Goal: Task Accomplishment & Management: Manage account settings

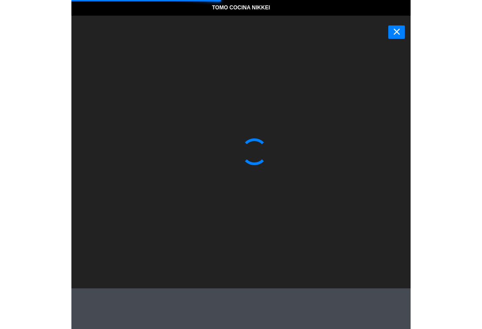
scroll to position [0, 0]
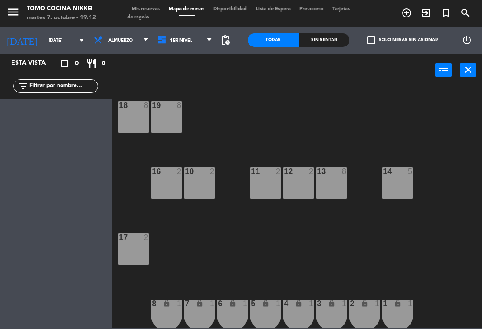
click at [293, 97] on div "18 8 19 8 16 2 10 2 11 2 12 2 13 8 14 5 17 2 7 lock 1 8 lock 1 6 lock 1 5 lock …" at bounding box center [300, 207] width 366 height 242
click at [129, 47] on span "Almuerzo" at bounding box center [121, 40] width 64 height 20
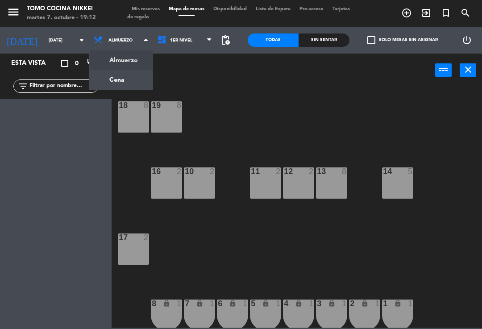
click at [132, 75] on ng-component "menu Tomo Cocina Nikkei [DATE] 7. octubre - 19:12 Mis reservas Mapa de mesas Di…" at bounding box center [241, 164] width 482 height 328
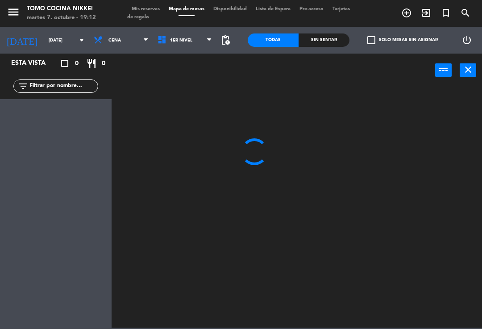
click at [62, 39] on input "[DATE]" at bounding box center [74, 40] width 61 height 14
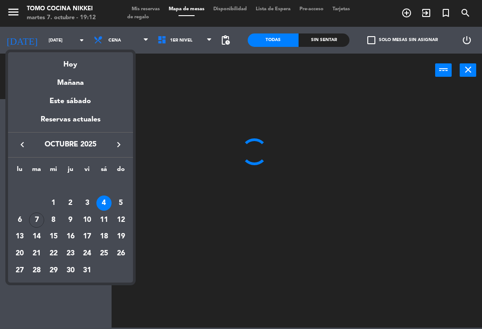
click at [86, 59] on div "Hoy" at bounding box center [70, 61] width 125 height 18
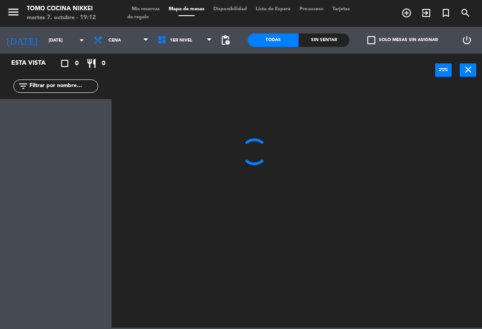
type input "[DATE]"
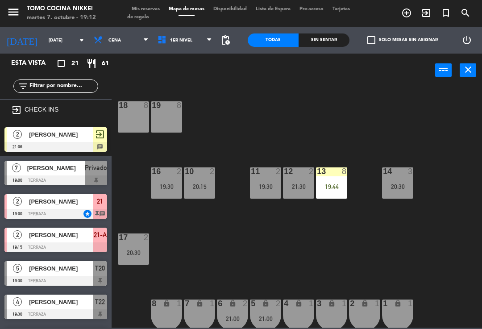
click at [84, 180] on div at bounding box center [55, 180] width 103 height 10
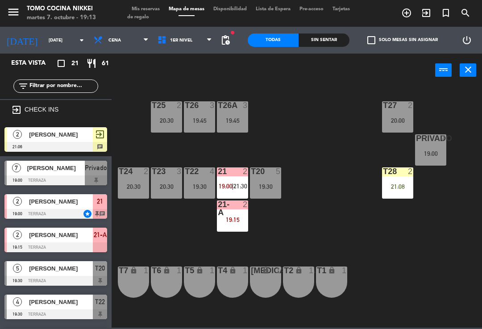
click at [155, 7] on span "Mis reservas" at bounding box center [145, 9] width 37 height 5
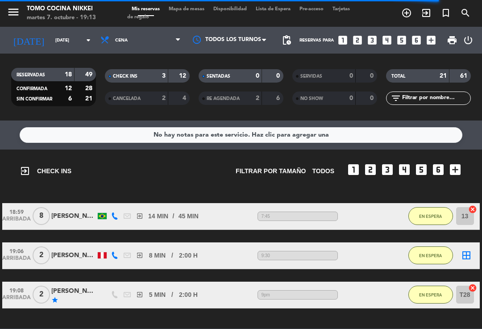
click at [203, 8] on span "Mapa de mesas" at bounding box center [186, 9] width 45 height 5
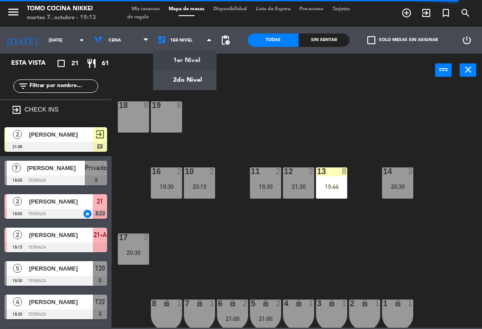
click at [284, 97] on div "18 8 19 8 16 2 19:30 10 2 20:15 11 2 19:30 12 2 21:30 13 8 19:44 14 3 20:30 17 …" at bounding box center [300, 207] width 366 height 242
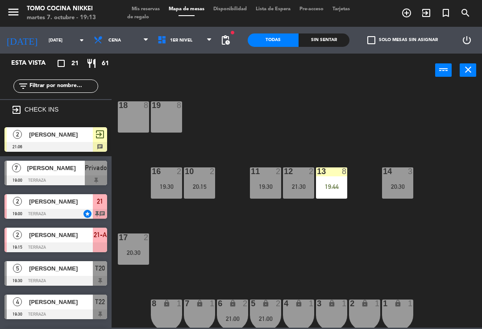
scroll to position [225, 0]
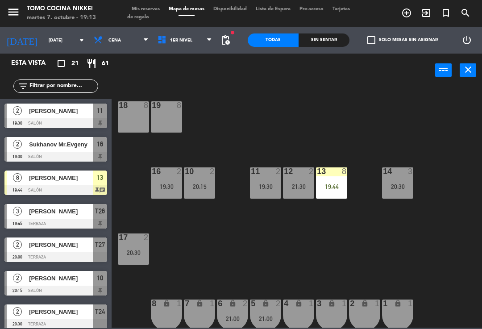
click at [301, 177] on div "12 2 21:30" at bounding box center [298, 182] width 31 height 31
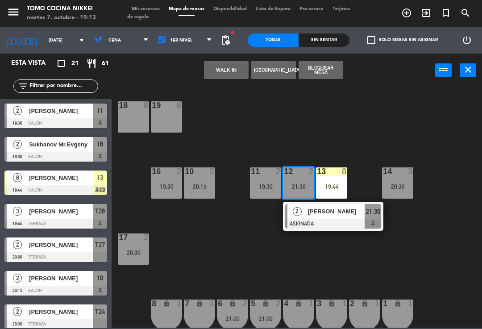
click at [147, 250] on div "20:30" at bounding box center [133, 253] width 31 height 6
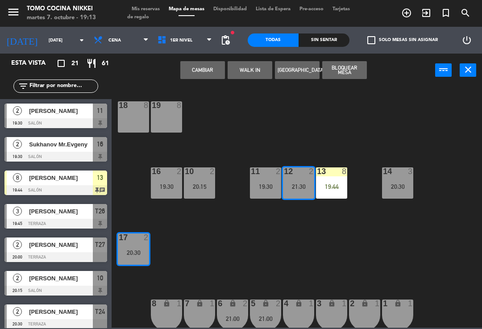
click at [248, 116] on div "18 8 19 8 16 2 19:30 10 2 20:15 11 2 19:30 12 2 21:30 13 8 19:44 14 3 20:30 17 …" at bounding box center [300, 207] width 366 height 242
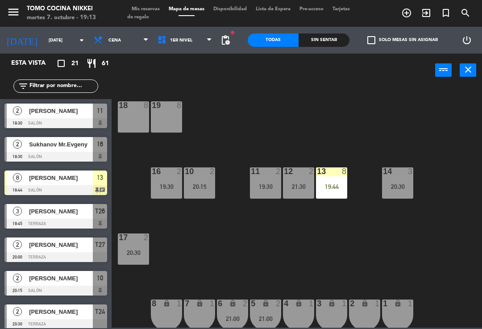
click at [200, 189] on div "20:15" at bounding box center [199, 187] width 31 height 6
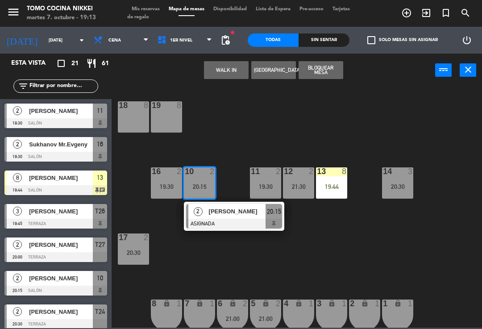
click at [231, 217] on div "[PERSON_NAME]" at bounding box center [237, 211] width 58 height 15
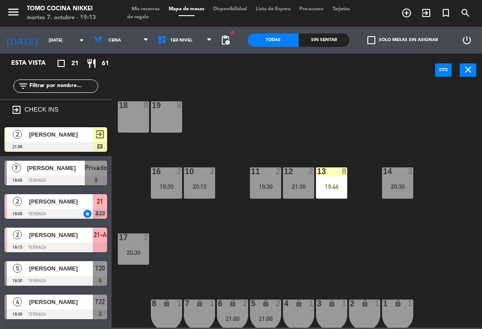
scroll to position [0, 0]
click at [208, 184] on div "20:15" at bounding box center [199, 187] width 31 height 6
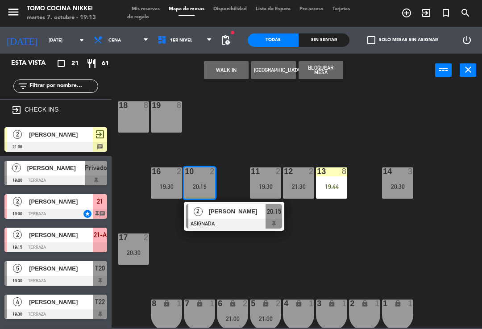
click at [292, 183] on div "21:30" at bounding box center [298, 186] width 31 height 7
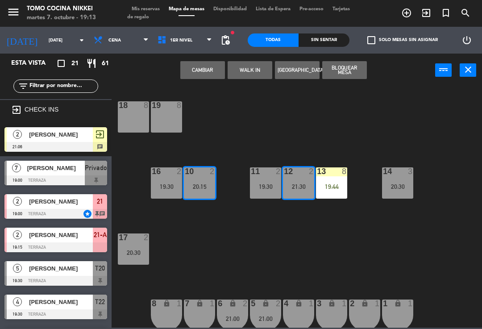
click at [201, 70] on button "Cambiar" at bounding box center [202, 70] width 45 height 18
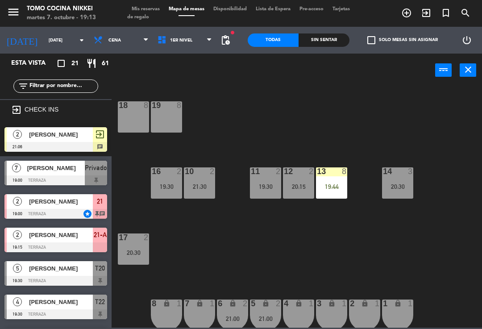
click at [251, 109] on div "18 8 19 8 16 2 19:30 10 2 21:30 11 2 19:30 12 2 20:15 13 8 19:44 14 3 20:30 17 …" at bounding box center [300, 207] width 366 height 242
click at [196, 181] on div "10 2 21:30" at bounding box center [199, 182] width 31 height 31
click at [249, 113] on div "18 8 19 8 16 2 19:30 10 2 21:30 11 2 19:30 12 2 20:15 13 8 19:44 14 3 20:30 17 …" at bounding box center [300, 207] width 366 height 242
click at [204, 192] on div "10 2 21:30" at bounding box center [199, 182] width 31 height 31
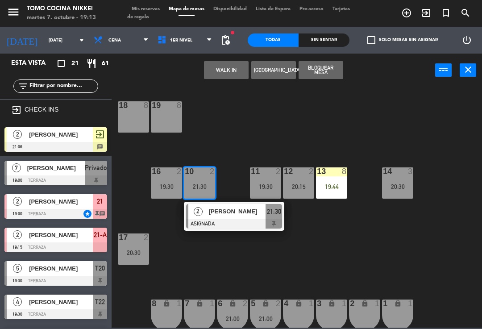
click at [134, 250] on div "20:30" at bounding box center [133, 253] width 31 height 6
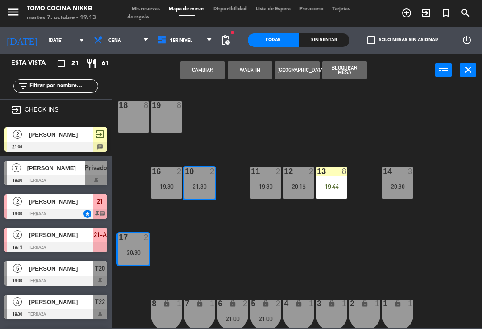
click at [207, 68] on button "Cambiar" at bounding box center [202, 70] width 45 height 18
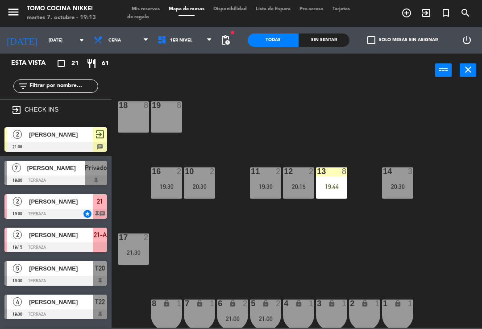
click at [233, 106] on div "18 8 19 8 16 2 19:30 10 2 20:30 11 2 19:30 12 2 20:15 13 8 19:44 14 3 20:30 17 …" at bounding box center [300, 207] width 366 height 242
click at [134, 243] on div "17 2 21:30" at bounding box center [133, 249] width 31 height 31
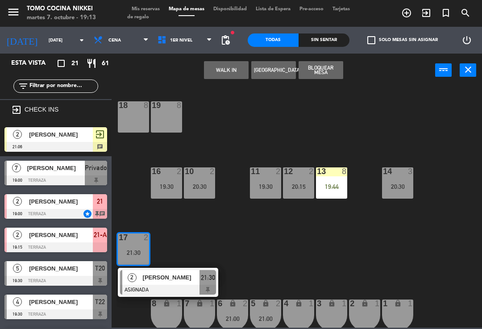
click at [172, 276] on span "[PERSON_NAME]" at bounding box center [171, 277] width 57 height 9
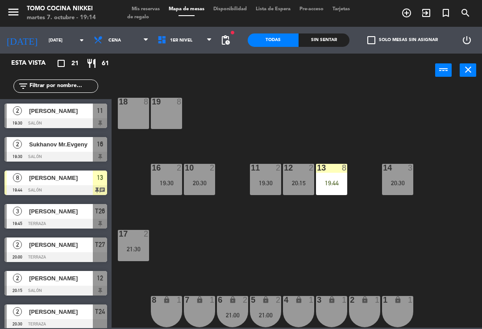
scroll to position [4, 0]
click at [339, 139] on div "18 8 19 8 16 2 19:30 10 2 20:30 11 2 19:30 12 2 20:15 13 8 19:44 14 3 20:30 17 …" at bounding box center [300, 207] width 366 height 242
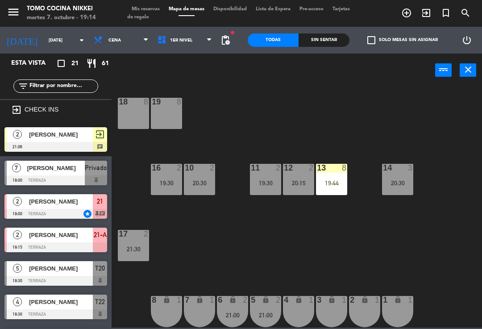
scroll to position [0, 0]
click at [58, 175] on div at bounding box center [55, 180] width 103 height 10
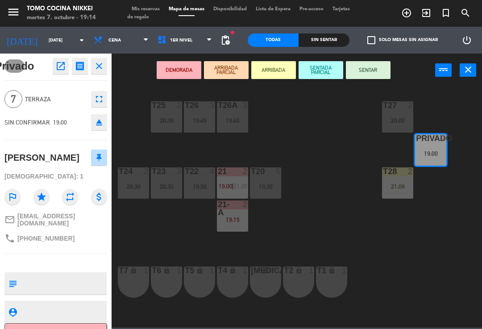
click at [232, 188] on span "|" at bounding box center [233, 186] width 2 height 7
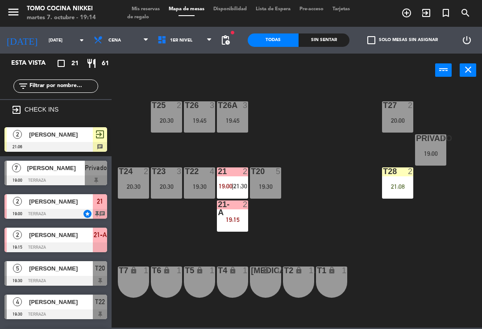
click at [159, 223] on div "T27 2 20:00 T25 2 20:30 T26A 3 19:45 T26 3 19:45 Privado 7 19:00 T24 2 20:30 T2…" at bounding box center [300, 207] width 366 height 242
click at [269, 151] on div "T27 2 20:00 T25 2 20:30 T26A 3 19:45 T26 3 19:45 Privado 7 19:00 T24 2 20:30 T2…" at bounding box center [300, 207] width 366 height 242
click at [318, 143] on div "T27 2 20:00 T25 2 20:30 T26A 3 19:45 T26 3 19:45 Privado 7 19:00 T24 2 20:30 T2…" at bounding box center [300, 207] width 366 height 242
click at [339, 217] on div "T27 2 20:00 T25 2 20:30 T26A 3 19:45 T26 3 19:45 Privado 7 19:00 T24 2 20:30 T2…" at bounding box center [300, 207] width 366 height 242
click at [74, 170] on span "[PERSON_NAME]" at bounding box center [56, 167] width 58 height 9
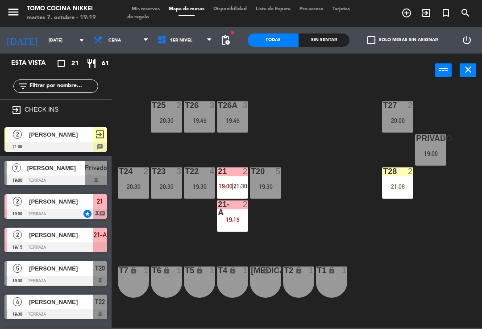
click at [161, 7] on span "Mis reservas" at bounding box center [145, 9] width 37 height 5
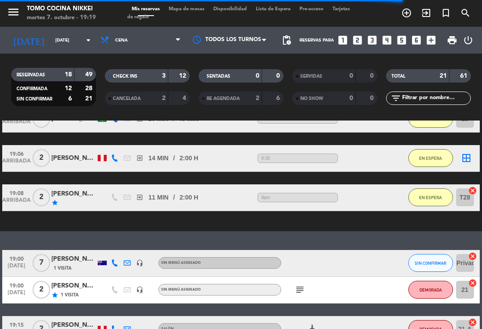
scroll to position [130, 0]
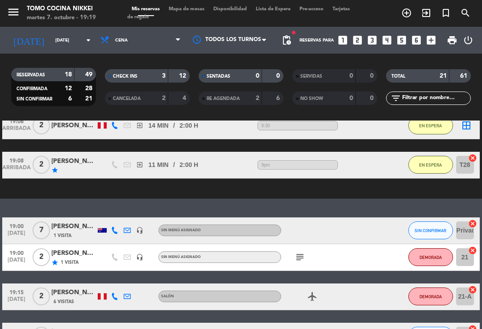
click at [14, 229] on span "19:00" at bounding box center [16, 226] width 22 height 10
click at [19, 239] on span "[DATE]" at bounding box center [16, 235] width 22 height 10
click at [339, 231] on span "SIN CONFIRMAR" at bounding box center [431, 230] width 32 height 5
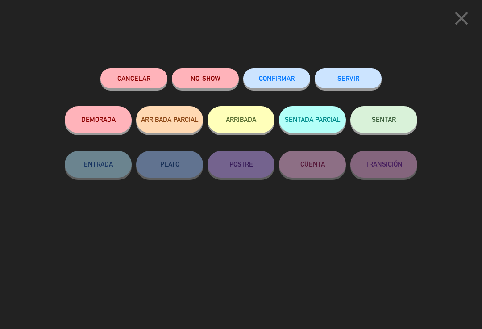
click at [212, 72] on button "NO-SHOW" at bounding box center [205, 78] width 67 height 20
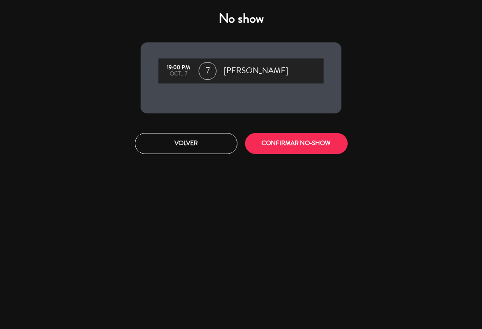
click at [304, 146] on button "CONFIRMAR NO-SHOW" at bounding box center [296, 143] width 103 height 21
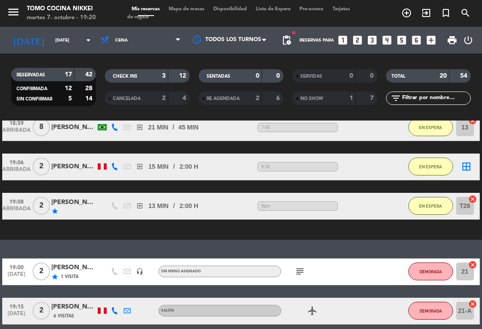
scroll to position [82, 0]
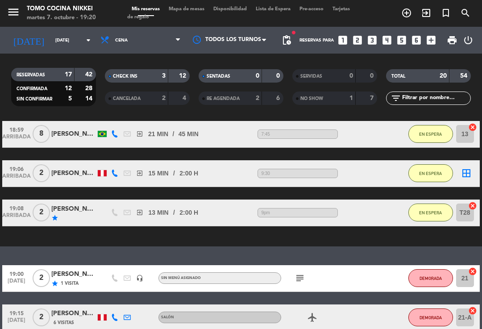
click at [194, 17] on div "Mis reservas Mapa de mesas Disponibilidad Lista de Espera Pre-acceso Tarjetas d…" at bounding box center [241, 13] width 228 height 16
click at [191, 12] on span "Mapa de mesas" at bounding box center [186, 9] width 45 height 5
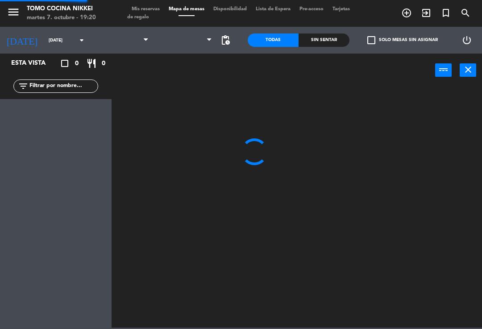
click at [198, 7] on span "Mapa de mesas" at bounding box center [186, 9] width 45 height 5
click at [198, 49] on span "1er Nivel" at bounding box center [185, 40] width 64 height 20
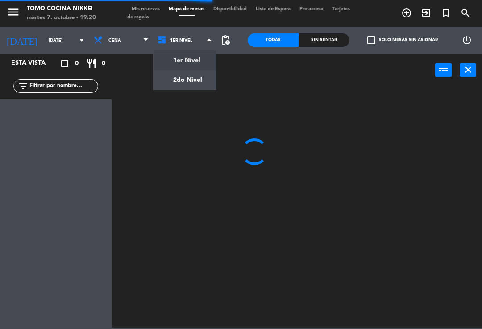
click at [188, 88] on ng-component "menu Tomo Cocina Nikkei [DATE] 7. octubre - 19:20 Mis reservas Mapa de mesas Di…" at bounding box center [241, 164] width 482 height 328
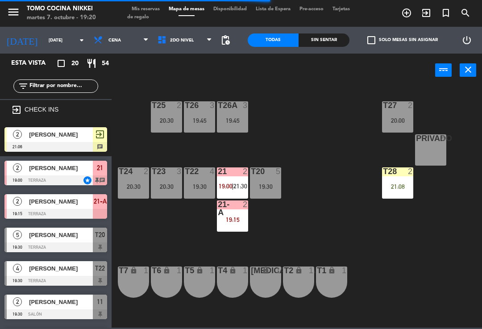
click at [203, 50] on span "2do Nivel" at bounding box center [185, 40] width 64 height 20
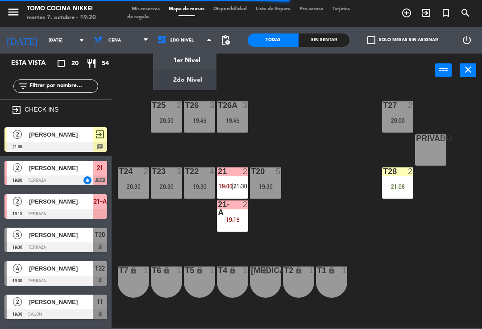
click at [316, 117] on div "T27 2 20:00 T25 2 20:30 T26A 3 19:45 T26 3 19:45 Privado 8 T24 2 20:30 T23 3 20…" at bounding box center [300, 207] width 366 height 242
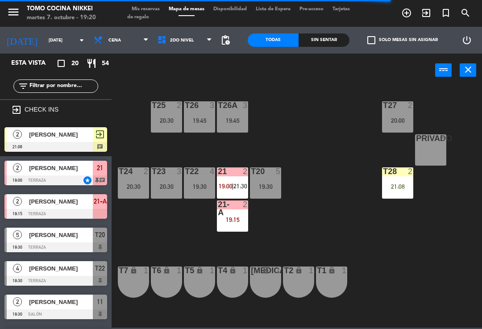
click at [211, 50] on span "2do Nivel" at bounding box center [185, 40] width 64 height 20
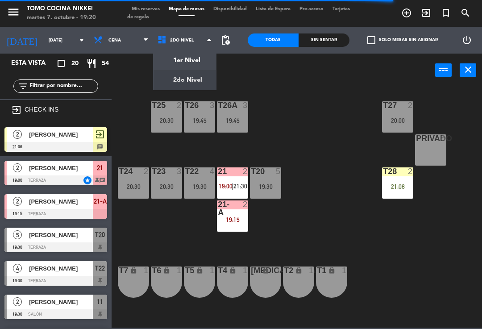
click at [198, 59] on ng-component "menu Tomo Cocina Nikkei [DATE] 7. octubre - 19:20 Mis reservas Mapa de mesas Di…" at bounding box center [241, 164] width 482 height 328
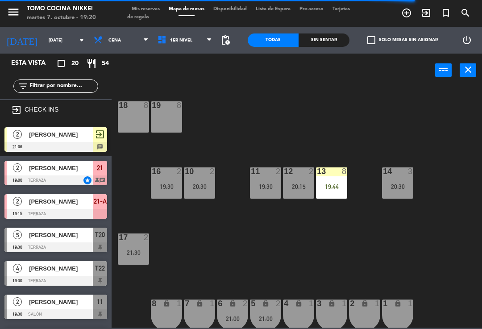
click at [241, 98] on div "18 8 19 8 16 2 19:30 10 2 20:30 11 2 19:30 12 2 20:15 13 8 19:44 14 3 20:30 17 …" at bounding box center [300, 207] width 366 height 242
click at [178, 39] on span "1er Nivel" at bounding box center [181, 40] width 22 height 5
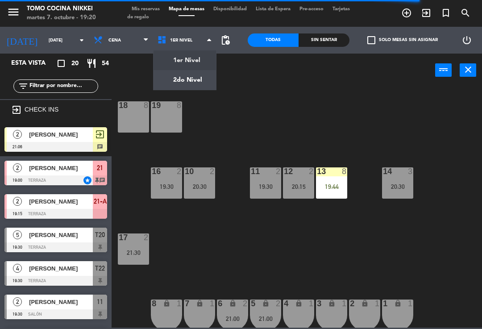
click at [186, 83] on ng-component "menu Tomo Cocina Nikkei [DATE] 7. octubre - 19:20 Mis reservas Mapa de mesas Di…" at bounding box center [241, 164] width 482 height 328
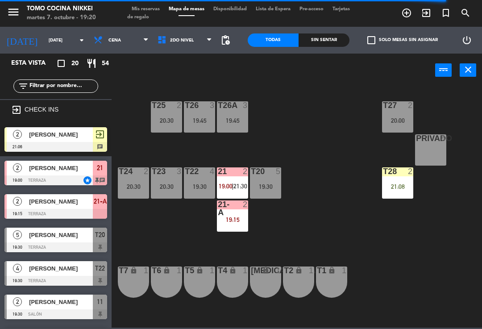
click at [282, 117] on div "T27 2 20:00 T25 2 20:30 T26A 3 19:45 T26 3 19:45 Privado 8 T24 2 20:30 T23 3 20…" at bounding box center [300, 207] width 366 height 242
click at [200, 40] on span "2do Nivel" at bounding box center [185, 40] width 64 height 20
click at [201, 67] on ng-component "menu Tomo Cocina Nikkei [DATE] 7. octubre - 19:21 Mis reservas Mapa de mesas Di…" at bounding box center [241, 164] width 482 height 328
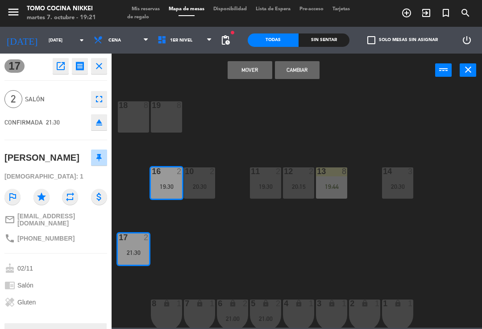
click at [251, 65] on button "Mover" at bounding box center [250, 70] width 45 height 18
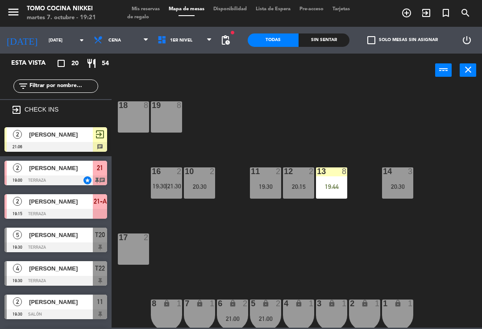
scroll to position [213, 0]
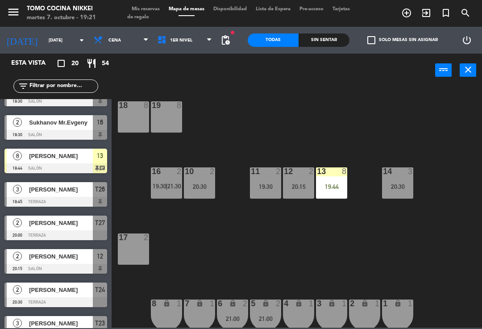
click at [190, 44] on span "1er Nivel" at bounding box center [185, 40] width 64 height 20
click at [199, 78] on ng-component "menu Tomo Cocina Nikkei [DATE] 7. octubre - 19:21 Mis reservas Mapa de mesas Di…" at bounding box center [241, 164] width 482 height 328
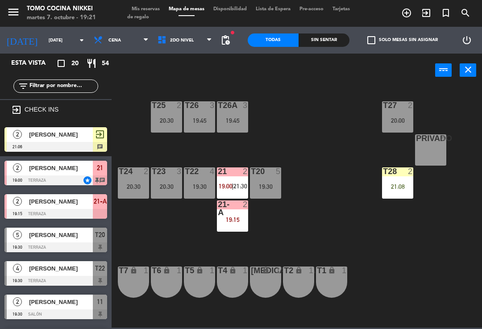
scroll to position [0, 0]
click at [180, 47] on span "2do Nivel" at bounding box center [185, 40] width 64 height 20
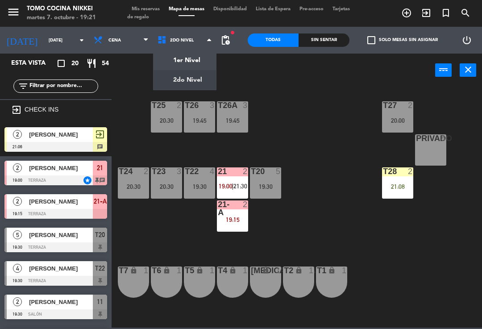
click at [186, 66] on ng-component "menu Tomo Cocina Nikkei [DATE] 7. octubre - 19:21 Mis reservas Mapa de mesas Di…" at bounding box center [241, 164] width 482 height 328
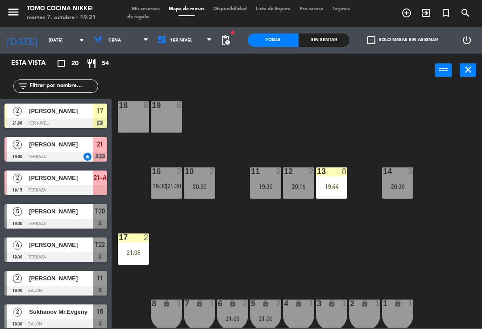
click at [216, 153] on div "18 8 19 8 16 2 19:30 | 21:30 10 2 20:30 11 2 19:30 12 2 20:15 13 8 19:44 14 3 2…" at bounding box center [300, 207] width 366 height 242
click at [129, 257] on div "17 2 21:06" at bounding box center [133, 249] width 31 height 31
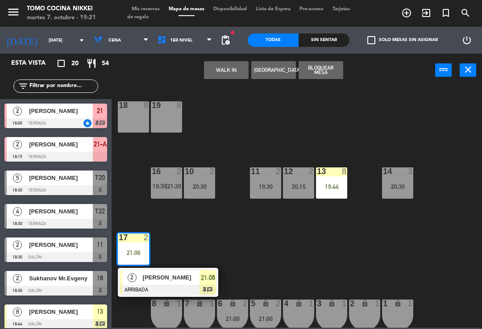
click at [161, 284] on div "[PERSON_NAME]" at bounding box center [171, 277] width 58 height 15
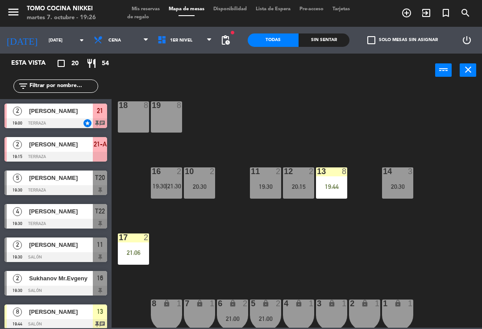
click at [88, 211] on span "[PERSON_NAME]" at bounding box center [61, 211] width 64 height 9
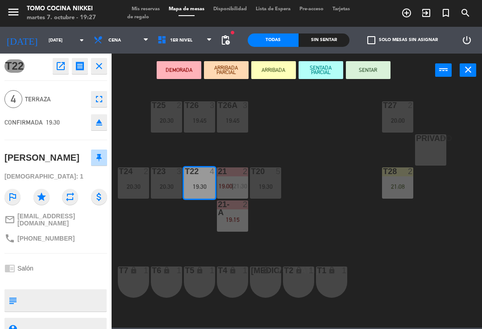
click at [339, 73] on button "SENTAR" at bounding box center [368, 70] width 45 height 18
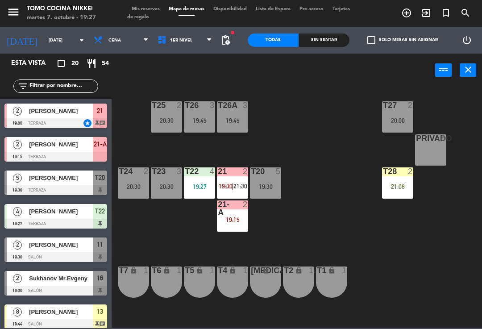
click at [339, 268] on div "T27 2 20:00 T25 2 20:30 T26A 3 19:45 T26 3 19:45 Privado 8 T24 2 20:30 T23 3 20…" at bounding box center [300, 207] width 366 height 242
click at [203, 179] on div "T22 4 19:30" at bounding box center [199, 182] width 31 height 31
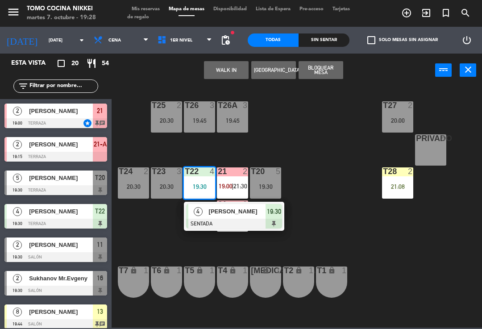
click at [212, 228] on div at bounding box center [234, 224] width 96 height 10
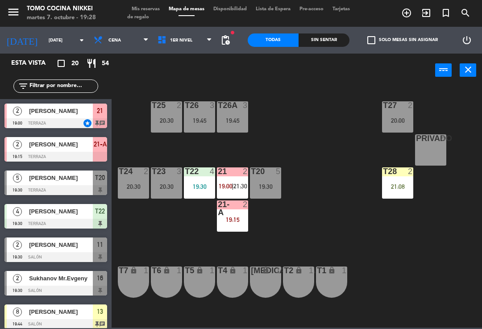
click at [155, 15] on span "Tarjetas de regalo" at bounding box center [238, 13] width 223 height 13
click at [156, 10] on span "Mis reservas" at bounding box center [145, 9] width 37 height 5
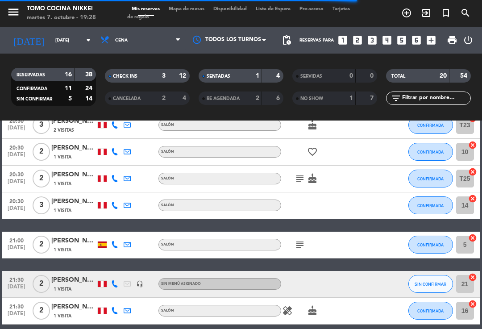
scroll to position [588, 0]
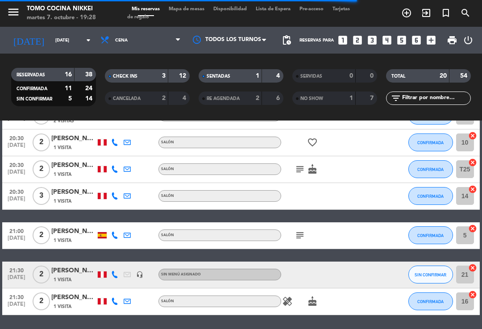
click at [202, 7] on span "Mapa de mesas" at bounding box center [186, 9] width 45 height 5
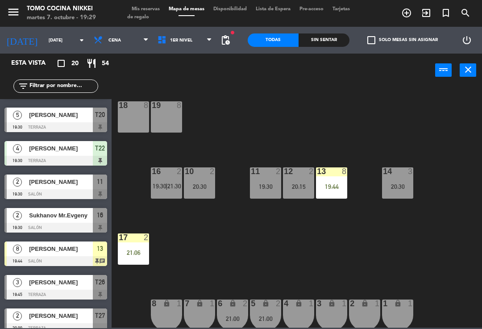
scroll to position [64, 0]
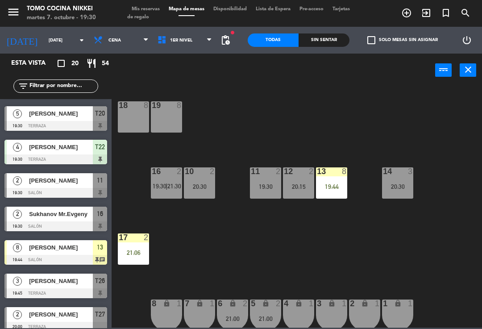
click at [232, 219] on div "18 8 19 8 16 2 19:30 | 21:30 10 2 20:30 11 2 19:30 12 2 20:15 13 8 19:44 14 3 2…" at bounding box center [300, 207] width 366 height 242
click at [282, 247] on div "18 8 19 8 16 2 19:30 | 21:30 10 2 20:30 11 2 19:30 12 2 20:15 13 8 19:44 14 3 2…" at bounding box center [300, 207] width 366 height 242
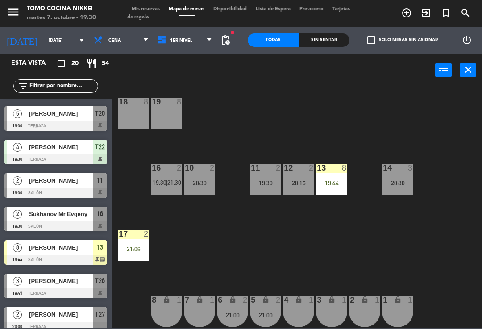
scroll to position [4, 0]
click at [339, 281] on div "18 8 19 8 16 2 19:30 | 21:30 10 2 20:30 11 2 19:30 12 2 20:15 13 8 19:44 14 3 2…" at bounding box center [300, 207] width 366 height 242
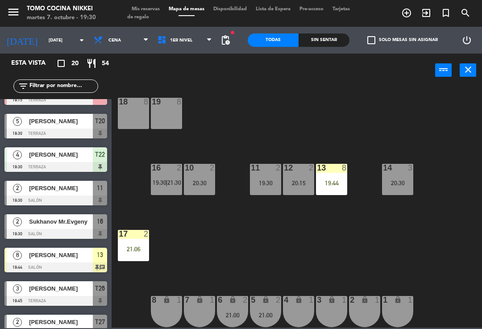
scroll to position [56, 0]
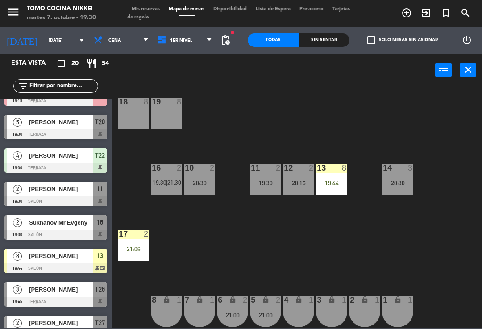
click at [94, 196] on div "11" at bounding box center [100, 189] width 14 height 15
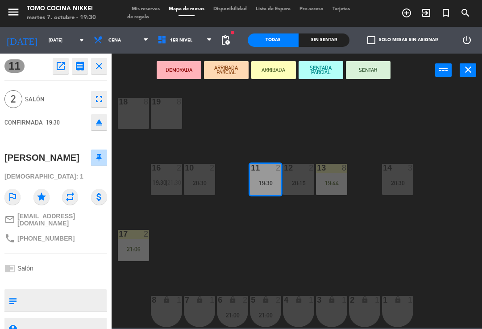
click at [339, 66] on button "SENTAR" at bounding box center [368, 70] width 45 height 18
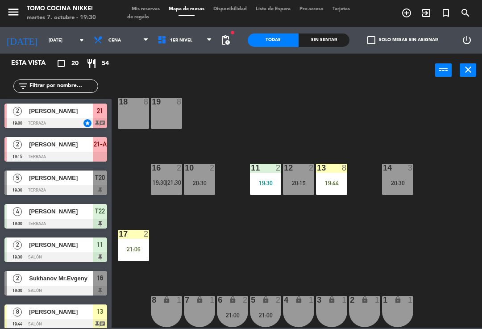
click at [339, 100] on div "18 8 19 8 16 2 19:30 | 21:30 10 2 20:30 11 2 19:30 12 2 20:15 13 8 19:44 14 3 2…" at bounding box center [300, 207] width 366 height 242
click at [339, 118] on div "18 8 19 8 16 2 19:30 | 21:30 10 2 20:30 11 2 19:30 12 2 20:15 13 8 19:44 14 3 2…" at bounding box center [300, 207] width 366 height 242
click at [339, 112] on div "18 8 19 8 16 2 19:30 | 21:30 10 2 20:30 11 2 19:30 12 2 20:15 13 8 19:44 14 3 2…" at bounding box center [300, 207] width 366 height 242
click at [339, 43] on div "Sin sentar" at bounding box center [324, 39] width 51 height 13
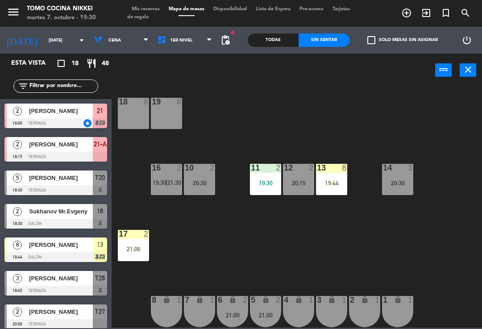
click at [339, 39] on div "check_box_outline_blank Solo mesas sin asignar" at bounding box center [401, 40] width 102 height 27
click at [220, 43] on span "pending_actions" at bounding box center [225, 40] width 11 height 11
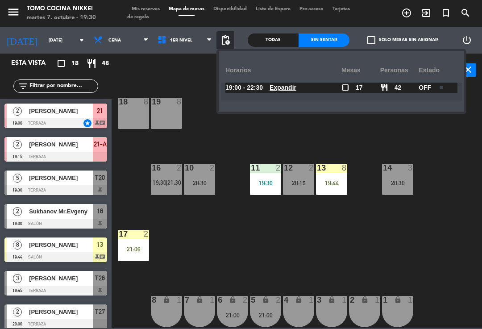
click at [197, 39] on span "1er Nivel" at bounding box center [185, 40] width 64 height 20
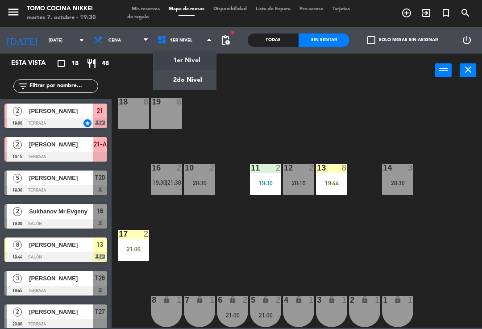
click at [184, 84] on ng-component "menu Tomo Cocina Nikkei [DATE] 7. octubre - 19:30 Mis reservas Mapa de mesas Di…" at bounding box center [241, 164] width 482 height 328
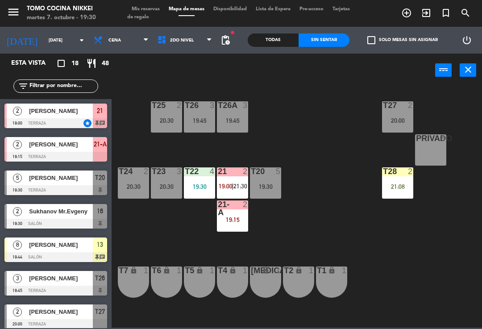
click at [339, 236] on div "T27 2 20:00 T25 2 20:30 T26A 3 19:45 T26 3 19:45 Privado 8 T24 2 20:30 T23 3 20…" at bounding box center [300, 207] width 366 height 242
click at [208, 185] on div "19:30" at bounding box center [199, 187] width 31 height 6
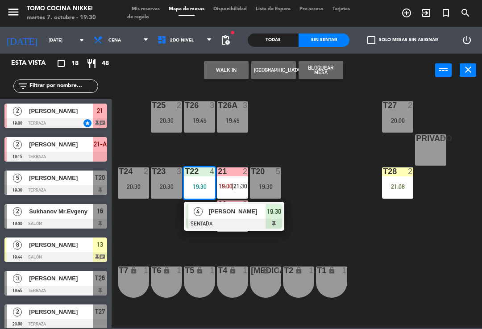
click at [267, 217] on div "19:30" at bounding box center [274, 211] width 17 height 15
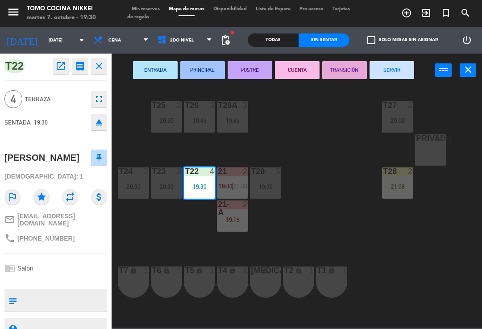
click at [96, 101] on icon "fullscreen" at bounding box center [99, 99] width 11 height 11
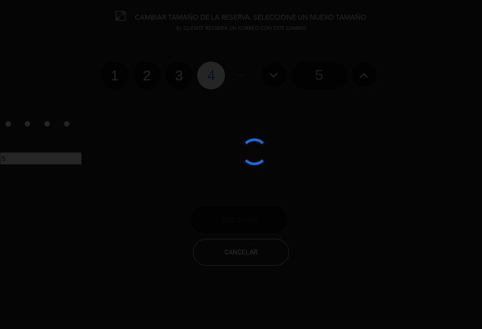
click at [229, 82] on div at bounding box center [241, 164] width 482 height 329
click at [316, 62] on div at bounding box center [241, 164] width 482 height 329
click at [337, 73] on div at bounding box center [241, 164] width 482 height 329
click at [339, 81] on div at bounding box center [241, 164] width 482 height 329
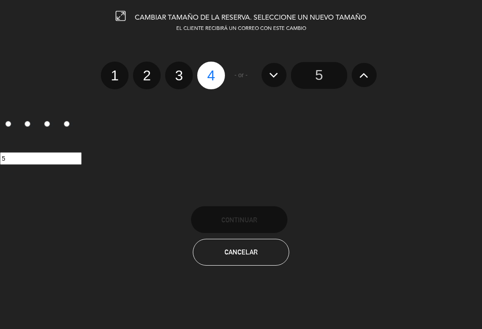
click at [315, 63] on input "5" at bounding box center [319, 75] width 56 height 27
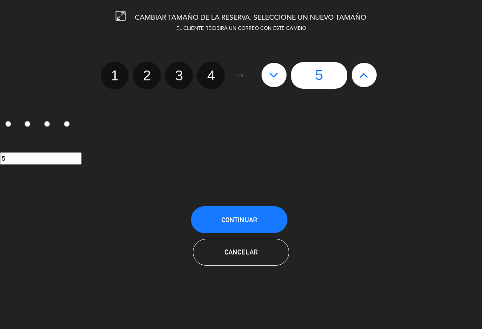
click at [267, 213] on button "Continuar" at bounding box center [239, 219] width 96 height 27
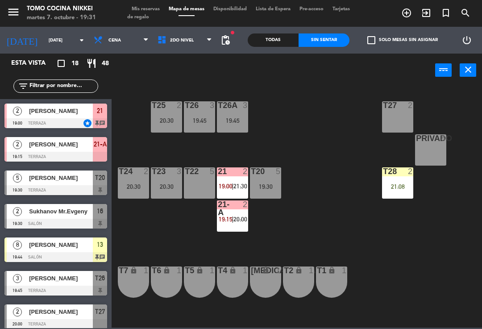
click at [299, 23] on div "menu Tomo Cocina Nikkei martes 7. octubre - 19:31 Mis reservas Mapa de mesas Di…" at bounding box center [241, 13] width 482 height 27
click at [284, 39] on div "Todas" at bounding box center [273, 39] width 51 height 13
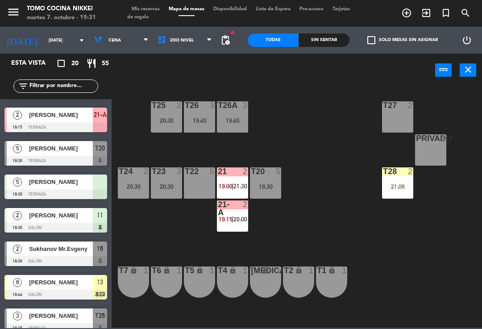
scroll to position [29, 0]
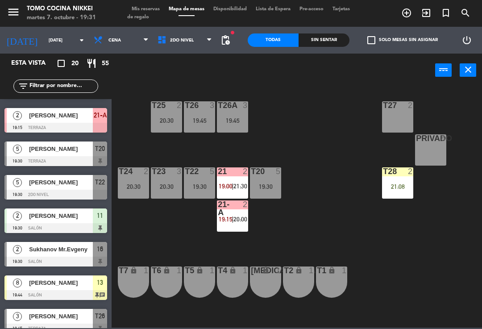
click at [332, 140] on div "T27 2 T25 2 20:30 T26A 3 19:45 T26 3 19:45 Privado 8 T24 2 20:30 T23 3 20:30 T2…" at bounding box center [300, 207] width 366 height 242
click at [187, 39] on span "2do Nivel" at bounding box center [185, 40] width 64 height 20
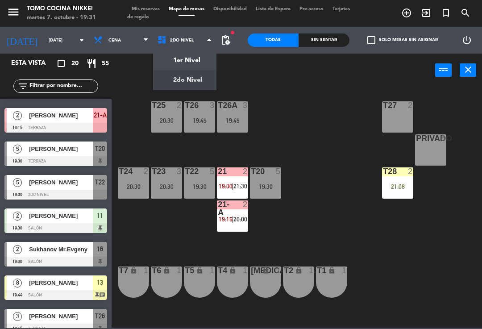
click at [182, 58] on ng-component "menu Tomo Cocina Nikkei [DATE] 7. octubre - 19:31 Mis reservas Mapa de mesas Di…" at bounding box center [241, 164] width 482 height 328
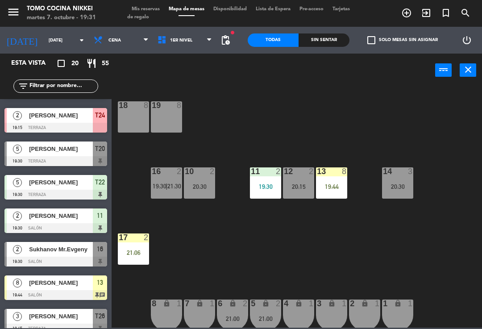
click at [264, 190] on div "19:30" at bounding box center [265, 187] width 31 height 6
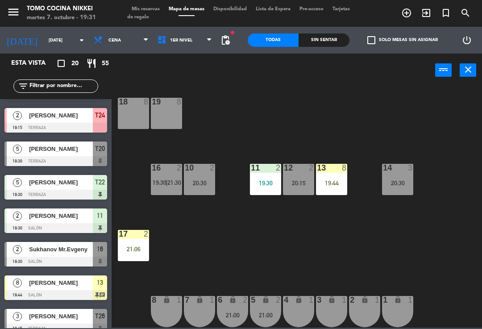
scroll to position [4, 0]
click at [267, 181] on div "19:30" at bounding box center [265, 183] width 31 height 6
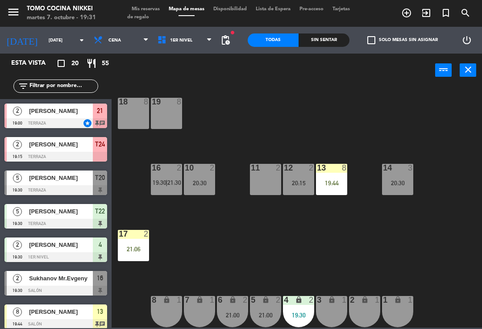
click at [339, 254] on div "18 8 19 8 16 2 19:30 | 21:30 10 2 20:30 11 2 12 2 20:15 13 8 19:44 14 3 20:30 1…" at bounding box center [300, 207] width 366 height 242
click at [307, 305] on div "4 lock 2 19:30" at bounding box center [298, 311] width 31 height 31
click at [339, 259] on div "18 8 19 8 16 2 19:30 | 21:30 10 2 20:30 11 2 12 2 20:15 13 8 19:44 14 3 20:30 1…" at bounding box center [300, 207] width 366 height 242
click at [255, 315] on div "21:00" at bounding box center [265, 315] width 31 height 6
click at [339, 253] on div "18 8 19 8 16 2 19:30 | 21:30 10 2 20:30 11 2 12 2 20:15 13 8 19:44 14 3 20:30 1…" at bounding box center [300, 207] width 366 height 242
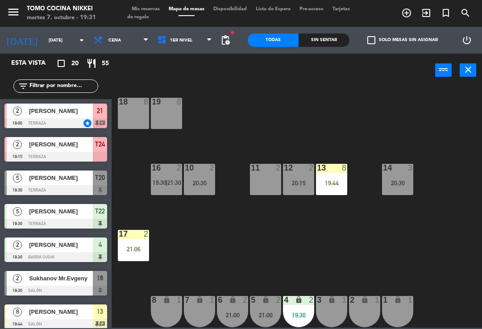
click at [167, 182] on span "|" at bounding box center [167, 182] width 2 height 7
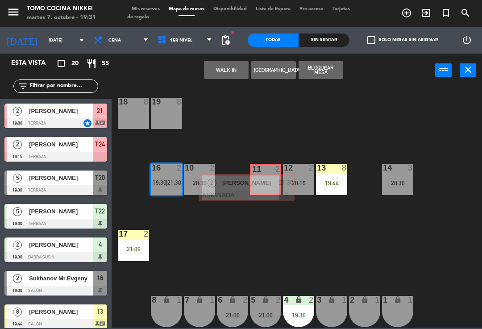
scroll to position [441, 0]
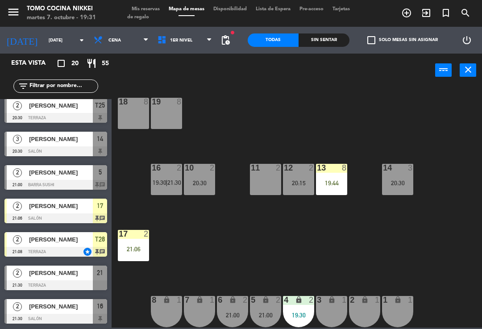
click at [309, 265] on div "18 8 19 8 16 2 19:30 | 21:30 10 2 20:30 11 2 12 2 20:15 13 8 19:44 14 3 20:30 1…" at bounding box center [300, 207] width 366 height 242
click at [216, 242] on div "18 8 19 8 16 2 19:30 10 2 20:30 11 2 21:30 12 2 20:15 13 8 19:44 14 3 20:30 17 …" at bounding box center [300, 207] width 366 height 242
click at [206, 284] on div "18 8 19 8 16 2 19:30 10 2 20:30 11 2 21:30 12 2 20:15 13 8 19:44 14 3 20:30 17 …" at bounding box center [300, 207] width 366 height 242
click at [280, 171] on div "12" at bounding box center [283, 168] width 15 height 8
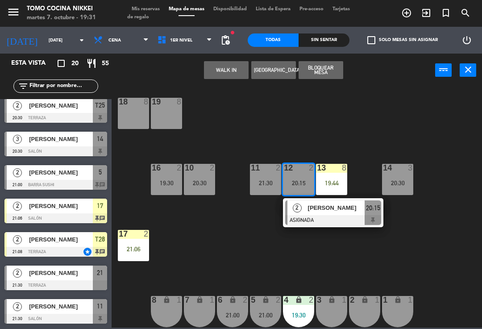
click at [318, 206] on span "[PERSON_NAME]" at bounding box center [336, 207] width 57 height 9
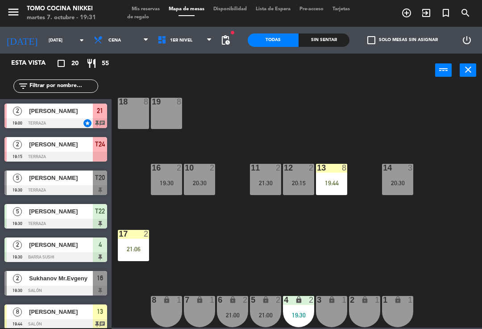
scroll to position [0, 0]
click at [265, 177] on div "11 2 21:30" at bounding box center [265, 179] width 31 height 31
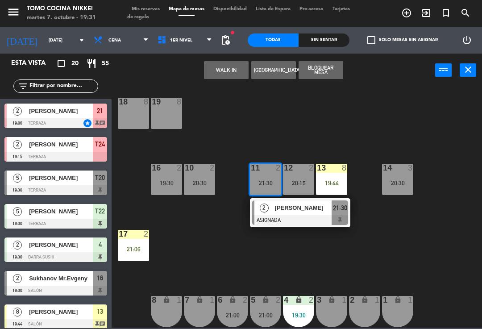
click at [285, 216] on div at bounding box center [300, 220] width 96 height 10
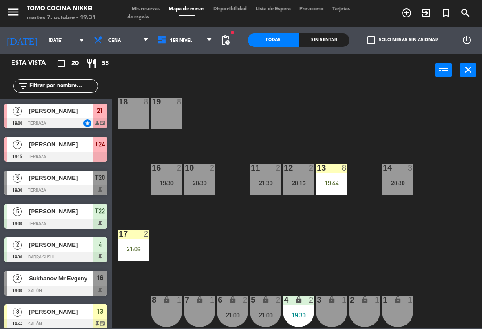
scroll to position [205, 0]
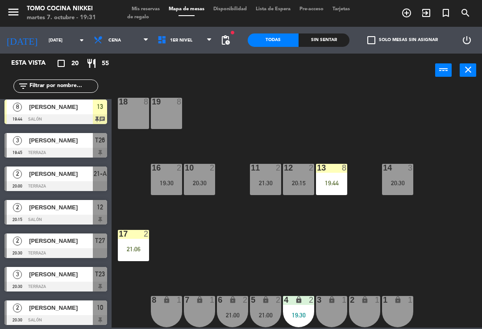
click at [308, 275] on div "18 8 19 8 16 2 19:30 10 2 20:30 11 2 21:30 12 2 20:15 13 8 19:44 14 3 20:30 17 …" at bounding box center [300, 207] width 366 height 242
click at [301, 270] on div "18 8 19 8 16 2 19:30 10 2 20:30 11 2 21:30 12 2 20:15 13 8 19:44 14 3 20:30 17 …" at bounding box center [300, 207] width 366 height 242
click at [271, 313] on div "21:00" at bounding box center [265, 315] width 31 height 6
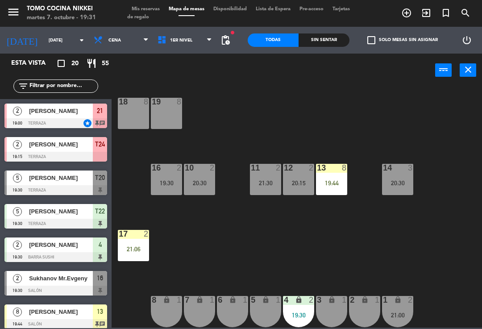
scroll to position [71, 0]
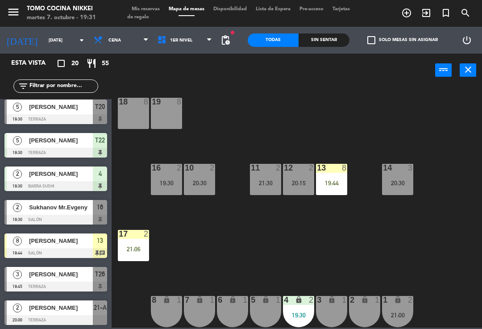
click at [339, 247] on div "18 8 19 8 16 2 19:30 10 2 20:30 11 2 21:30 12 2 20:15 13 8 19:44 14 3 20:30 17 …" at bounding box center [300, 207] width 366 height 242
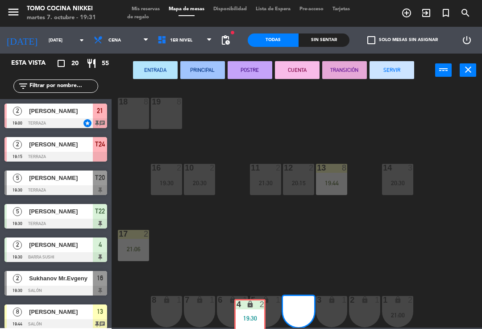
scroll to position [4, 0]
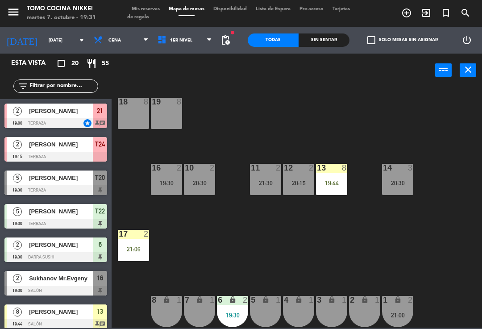
click at [230, 307] on div "6 lock 2 19:30" at bounding box center [232, 311] width 31 height 31
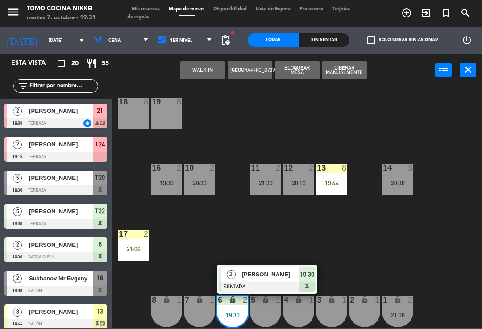
click at [276, 320] on div "5 lock 1" at bounding box center [265, 311] width 31 height 31
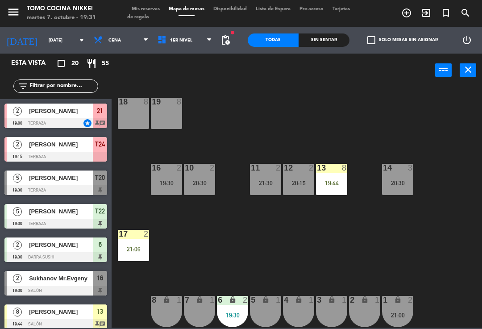
click at [299, 256] on div "18 8 19 8 16 2 19:30 10 2 20:30 11 2 21:30 12 2 20:15 13 8 19:44 14 3 20:30 17 …" at bounding box center [300, 207] width 366 height 242
click at [232, 301] on icon "lock" at bounding box center [233, 300] width 8 height 8
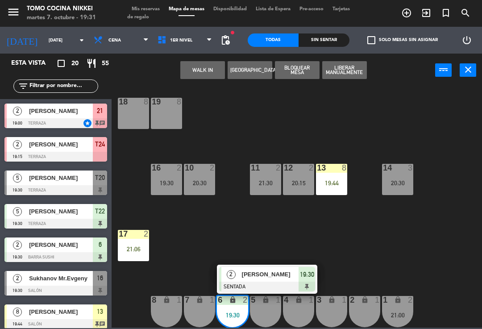
click at [262, 274] on span "[PERSON_NAME]" at bounding box center [270, 274] width 57 height 9
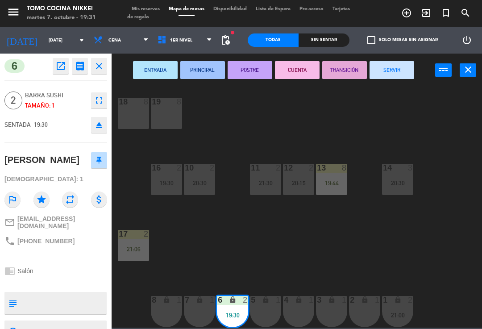
click at [268, 298] on icon "lock" at bounding box center [266, 300] width 8 height 8
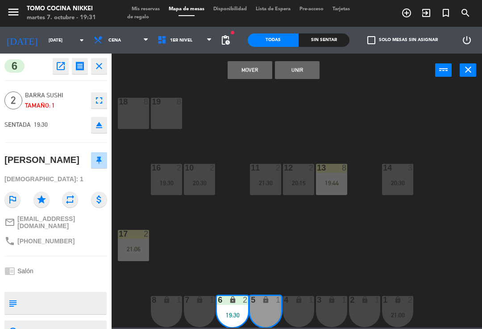
click at [305, 67] on button "Unir" at bounding box center [297, 70] width 45 height 18
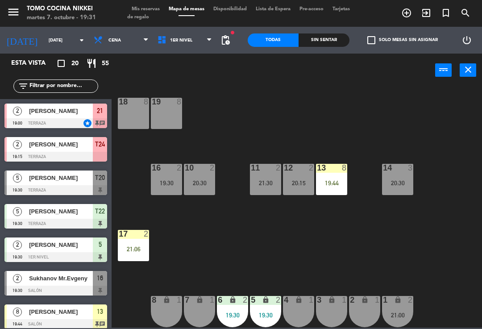
click at [339, 116] on div "18 8 19 8 16 2 19:30 10 2 20:30 11 2 21:30 12 2 20:15 13 8 19:44 14 3 20:30 17 …" at bounding box center [300, 207] width 366 height 242
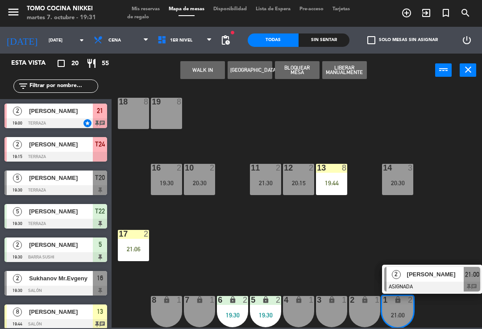
click at [339, 282] on div at bounding box center [432, 287] width 96 height 10
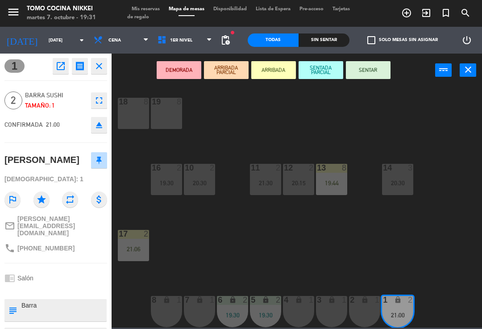
click at [339, 306] on div "2 lock 1" at bounding box center [364, 311] width 31 height 31
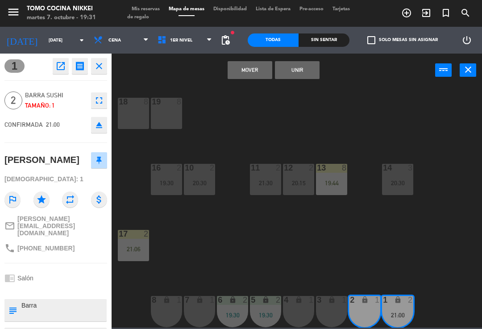
click at [312, 72] on button "Unir" at bounding box center [297, 70] width 45 height 18
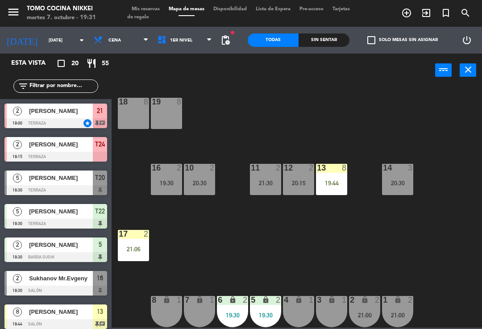
scroll to position [0, 0]
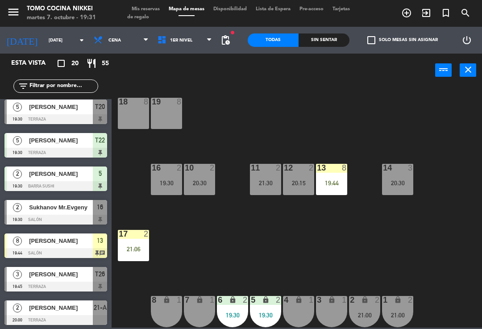
click at [336, 98] on div "18 8 19 8 16 2 19:30 10 2 20:30 11 2 21:30 12 2 20:15 13 8 19:44 14 3 20:30 17 …" at bounding box center [300, 207] width 366 height 242
click at [155, 3] on div "menu Tomo Cocina Nikkei martes 7. octubre - 19:31 Mis reservas Mapa de mesas Di…" at bounding box center [241, 13] width 482 height 27
click at [151, 11] on span "Mis reservas" at bounding box center [145, 9] width 37 height 5
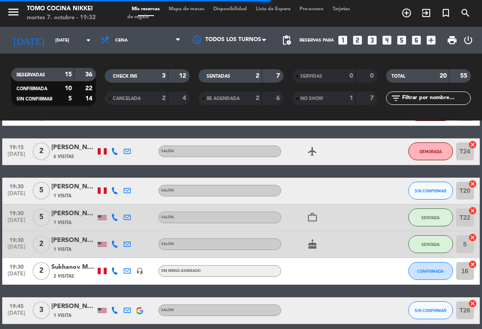
scroll to position [249, 0]
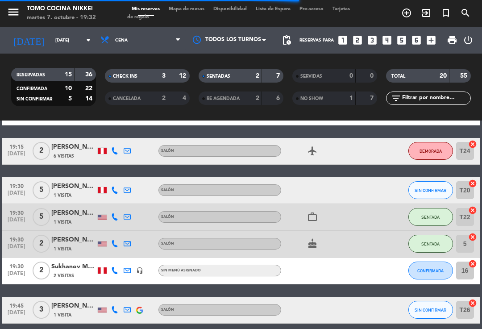
click at [313, 247] on icon "cake" at bounding box center [312, 243] width 11 height 11
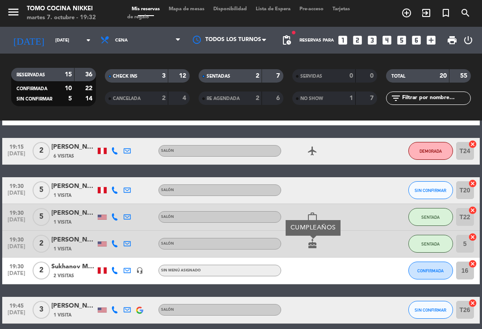
click at [196, 7] on span "Mapa de mesas" at bounding box center [186, 9] width 45 height 5
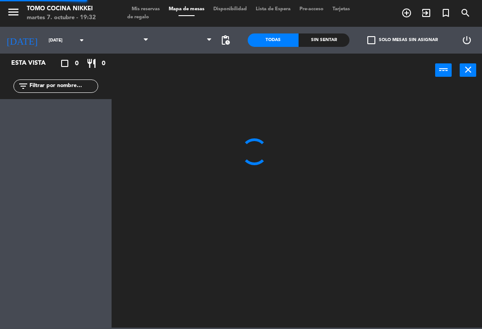
click at [204, 12] on span "Mapa de mesas" at bounding box center [186, 9] width 45 height 5
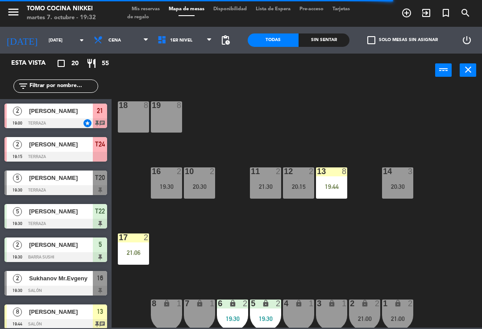
click at [23, 180] on div "5" at bounding box center [17, 178] width 21 height 15
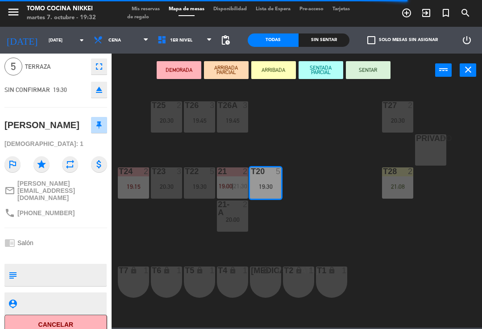
scroll to position [32, 0]
click at [161, 63] on button "DEMORADA" at bounding box center [179, 70] width 45 height 18
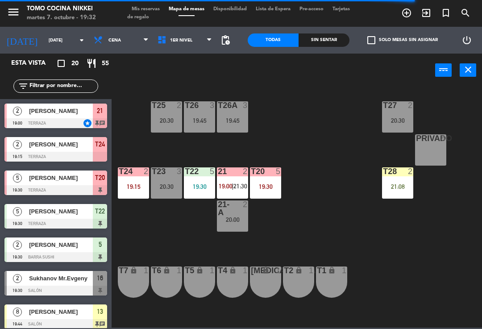
click at [122, 142] on div "T27 2 20:30 T25 2 20:30 T26A 3 19:45 T26 3 19:45 Privado 8 T24 2 19:15 T23 3 20…" at bounding box center [300, 207] width 366 height 242
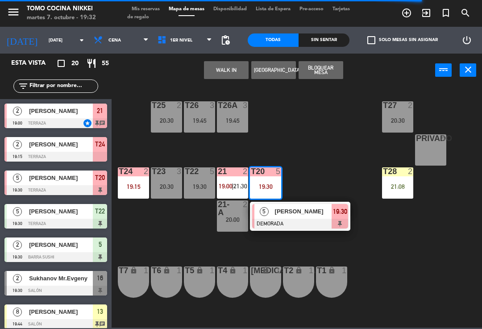
click at [127, 226] on div "T27 2 20:30 T25 2 20:30 T26A 3 19:45 T26 3 19:45 Privado 8 T24 2 19:15 T23 3 20…" at bounding box center [300, 207] width 366 height 242
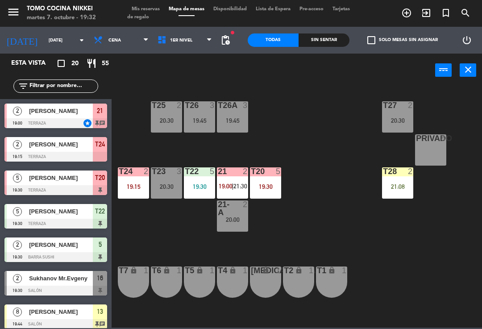
click at [314, 155] on div "T27 2 20:30 T25 2 20:30 T26A 3 19:45 T26 3 19:45 Privado 8 T24 2 19:15 T23 3 20…" at bounding box center [300, 207] width 366 height 242
click at [273, 182] on div "T20 5 19:30" at bounding box center [265, 182] width 31 height 31
click at [183, 242] on div "T27 2 20:30 T25 2 20:30 T26A 3 19:45 T26 3 19:45 Privado 8 T24 2 19:15 T23 3 20…" at bounding box center [300, 207] width 366 height 242
click at [186, 251] on div "T27 2 20:30 T25 2 20:30 T26A 3 19:45 T26 3 19:45 Privado 8 T24 2 19:15 T23 3 20…" at bounding box center [300, 207] width 366 height 242
click at [339, 46] on div "Sin sentar" at bounding box center [324, 39] width 51 height 13
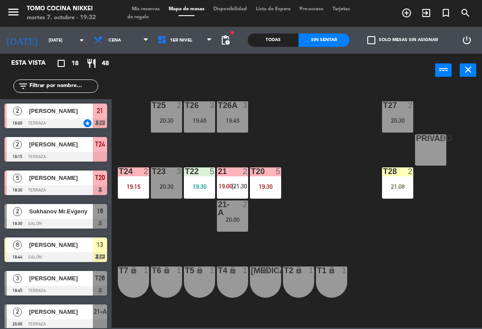
click at [339, 46] on div "Sin sentar" at bounding box center [324, 39] width 51 height 13
click at [280, 188] on div "19:30" at bounding box center [265, 187] width 31 height 6
click at [339, 168] on div "T27 2 20:30 T25 2 20:30 T26A 3 19:45 T26 3 19:45 Privado 8 T24 2 19:15 T23 3 20…" at bounding box center [300, 207] width 366 height 242
click at [275, 184] on div "19:30" at bounding box center [265, 187] width 31 height 6
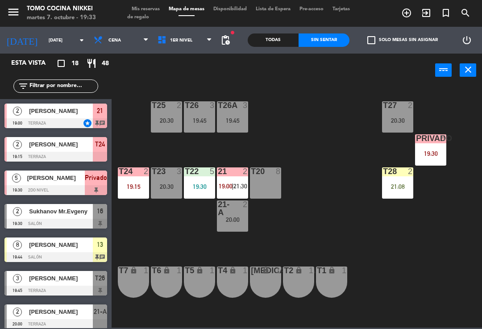
click at [304, 216] on div "T27 2 20:30 T25 2 20:30 T26A 3 19:45 T26 3 19:45 Privado 5 19:30 T24 2 19:15 T2…" at bounding box center [300, 207] width 366 height 242
click at [240, 188] on span "21:30" at bounding box center [241, 186] width 14 height 7
click at [330, 187] on div "T27 2 20:30 T25 2 20:30 T26A 3 19:45 T26 3 19:45 Privado 5 19:30 T24 2 19:15 T2…" at bounding box center [300, 207] width 366 height 242
click at [196, 184] on div "19:30" at bounding box center [199, 187] width 31 height 6
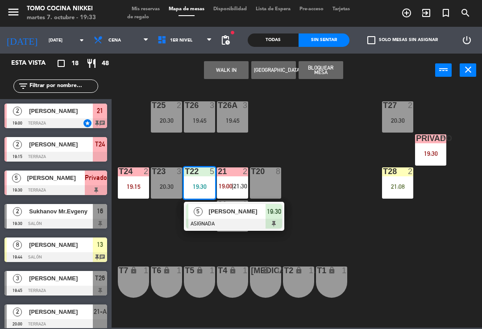
click at [223, 217] on div "[PERSON_NAME]" at bounding box center [237, 211] width 58 height 15
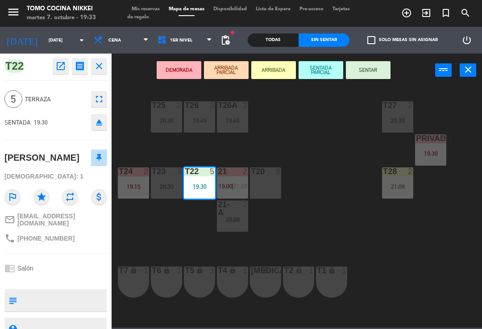
click at [339, 71] on button "SENTAR" at bounding box center [368, 70] width 45 height 18
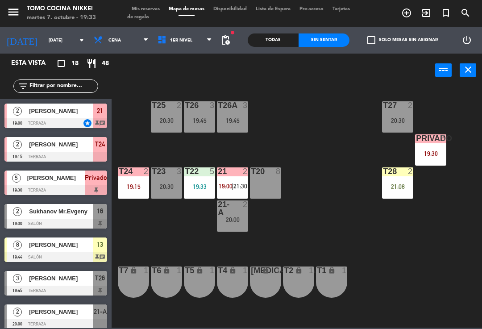
click at [327, 139] on div "T27 2 20:30 T25 2 20:30 T26A 3 19:45 T26 3 19:45 Privado 5 19:30 T24 2 19:15 T2…" at bounding box center [300, 207] width 366 height 242
click at [239, 183] on span "21:30" at bounding box center [241, 186] width 14 height 7
click at [332, 168] on div "T27 2 20:30 T25 2 20:30 T26A 3 19:45 T26 3 19:45 Privado 5 19:30 T24 2 19:15 T2…" at bounding box center [300, 207] width 366 height 242
click at [188, 63] on div "power_input close" at bounding box center [274, 71] width 324 height 34
click at [193, 60] on div "power_input close" at bounding box center [274, 71] width 324 height 34
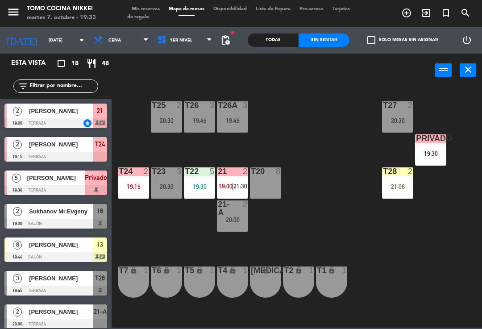
click at [192, 38] on span "1er Nivel" at bounding box center [185, 40] width 64 height 20
click at [183, 67] on ng-component "menu Tomo Cocina Nikkei [DATE] 7. octubre - 19:33 Mis reservas Mapa de mesas Di…" at bounding box center [241, 164] width 482 height 328
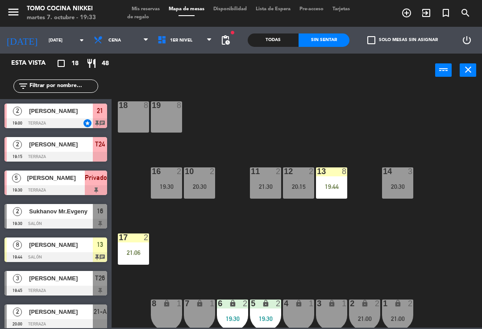
click at [188, 86] on div "18 8 19 8 16 2 19:30 10 2 20:30 11 2 21:30 12 2 20:15 13 8 19:44 14 3 20:30 17 …" at bounding box center [300, 207] width 366 height 242
click at [185, 84] on div "power_input close" at bounding box center [274, 71] width 324 height 34
click at [193, 45] on span "1er Nivel" at bounding box center [185, 40] width 64 height 20
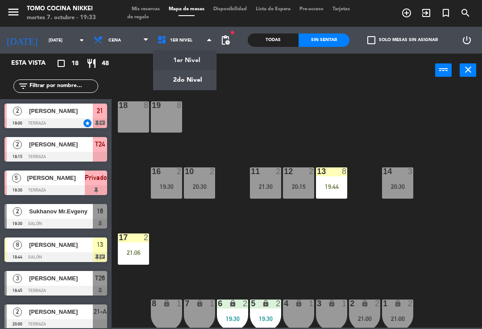
click at [188, 45] on span "1er Nivel" at bounding box center [185, 40] width 64 height 20
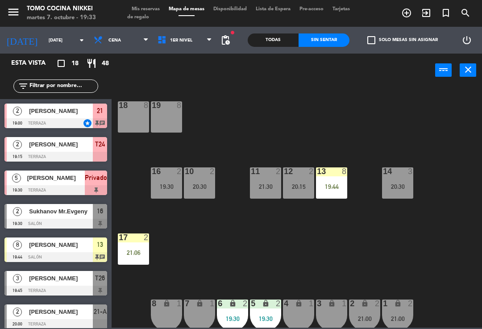
click at [190, 48] on span "1er Nivel" at bounding box center [185, 40] width 64 height 20
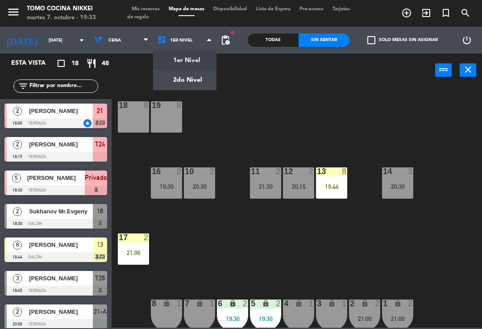
click at [185, 79] on ng-component "menu Tomo Cocina Nikkei [DATE] 7. octubre - 19:33 Mis reservas Mapa de mesas Di…" at bounding box center [241, 164] width 482 height 328
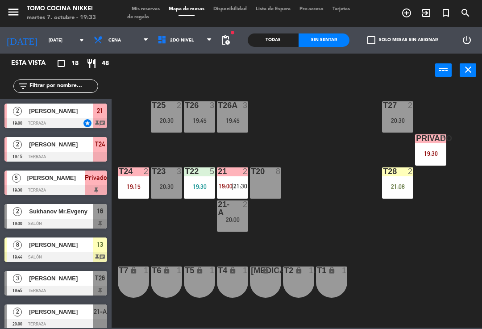
click at [233, 195] on div "21 2 19:00 | 21:30" at bounding box center [232, 182] width 31 height 31
click at [339, 165] on div "T27 2 20:30 T25 2 20:30 T26A 3 19:45 T26 3 19:45 Privado 5 19:30 T24 2 19:15 T2…" at bounding box center [300, 207] width 366 height 242
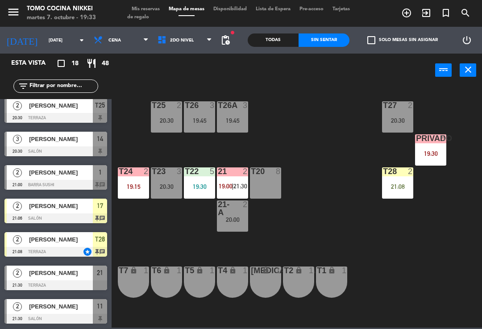
scroll to position [374, 0]
click at [233, 189] on span "|" at bounding box center [233, 186] width 2 height 7
click at [292, 171] on div "T27 2 20:30 T25 2 20:30 T26A 3 19:45 T26 3 19:45 Privado 5 19:30 T24 2 19:15 T2…" at bounding box center [300, 207] width 366 height 242
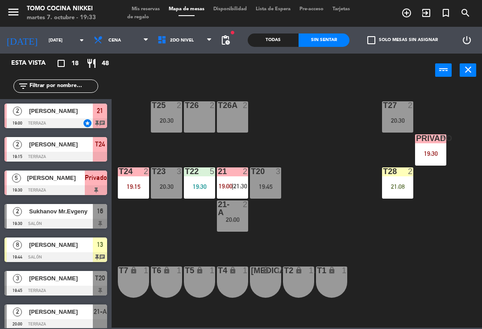
click at [270, 184] on div "19:45" at bounding box center [265, 187] width 31 height 6
click at [290, 132] on div "T27 2 20:30 T25 2 20:30 T26A 2 T26 2 Privado 5 19:30 T24 2 19:15 T23 3 20:30 T2…" at bounding box center [300, 207] width 366 height 242
click at [235, 190] on span "21:30" at bounding box center [241, 186] width 14 height 7
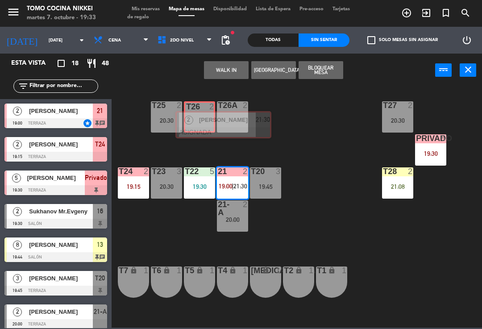
scroll to position [340, 0]
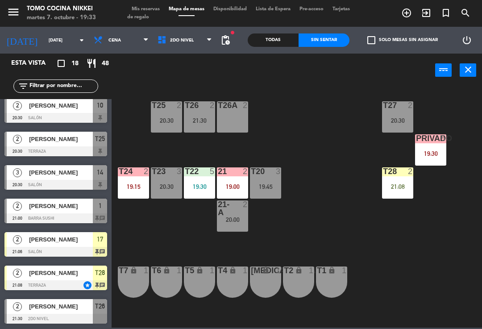
click at [300, 121] on div "T27 2 20:30 T25 2 20:30 T26A 2 T26 2 21:30 Privado 5 19:30 T24 2 19:15 T23 3 20…" at bounding box center [300, 207] width 366 height 242
click at [192, 126] on div "T26 2 21:30" at bounding box center [199, 116] width 31 height 31
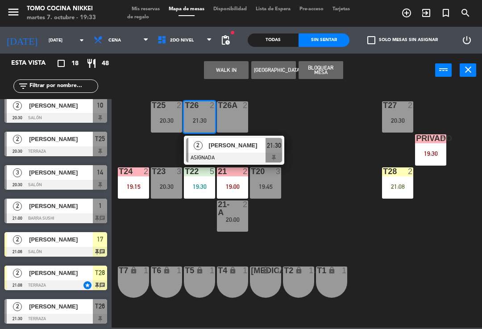
click at [231, 144] on span "[PERSON_NAME]" at bounding box center [237, 145] width 57 height 9
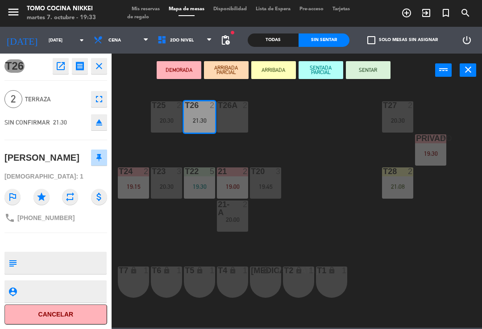
click at [226, 121] on div "T26A 2" at bounding box center [232, 116] width 31 height 31
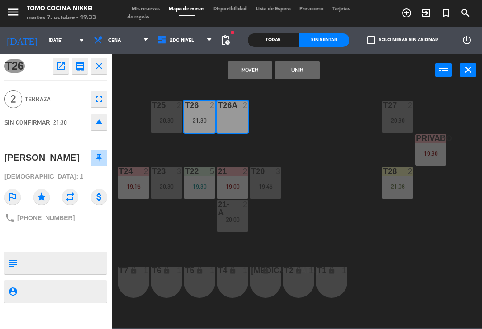
click at [305, 71] on button "Unir" at bounding box center [297, 70] width 45 height 18
click at [298, 100] on div "T27 2 20:30 T25 2 20:30 T26A 2 T26 2 21:30 Privado 5 19:30 T24 2 19:15 T23 3 20…" at bounding box center [300, 207] width 366 height 242
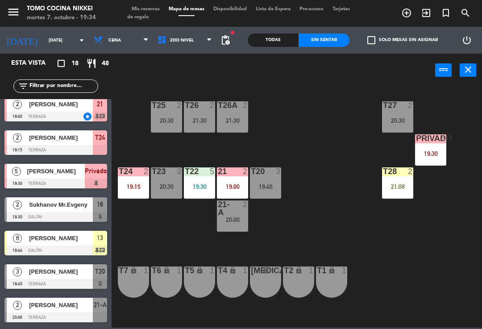
scroll to position [13, 0]
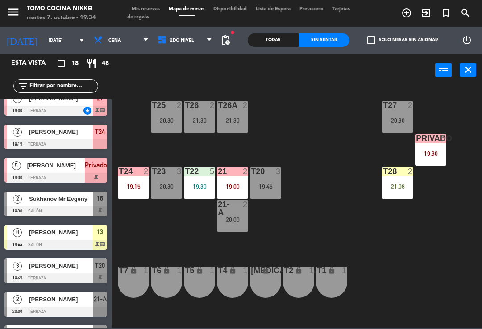
click at [91, 205] on div "Sukhanov Mr.Evgeny" at bounding box center [60, 199] width 65 height 15
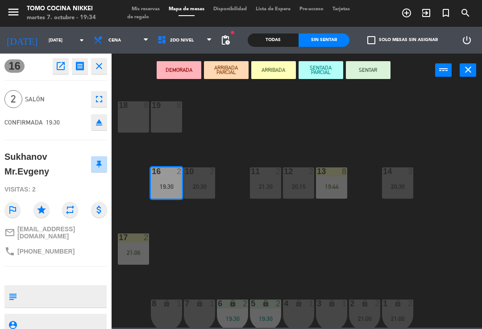
click at [339, 69] on button "SENTAR" at bounding box center [368, 70] width 45 height 18
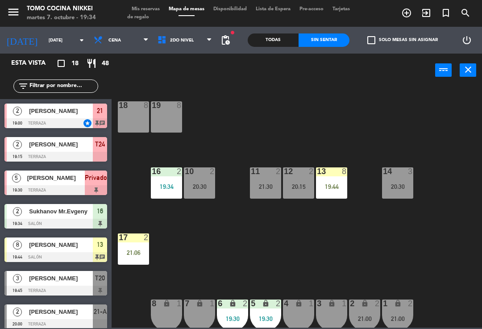
click at [339, 105] on div "18 8 19 8 16 2 19:34 10 2 20:30 11 2 21:30 12 2 20:15 13 8 19:44 14 3 20:30 17 …" at bounding box center [300, 207] width 366 height 242
click at [165, 179] on div "16 2 19:30" at bounding box center [166, 182] width 31 height 31
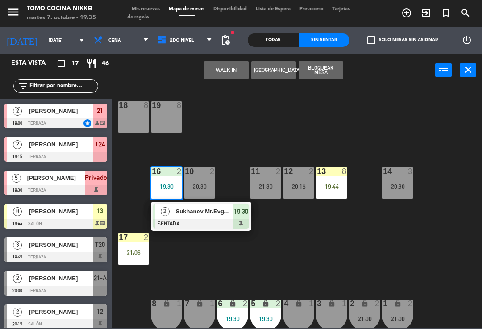
click at [198, 216] on span "Sukhanov Mr.Evgeny" at bounding box center [204, 211] width 57 height 9
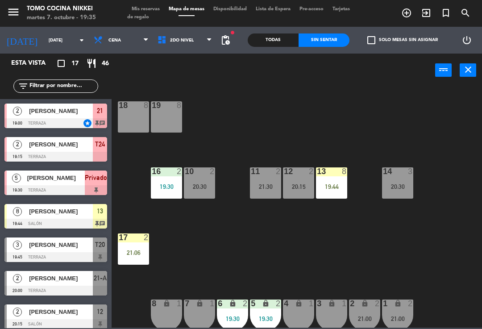
click at [158, 12] on span "Mis reservas" at bounding box center [145, 9] width 37 height 5
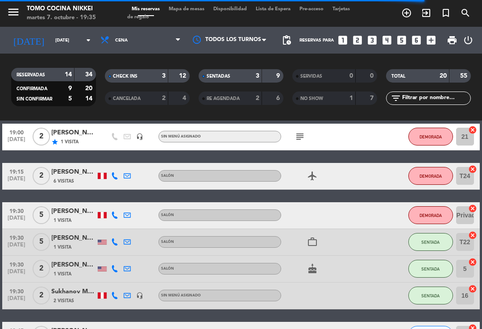
scroll to position [222, 0]
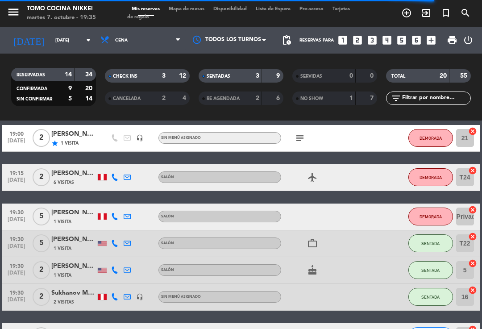
click at [201, 8] on span "Mapa de mesas" at bounding box center [186, 9] width 45 height 5
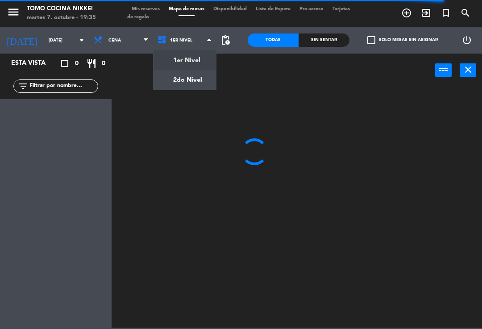
click at [176, 83] on ng-component "menu Tomo Cocina Nikkei [DATE] 7. octubre - 19:35 Mis reservas Mapa de mesas Di…" at bounding box center [241, 164] width 482 height 328
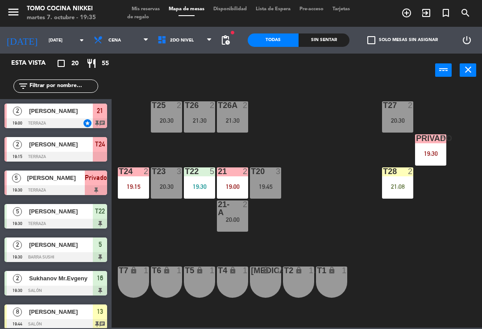
click at [339, 142] on div "5" at bounding box center [443, 138] width 5 height 8
click at [339, 251] on div "T27 2 20:30 T25 2 20:30 T26A 2 21:30 T26 2 21:30 Privado 5 19:30 T24 2 19:15 T2…" at bounding box center [300, 207] width 366 height 242
click at [339, 144] on div "Privado 5 19:30" at bounding box center [430, 149] width 31 height 31
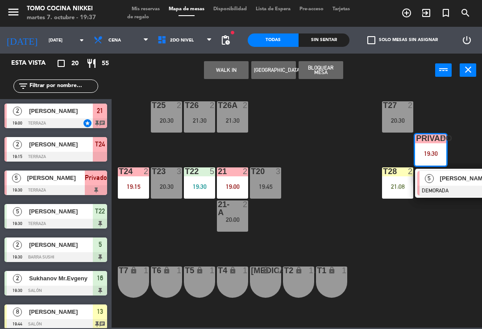
click at [339, 180] on span "5" at bounding box center [429, 178] width 9 height 9
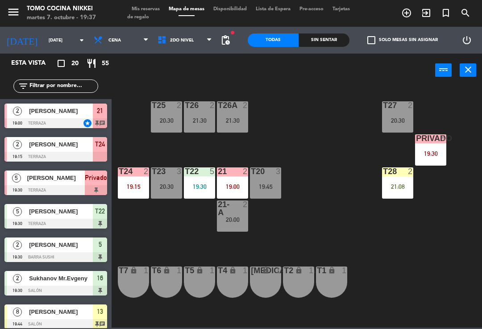
click at [328, 40] on div "Sin sentar" at bounding box center [324, 39] width 51 height 13
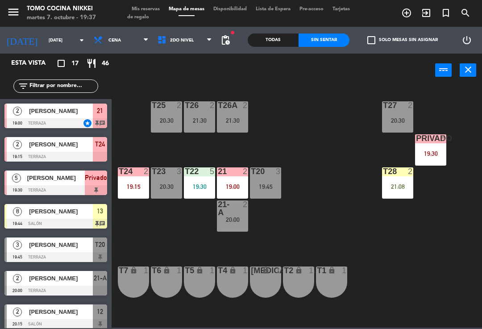
click at [339, 175] on html "close × Tomo Cocina Nikkei × chrome_reader_mode Listado de Reservas account_box…" at bounding box center [241, 164] width 482 height 329
click at [339, 199] on div "T27 2 20:30 T25 2 20:30 T26A 2 21:30 T26 2 21:30 Privado 5 19:30 T24 2 19:15 T2…" at bounding box center [300, 207] width 366 height 242
click at [284, 146] on div "T27 2 20:30 T25 2 20:30 T26A 2 21:30 T26 2 21:30 Privado 5 19:30 T24 2 19:15 T2…" at bounding box center [300, 207] width 366 height 242
click at [64, 56] on div "Esta vista crop_square 17 restaurant 46" at bounding box center [56, 64] width 112 height 20
click at [52, 39] on input "[DATE]" at bounding box center [74, 40] width 61 height 14
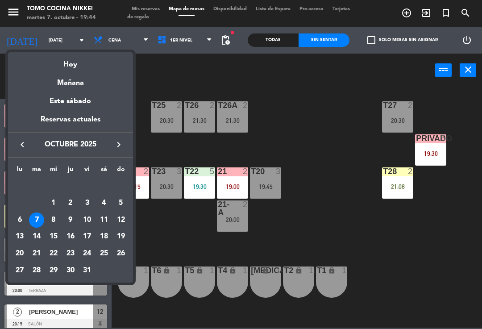
click at [61, 61] on div "Hoy" at bounding box center [70, 61] width 125 height 18
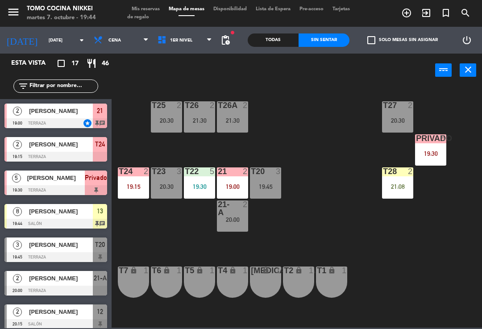
click at [46, 207] on span "[PERSON_NAME]" at bounding box center [61, 211] width 64 height 9
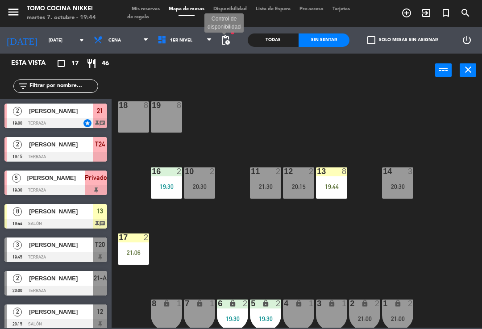
click at [230, 41] on span "pending_actions" at bounding box center [225, 40] width 11 height 11
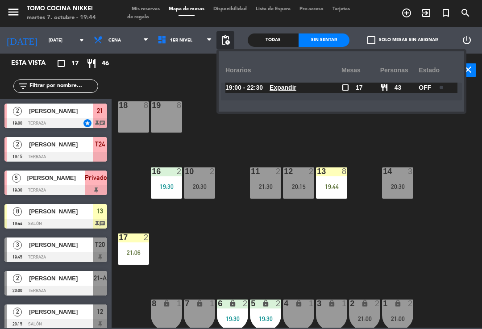
click at [180, 92] on div "18 8 19 8 16 2 19:30 10 2 20:30 11 2 21:30 12 2 20:15 13 8 19:44 14 3 20:30 17 …" at bounding box center [300, 207] width 366 height 242
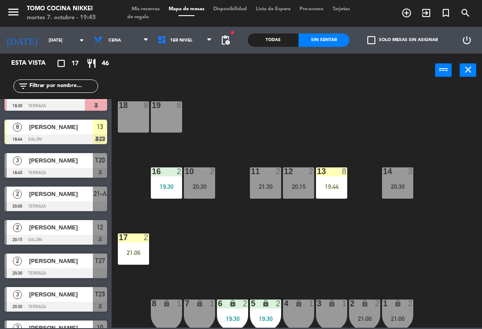
scroll to position [85, 0]
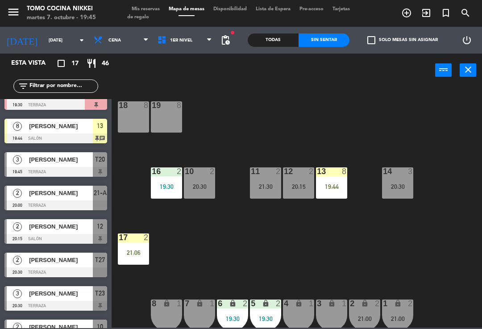
click at [27, 201] on div at bounding box center [55, 206] width 103 height 10
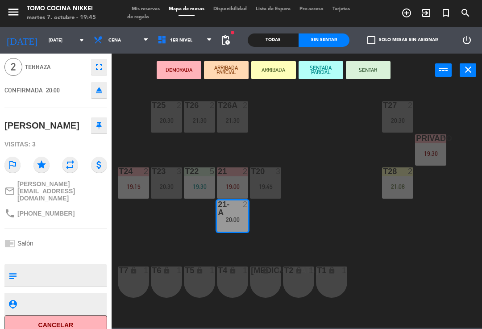
scroll to position [32, 0]
click at [339, 71] on button "SENTAR" at bounding box center [368, 70] width 45 height 18
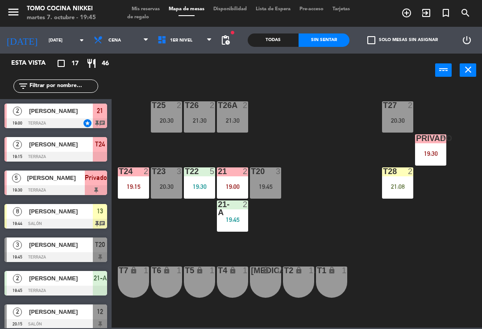
click at [339, 133] on div "T27 2 20:30 T25 2 20:30 T26A 2 21:30 T26 2 21:30 Privado 5 19:30 T24 2 19:15 T2…" at bounding box center [300, 207] width 366 height 242
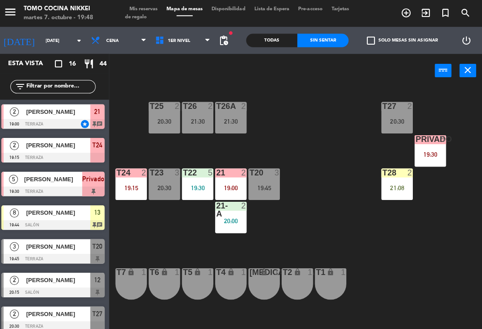
click at [201, 42] on span "1er Nivel" at bounding box center [185, 40] width 64 height 20
click at [201, 57] on ng-component "menu Tomo Cocina Nikkei [DATE] 7. octubre - 19:48 Mis reservas Mapa de mesas Di…" at bounding box center [241, 164] width 482 height 328
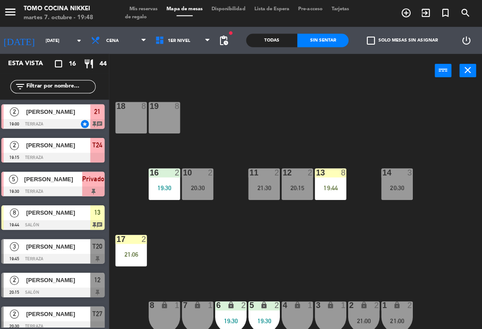
click at [339, 214] on div "18 8 19 8 16 2 19:30 10 2 20:30 11 2 21:30 12 2 20:15 13 8 19:44 14 3 20:30 17 …" at bounding box center [300, 207] width 366 height 242
click at [339, 150] on div "18 8 19 8 16 2 19:30 10 2 20:30 11 2 21:30 12 2 20:15 13 8 19:44 14 3 20:30 17 …" at bounding box center [300, 207] width 366 height 242
click at [339, 138] on div "18 8 19 8 16 2 19:30 10 2 20:30 11 2 21:30 12 2 20:15 13 8 19:44 14 3 20:30 17 …" at bounding box center [300, 207] width 366 height 242
click at [263, 190] on div "21:30" at bounding box center [265, 187] width 31 height 6
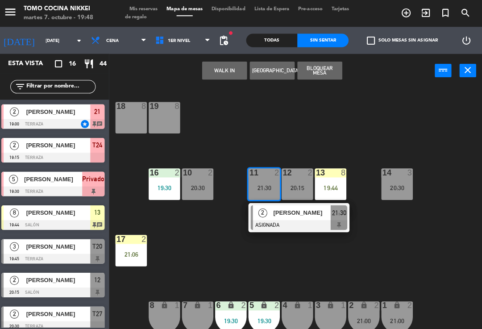
click at [228, 63] on button "WALK IN" at bounding box center [226, 70] width 45 height 18
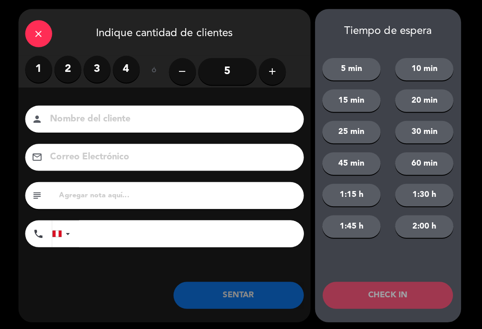
click at [73, 63] on label "2" at bounding box center [70, 68] width 27 height 27
click at [111, 121] on input at bounding box center [172, 119] width 241 height 16
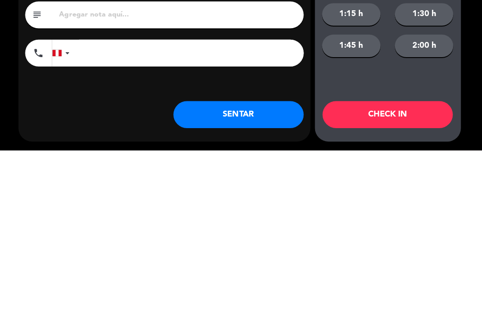
type input "[PERSON_NAME]"
click at [240, 219] on input "tel" at bounding box center [193, 232] width 223 height 27
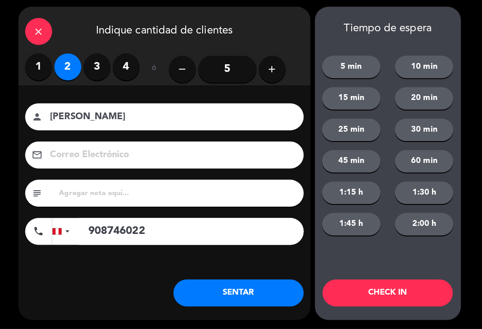
type input "908746022"
click at [255, 304] on button "SENTAR" at bounding box center [240, 293] width 130 height 27
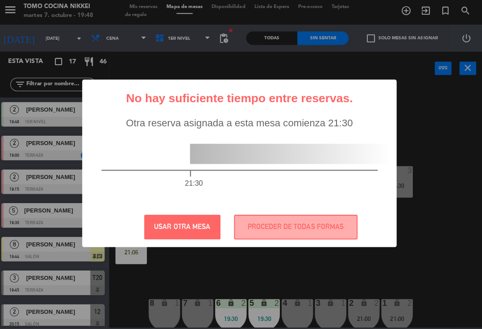
click at [325, 223] on button "PROCEDER DE TODAS FORMAS" at bounding box center [297, 228] width 123 height 25
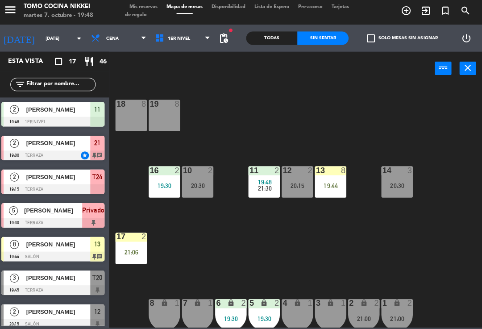
click at [338, 269] on div "18 8 19 8 16 2 19:30 10 2 20:30 11 2 19:48 21:30 12 2 20:15 13 8 19:44 14 3 20:…" at bounding box center [300, 207] width 366 height 242
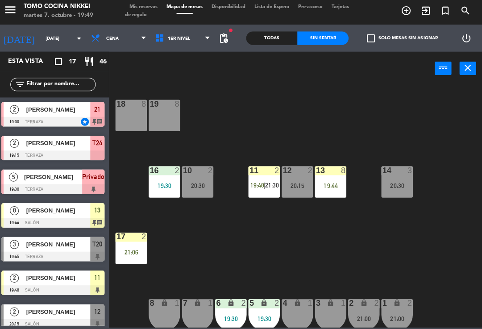
click at [339, 184] on div "19:44" at bounding box center [331, 187] width 31 height 6
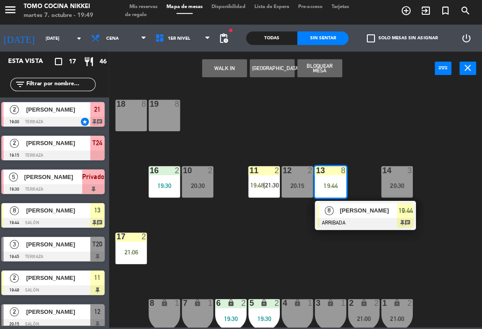
click at [339, 219] on div at bounding box center [366, 224] width 96 height 10
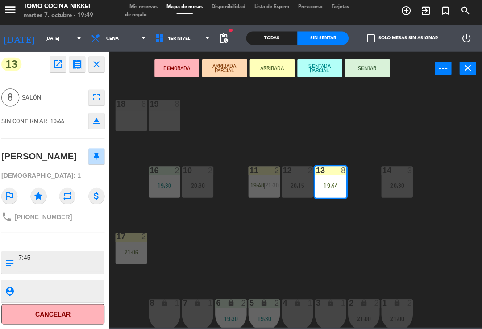
click at [339, 75] on button "SENTAR" at bounding box center [368, 70] width 45 height 18
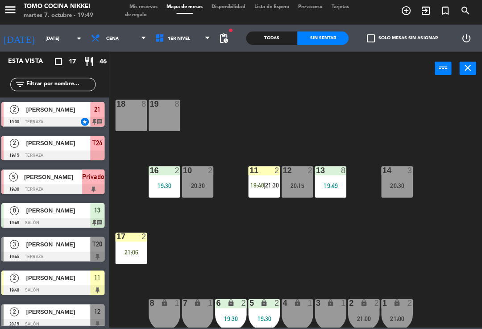
click at [267, 190] on div "11 2 19:48 | 21:30" at bounding box center [265, 182] width 31 height 31
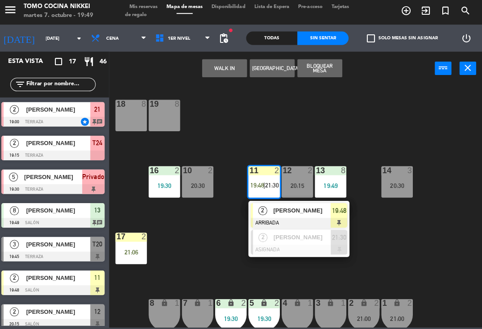
click at [297, 216] on div "[PERSON_NAME]" at bounding box center [303, 211] width 58 height 15
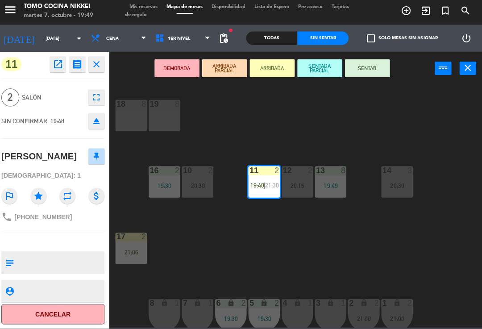
click at [339, 75] on button "SENTAR" at bounding box center [368, 70] width 45 height 18
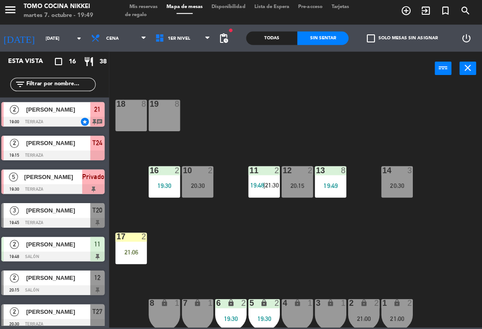
click at [339, 258] on div "18 8 19 8 16 2 19:30 10 2 20:30 11 2 19:48 | 21:30 12 2 20:15 13 8 19:49 14 3 2…" at bounding box center [300, 207] width 366 height 242
click at [339, 278] on div "18 8 19 8 16 2 19:30 10 2 20:30 11 2 19:48 | 21:30 12 2 20:15 13 8 19:49 14 3 2…" at bounding box center [300, 207] width 366 height 242
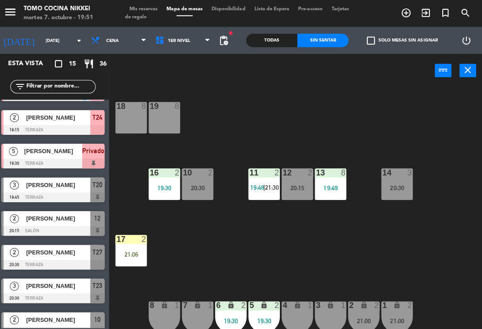
scroll to position [26, 0]
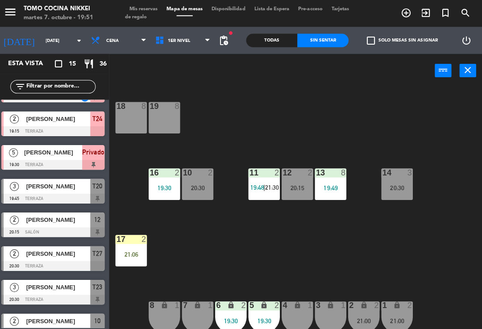
click at [88, 197] on div at bounding box center [55, 197] width 103 height 10
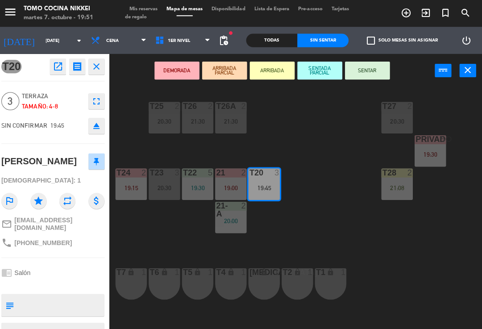
click at [339, 75] on button "SENTAR" at bounding box center [368, 70] width 45 height 18
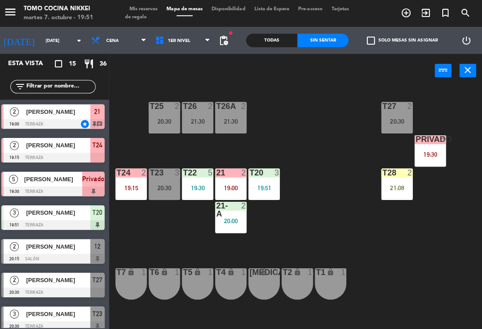
click at [339, 103] on div "T27 2 20:30 T25 2 20:30 T26A 2 21:30 T26 2 21:30 Privado 5 19:30 T24 2 19:15 T2…" at bounding box center [300, 207] width 366 height 242
click at [150, 8] on span "Mis reservas" at bounding box center [145, 9] width 37 height 5
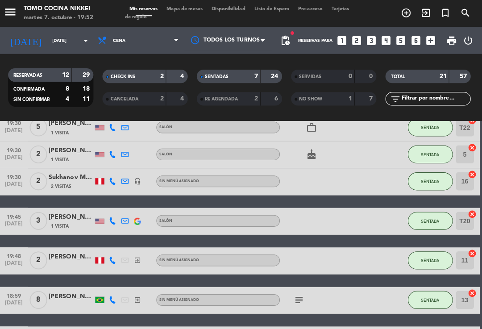
scroll to position [304, 0]
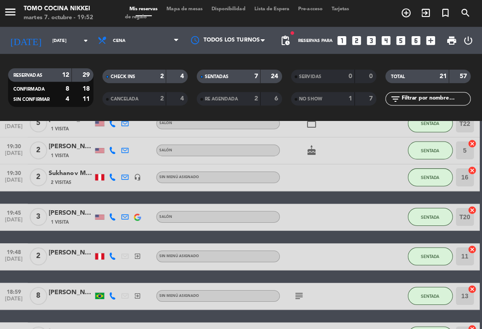
click at [181, 11] on span "Mapa de mesas" at bounding box center [186, 9] width 45 height 5
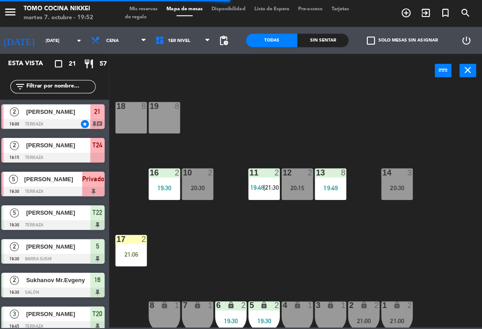
click at [188, 43] on span "1er Nivel" at bounding box center [185, 40] width 64 height 20
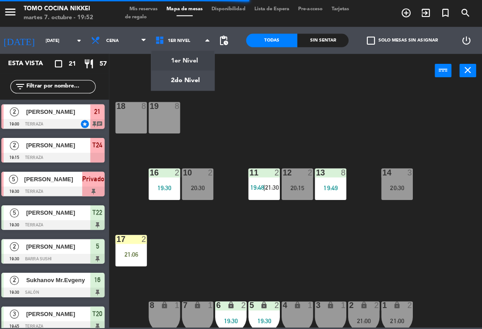
click at [193, 74] on ng-component "menu Tomo Cocina Nikkei [DATE] 7. octubre - 19:52 Mis reservas Mapa de mesas Di…" at bounding box center [241, 163] width 482 height 326
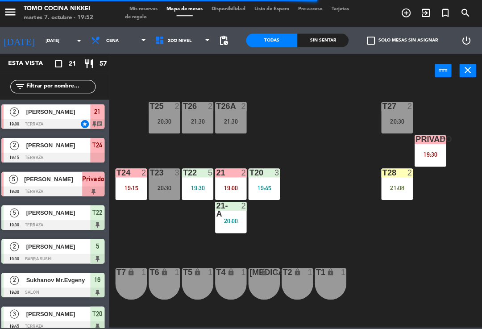
click at [339, 236] on div "T27 2 20:30 T25 2 20:30 T26A 2 21:30 T26 2 21:30 Privado 5 19:30 T24 2 19:15 T2…" at bounding box center [300, 206] width 366 height 240
click at [339, 205] on div "T27 2 20:30 T25 2 20:30 T26A 2 21:30 T26 2 21:30 Privado 5 19:30 T24 2 19:15 T2…" at bounding box center [300, 206] width 366 height 240
click at [339, 246] on div "T27 2 20:30 T25 2 20:30 T26A 2 21:30 T26 2 21:30 Privado 5 19:30 T24 2 19:15 T2…" at bounding box center [300, 206] width 366 height 240
click at [339, 324] on div "T27 2 20:30 T25 2 20:30 T26A 2 21:30 T26 2 21:30 Privado 5 19:30 T24 2 19:15 T2…" at bounding box center [300, 206] width 366 height 240
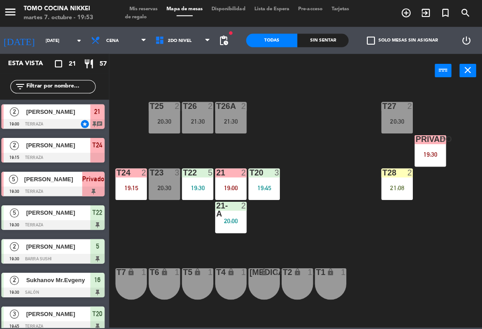
click at [318, 53] on div "Todas Sin sentar" at bounding box center [299, 40] width 102 height 27
click at [313, 45] on div "Sin sentar" at bounding box center [324, 39] width 51 height 13
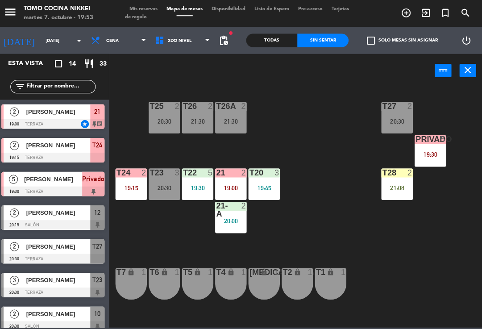
click at [135, 192] on div "T24 2 19:15" at bounding box center [133, 182] width 31 height 31
click at [154, 245] on div "T27 2 20:30 T25 2 20:30 T26A 2 21:30 T26 2 21:30 Privado 5 19:30 T24 2 19:15 T2…" at bounding box center [300, 206] width 366 height 240
click at [146, 14] on span "Tarjetas de regalo" at bounding box center [238, 13] width 223 height 13
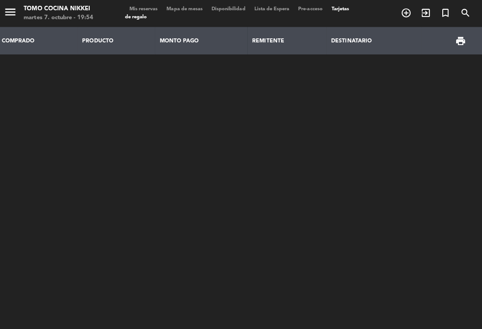
click at [141, 7] on span "Mis reservas" at bounding box center [145, 9] width 37 height 5
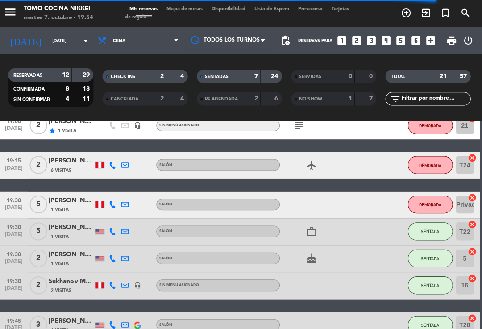
scroll to position [184, 0]
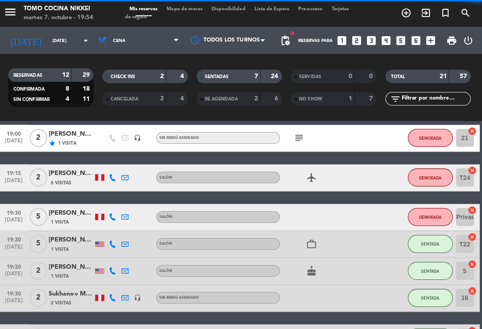
click at [339, 175] on span "DEMORADA" at bounding box center [431, 176] width 22 height 5
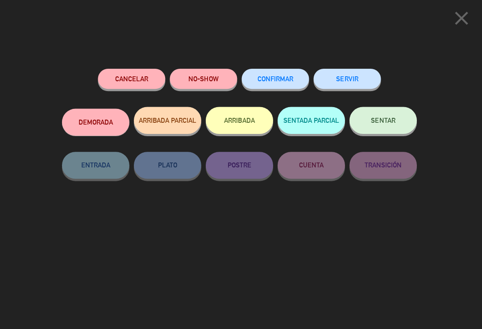
click at [214, 75] on button "NO-SHOW" at bounding box center [205, 78] width 67 height 20
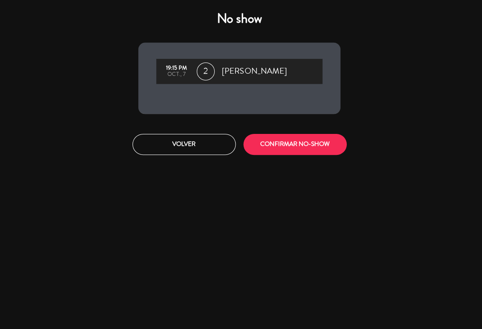
click at [286, 149] on button "CONFIRMAR NO-SHOW" at bounding box center [296, 143] width 103 height 21
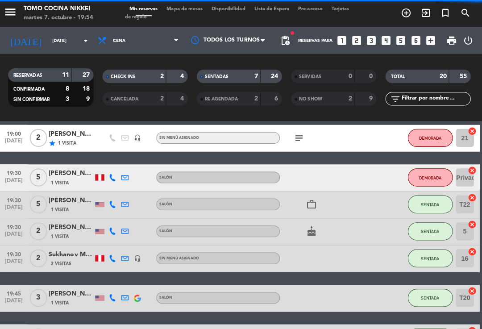
scroll to position [206, 0]
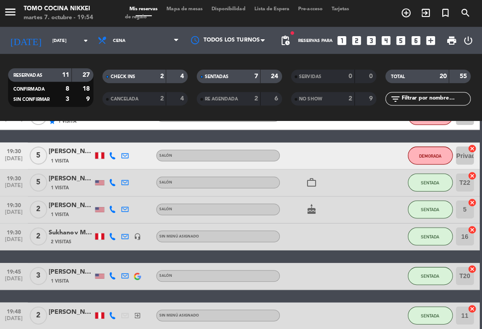
click at [190, 8] on span "Mapa de mesas" at bounding box center [186, 9] width 45 height 5
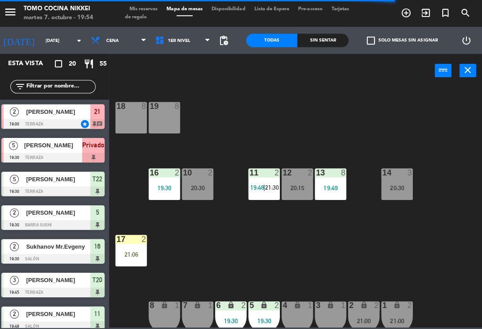
click at [46, 88] on input "text" at bounding box center [63, 86] width 69 height 10
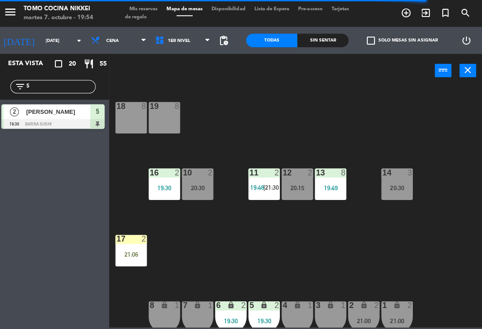
type input "S"
click at [319, 128] on div "18 8 19 8 16 2 19:30 10 2 20:30 11 2 19:48 | 21:30 12 2 20:15 13 8 19:49 14 3 2…" at bounding box center [300, 206] width 366 height 240
click at [165, 186] on div "19:30" at bounding box center [166, 187] width 31 height 6
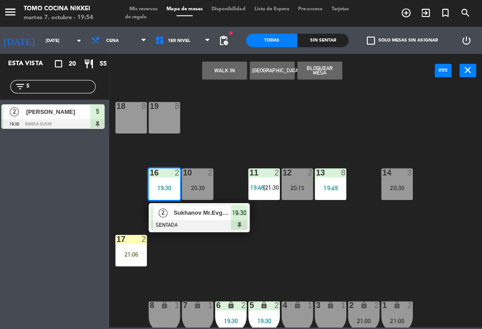
click at [227, 227] on div at bounding box center [201, 224] width 96 height 10
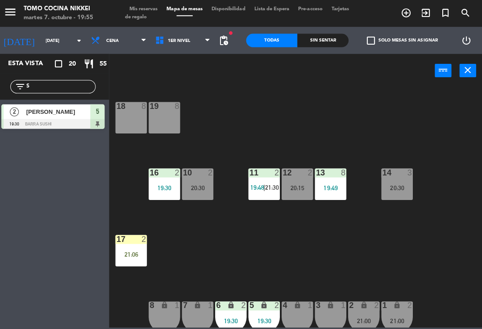
click at [69, 91] on input "S" at bounding box center [63, 86] width 69 height 10
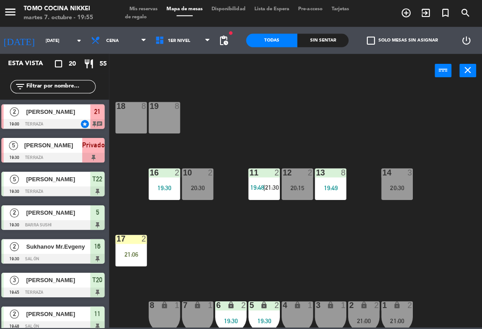
click at [339, 116] on div "18 8 19 8 16 2 19:30 10 2 20:30 11 2 19:48 | 21:30 12 2 20:15 13 8 19:49 14 3 2…" at bounding box center [300, 206] width 366 height 240
click at [198, 37] on span "1er Nivel" at bounding box center [185, 40] width 64 height 20
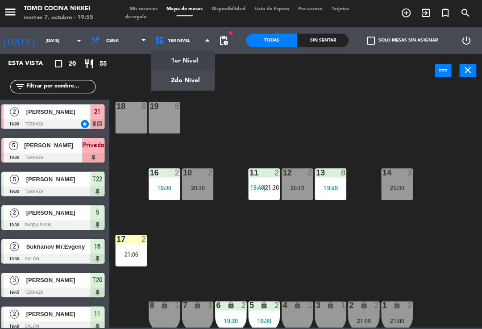
click at [189, 73] on ng-component "menu Tomo Cocina Nikkei [DATE] 7. octubre - 19:55 Mis reservas Mapa de mesas Di…" at bounding box center [241, 163] width 482 height 326
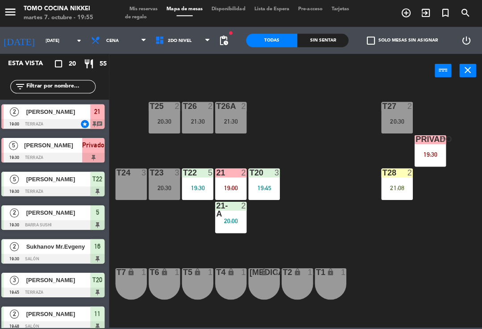
click at [319, 46] on div "Sin sentar" at bounding box center [324, 39] width 51 height 13
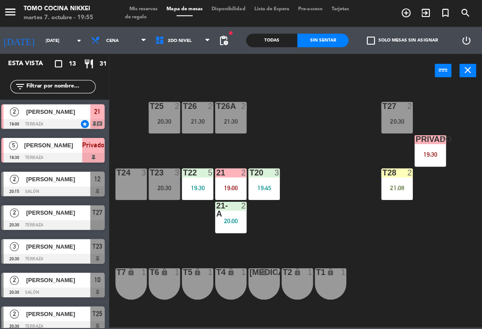
click at [263, 42] on div "Todas" at bounding box center [273, 39] width 51 height 13
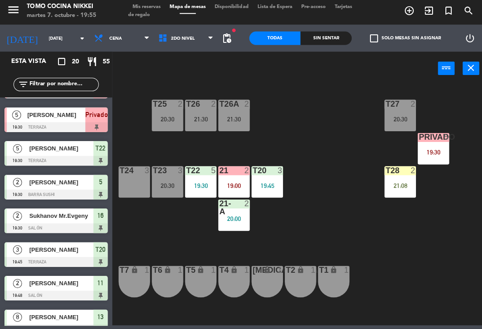
scroll to position [28, 0]
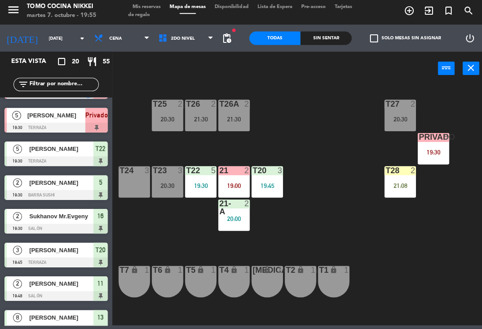
click at [79, 115] on span "[PERSON_NAME]" at bounding box center [56, 116] width 58 height 9
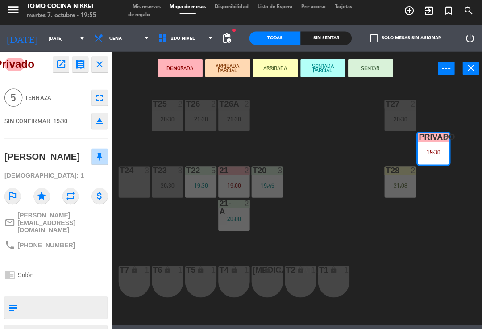
click at [313, 67] on button "SENTADA PARCIAL" at bounding box center [321, 70] width 45 height 18
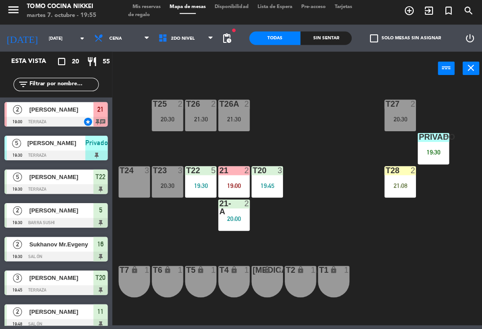
click at [334, 125] on div "T27 2 20:30 T25 2 20:30 T26A 2 21:30 T26 2 21:30 Privado 5 19:30 T24 3 T23 3 20…" at bounding box center [300, 206] width 366 height 240
click at [339, 292] on div "T27 2 20:30 T25 2 20:30 T26A 2 21:30 T26 2 21:30 Privado 5 19:30 T24 3 T23 3 20…" at bounding box center [300, 206] width 366 height 240
click at [339, 290] on div "T27 2 20:30 T25 2 20:30 T26A 2 21:30 T26 2 21:30 Privado 5 19:30 T24 3 T23 3 20…" at bounding box center [300, 206] width 366 height 240
click at [334, 37] on div "Sin sentar" at bounding box center [324, 39] width 51 height 13
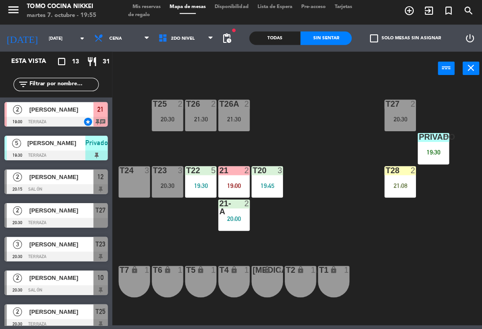
click at [331, 37] on div "Sin sentar" at bounding box center [324, 39] width 51 height 13
click at [335, 36] on div "Sin sentar" at bounding box center [324, 39] width 51 height 13
click at [339, 212] on div "T27 2 20:30 T25 2 20:30 T26A 2 21:30 T26 2 21:30 Privado 5 19:30 T24 3 T23 3 20…" at bounding box center [300, 206] width 366 height 240
click at [339, 193] on div "T27 2 20:30 T25 2 20:30 T26A 2 21:30 T26 2 21:30 Privado 5 19:30 T24 3 T23 3 20…" at bounding box center [300, 206] width 366 height 240
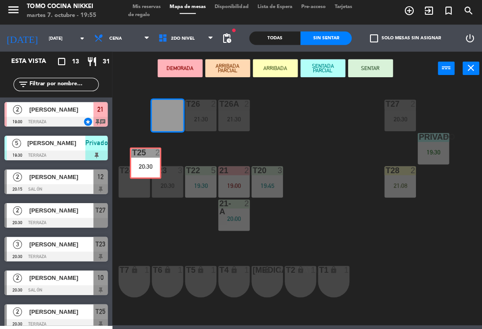
scroll to position [0, 0]
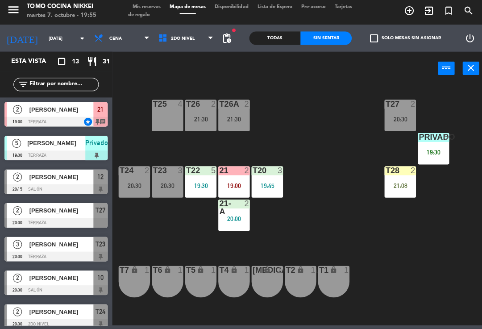
click at [288, 227] on div "T27 2 20:30 T25 4 T26A 2 21:30 T26 2 21:30 Privado 5 19:30 T24 2 20:30 T23 3 20…" at bounding box center [300, 206] width 366 height 240
click at [326, 235] on div "T27 2 20:30 T25 4 T26A 2 21:30 T26 2 21:30 Privado 5 19:30 T24 2 20:30 T23 3 20…" at bounding box center [300, 206] width 366 height 240
click at [339, 215] on div "T27 2 20:30 T25 4 T26A 2 21:30 T26 2 21:30 Privado 5 19:30 T24 2 20:30 T23 3 20…" at bounding box center [300, 206] width 366 height 240
click at [143, 7] on span "Mis reservas" at bounding box center [145, 9] width 37 height 5
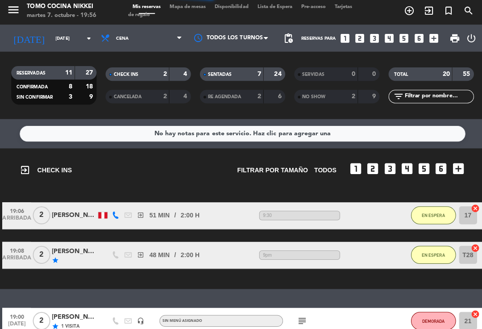
click at [241, 75] on div "SENTADAS" at bounding box center [221, 76] width 41 height 10
click at [195, 19] on div "menu Tomo Cocina Nikkei martes 7. octubre - 19:57 Mis reservas Mapa de mesas Di…" at bounding box center [241, 13] width 482 height 27
click at [173, 10] on span "Mapa de mesas" at bounding box center [186, 9] width 45 height 5
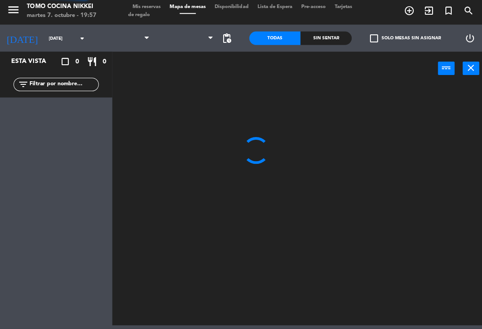
click at [188, 15] on span at bounding box center [187, 15] width 16 height 1
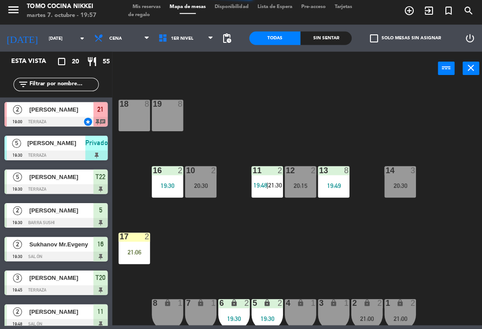
click at [339, 188] on div "20:30" at bounding box center [397, 187] width 31 height 6
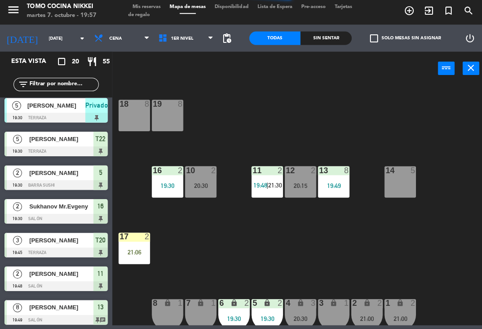
click at [339, 241] on div "18 8 19 8 16 2 19:30 10 2 20:30 11 2 19:48 | 21:30 12 2 20:15 13 8 19:49 14 5 1…" at bounding box center [300, 206] width 366 height 240
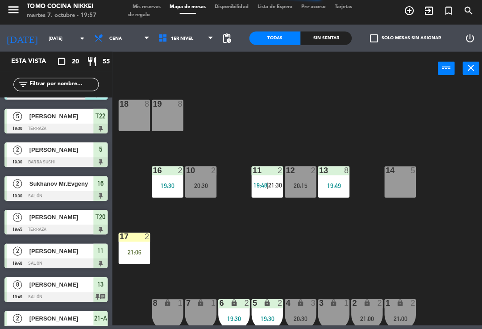
scroll to position [59, 0]
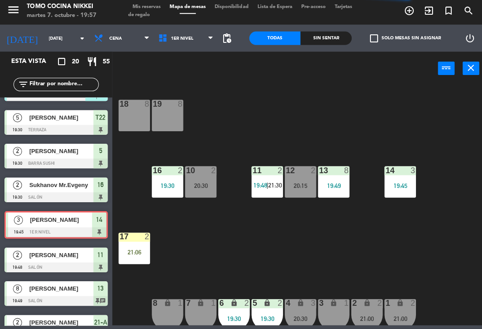
click at [339, 250] on div "18 8 19 8 16 2 19:30 10 2 20:30 11 2 19:48 | 21:30 12 2 20:15 13 8 19:49 14 3 1…" at bounding box center [300, 206] width 366 height 240
click at [170, 47] on span "1er Nivel" at bounding box center [185, 40] width 64 height 20
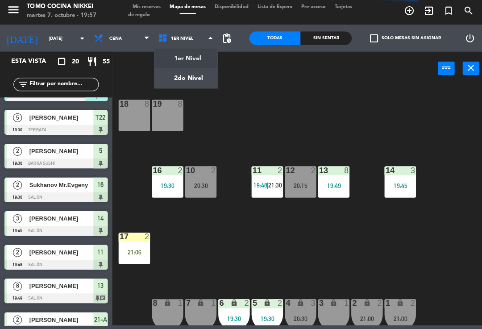
click at [190, 46] on span "1er Nivel" at bounding box center [185, 40] width 64 height 20
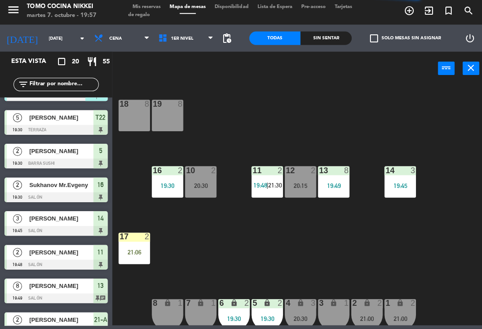
click at [190, 47] on span "1er Nivel" at bounding box center [185, 40] width 64 height 20
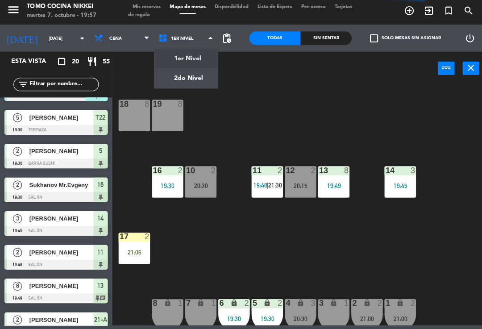
click at [192, 81] on ng-component "menu Tomo Cocina Nikkei [DATE] 7. octubre - 19:57 Mis reservas Mapa de mesas Di…" at bounding box center [241, 163] width 482 height 326
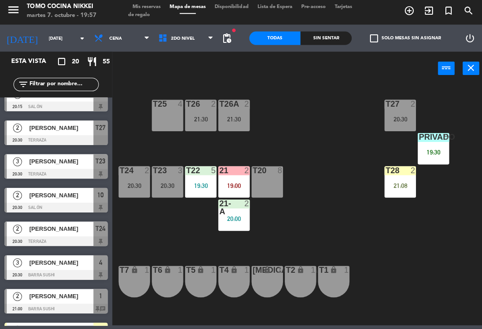
scroll to position [364, 0]
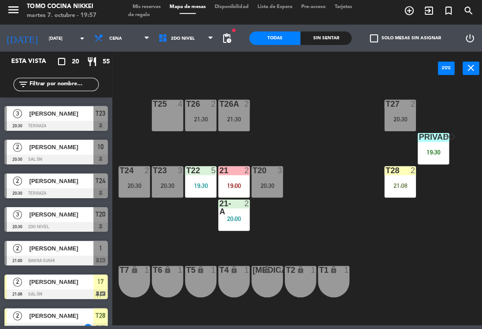
click at [339, 242] on div "T27 2 20:30 T25 4 T26A 2 21:30 T26 2 21:30 Privado 5 19:30 T24 2 20:30 T23 3 20…" at bounding box center [300, 206] width 366 height 240
click at [339, 151] on div "19:30" at bounding box center [430, 153] width 31 height 6
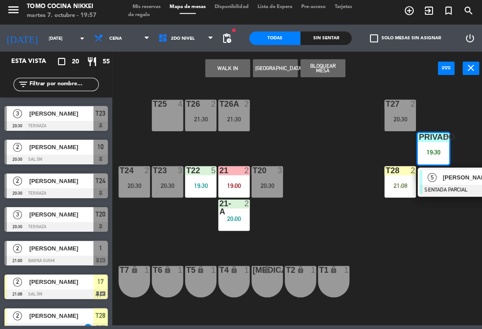
click at [339, 153] on div "19:30" at bounding box center [430, 153] width 31 height 6
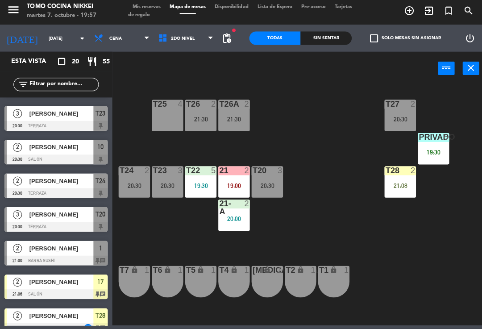
click at [339, 141] on div "Privado" at bounding box center [416, 138] width 0 height 8
click at [339, 234] on div "T27 2 20:30 T25 4 T26A 2 21:30 T26 2 21:30 Privado 5 19:30 T24 2 20:30 T23 3 20…" at bounding box center [300, 206] width 366 height 240
click at [186, 58] on div "power_input close" at bounding box center [274, 71] width 324 height 34
click at [196, 47] on span "2do Nivel" at bounding box center [185, 40] width 64 height 20
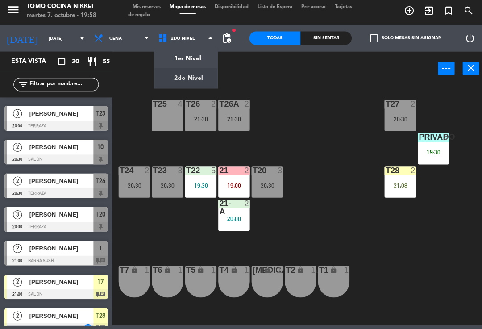
click at [200, 49] on div "1er Nivel 2do Nivel 2do Nivel 1er Nivel 2do Nivel" at bounding box center [185, 40] width 64 height 27
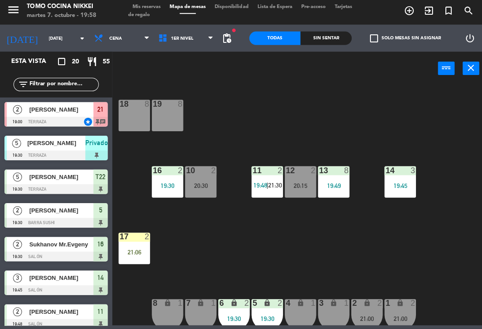
scroll to position [0, 0]
click at [182, 251] on div "18 8 19 8 16 2 19:30 10 2 20:30 11 2 19:48 | 21:30 12 2 20:15 13 8 19:49 14 3 1…" at bounding box center [300, 206] width 366 height 240
click at [195, 40] on span "1er Nivel" at bounding box center [185, 40] width 64 height 20
click at [177, 87] on ng-component "menu Tomo Cocina Nikkei [DATE] 7. octubre - 19:58 Mis reservas Mapa de mesas Di…" at bounding box center [241, 163] width 482 height 326
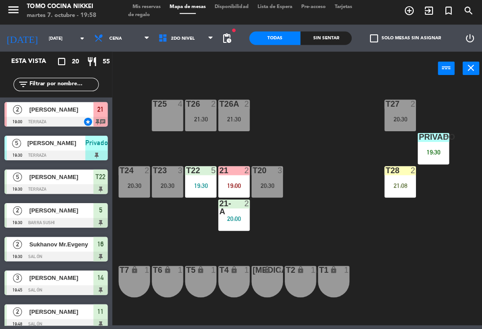
click at [203, 33] on span "2do Nivel" at bounding box center [185, 40] width 64 height 20
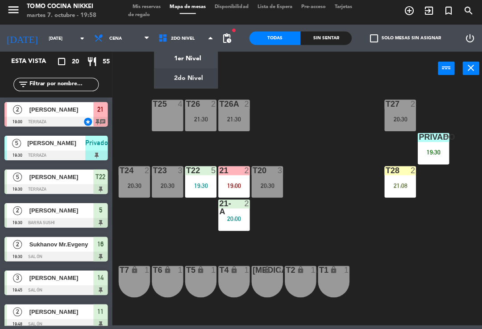
click at [201, 58] on ng-component "menu Tomo Cocina Nikkei [DATE] 7. octubre - 19:58 Mis reservas Mapa de mesas Di…" at bounding box center [241, 163] width 482 height 326
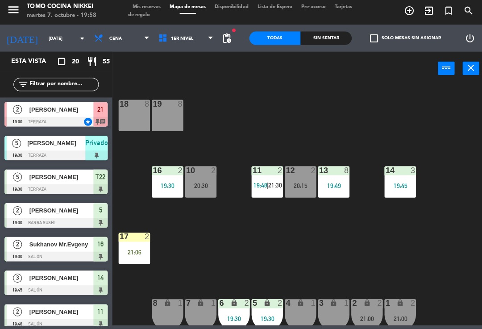
click at [270, 183] on span "21:30" at bounding box center [274, 186] width 14 height 7
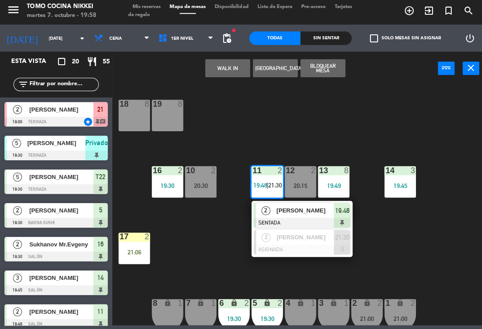
click at [301, 247] on div at bounding box center [300, 251] width 96 height 10
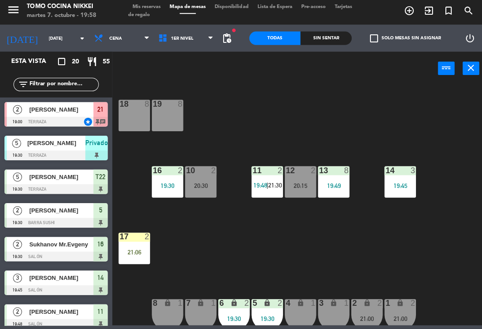
scroll to position [205, 0]
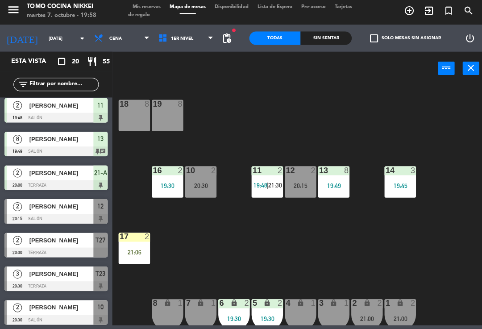
click at [144, 250] on div "21:06" at bounding box center [133, 253] width 31 height 6
click at [230, 250] on div "18 8 19 8 16 2 19:30 10 2 20:30 11 2 19:48 | 21:30 12 2 20:15 13 8 19:49 14 3 1…" at bounding box center [300, 206] width 366 height 240
click at [263, 184] on span "19:48" at bounding box center [259, 186] width 14 height 7
click at [296, 142] on div "18 8 19 8 16 2 19:30 10 2 20:30 11 2 19:48 | 21:30 12 2 20:15 13 8 19:49 14 3 1…" at bounding box center [300, 206] width 366 height 240
click at [213, 184] on div "20:30" at bounding box center [199, 187] width 31 height 6
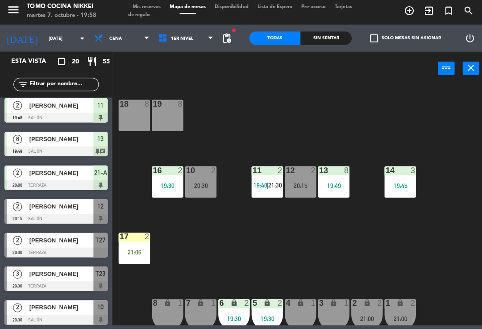
click at [247, 231] on div "18 8 19 8 16 2 19:30 10 2 20:30 11 2 19:48 | 21:30 12 2 20:15 13 8 19:49 14 3 1…" at bounding box center [300, 206] width 366 height 240
click at [195, 185] on div "20:30" at bounding box center [199, 187] width 31 height 6
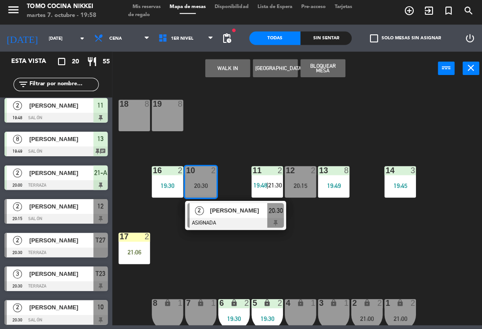
click at [220, 212] on span "[PERSON_NAME]" at bounding box center [237, 211] width 57 height 9
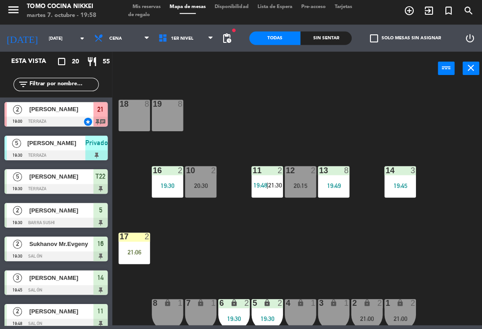
scroll to position [0, 0]
click at [159, 7] on span "Mis reservas" at bounding box center [145, 9] width 37 height 5
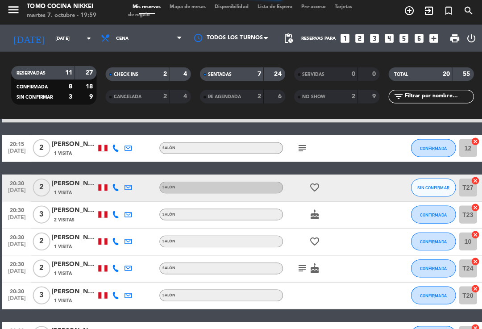
scroll to position [494, 0]
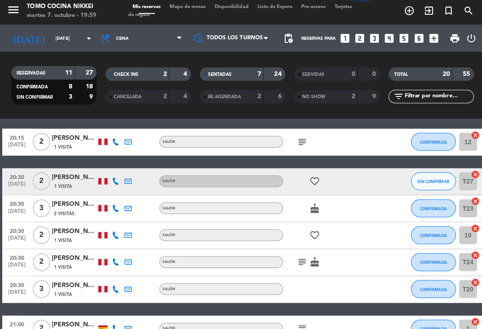
click at [183, 10] on span "Mapa de mesas" at bounding box center [186, 9] width 45 height 5
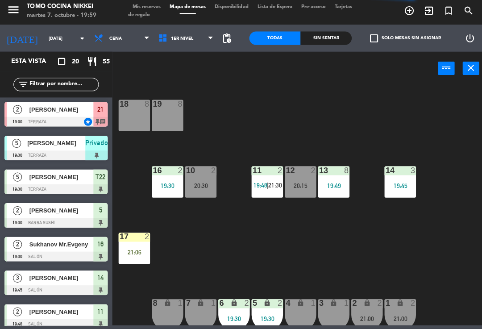
click at [298, 184] on div "20:15" at bounding box center [298, 187] width 31 height 6
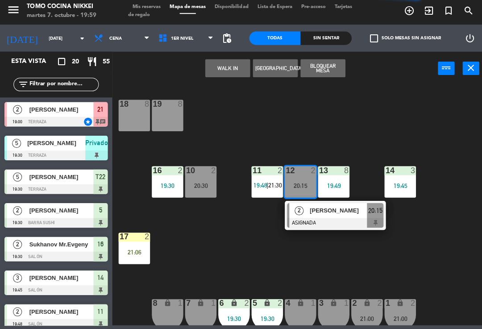
click at [303, 221] on div at bounding box center [333, 224] width 96 height 10
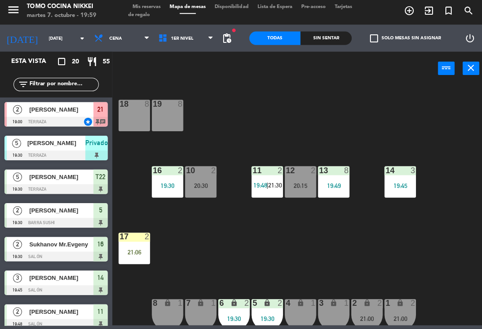
click at [193, 196] on div "10 2 20:30" at bounding box center [199, 182] width 31 height 31
click at [312, 206] on div "18 8 19 8 16 2 19:30 10 2 20:30 11 2 19:48 | 21:30 12 2 20:15 13 8 19:49 14 3 1…" at bounding box center [300, 206] width 366 height 240
click at [271, 190] on div "11 2 19:48 | 21:30" at bounding box center [265, 182] width 31 height 31
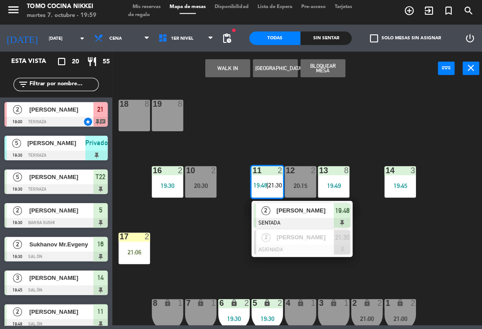
click at [263, 240] on span "2" at bounding box center [264, 238] width 9 height 9
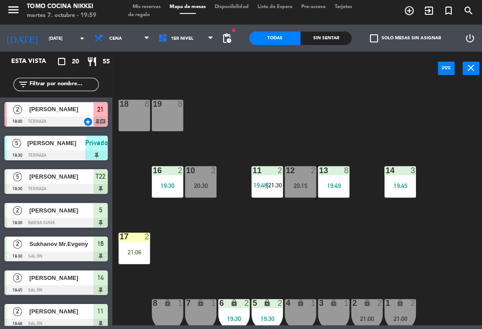
scroll to position [205, 0]
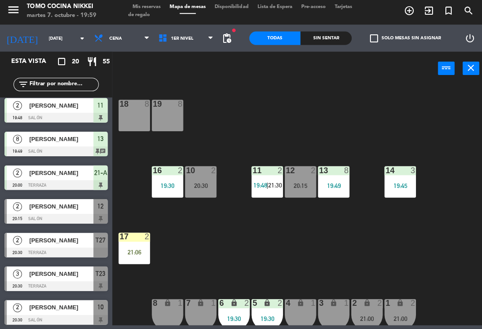
click at [278, 188] on span "21:30" at bounding box center [274, 186] width 14 height 7
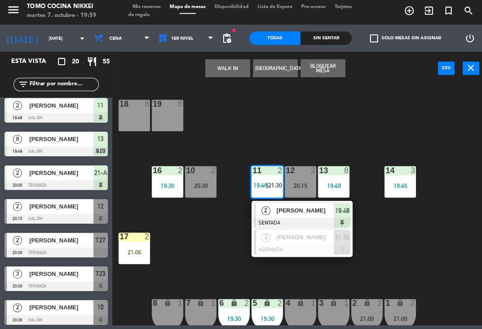
click at [254, 236] on div at bounding box center [253, 243] width 2 height 25
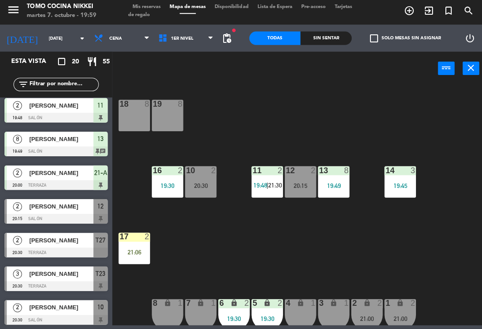
click at [129, 256] on div "17 2 21:06" at bounding box center [133, 249] width 31 height 31
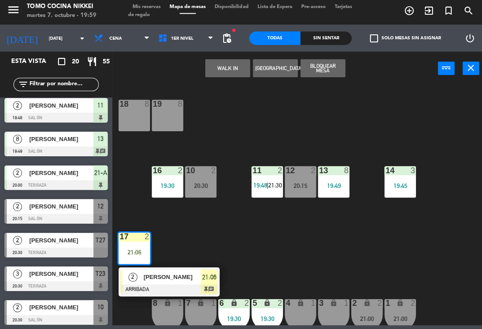
click at [167, 270] on div "[PERSON_NAME]" at bounding box center [171, 277] width 58 height 15
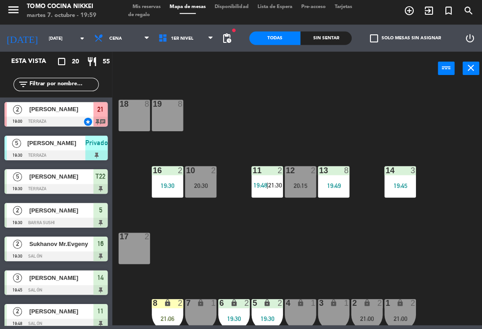
scroll to position [104, 0]
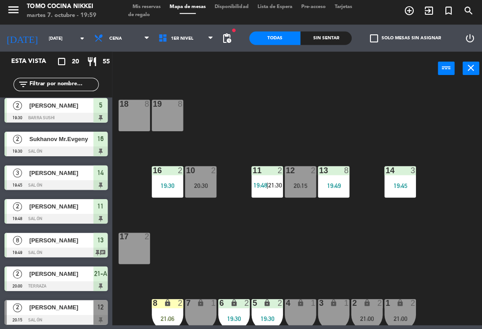
click at [267, 230] on div "18 8 19 8 16 2 19:30 10 2 20:30 11 2 19:48 | 21:30 12 2 20:15 13 8 19:49 14 3 1…" at bounding box center [300, 206] width 366 height 240
click at [261, 192] on div "11 2 19:48 | 21:30" at bounding box center [265, 182] width 31 height 31
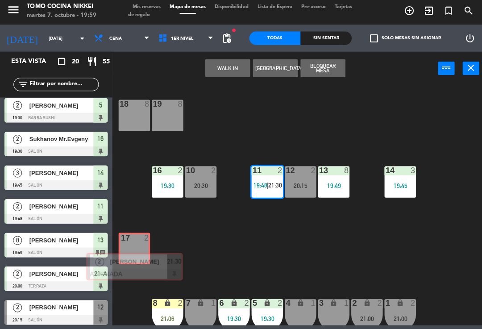
scroll to position [443, 0]
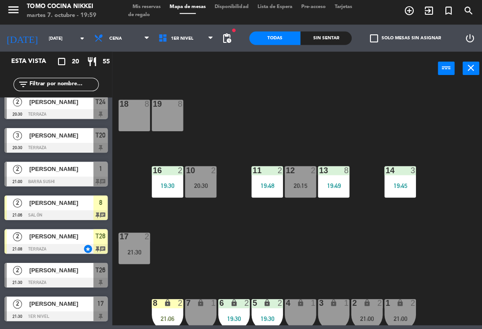
click at [201, 266] on div "18 8 19 8 16 2 19:30 10 2 20:30 11 2 19:48 12 2 20:15 13 8 19:49 14 3 19:45 17 …" at bounding box center [300, 206] width 366 height 240
click at [171, 309] on div "8 lock 2 21:06" at bounding box center [166, 315] width 31 height 31
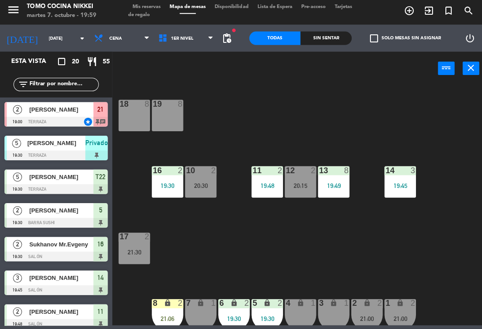
scroll to position [104, 0]
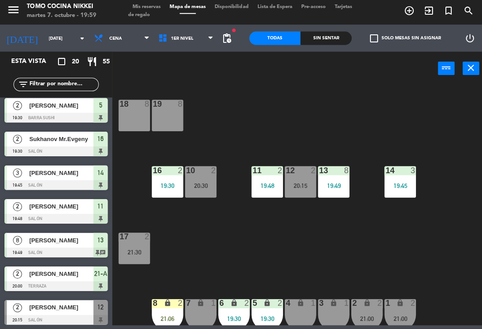
click at [192, 70] on div "power_input close" at bounding box center [274, 71] width 324 height 34
click at [190, 62] on div "power_input close" at bounding box center [274, 71] width 324 height 34
click at [202, 38] on span "1er Nivel" at bounding box center [185, 40] width 64 height 20
click at [198, 71] on ng-component "menu Tomo Cocina Nikkei [DATE] 7. octubre - 19:59 Mis reservas Mapa de mesas Di…" at bounding box center [241, 163] width 482 height 326
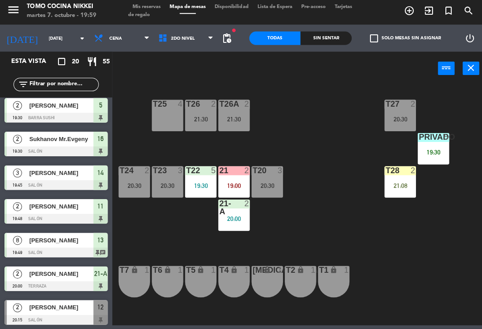
click at [76, 82] on input "text" at bounding box center [63, 86] width 69 height 10
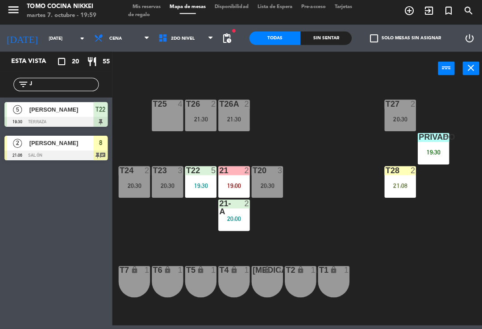
scroll to position [0, 0]
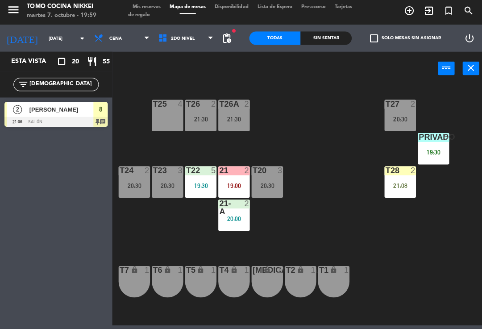
click at [313, 110] on div "T27 2 20:30 T25 4 T26A 2 21:30 T26 2 21:30 Privado 5 19:30 T24 2 20:30 T23 3 20…" at bounding box center [300, 206] width 366 height 240
click at [269, 88] on div "T27 2 20:30 T25 2 21:06 T26A 2 21:30 T26 2 21:30 Privado 5 19:30 T24 2 20:30 T2…" at bounding box center [300, 206] width 366 height 240
click at [88, 87] on input "[DEMOGRAPHIC_DATA]" at bounding box center [63, 86] width 69 height 10
type input "J"
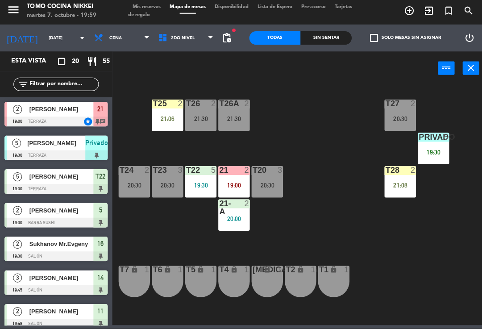
click at [339, 116] on div "T27 2 20:30 T25 2 21:06 T26A 2 21:30 T26 2 21:30 Privado 5 19:30 T24 2 20:30 T2…" at bounding box center [300, 206] width 366 height 240
click at [333, 43] on div "Sin sentar" at bounding box center [324, 39] width 51 height 13
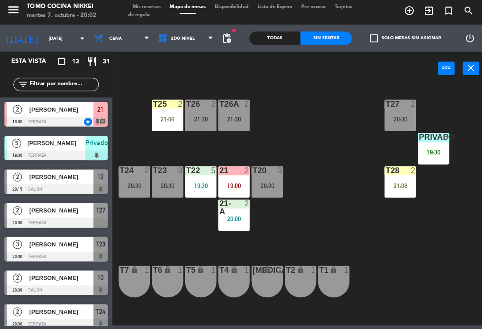
click at [200, 59] on div "power_input close" at bounding box center [274, 71] width 324 height 34
click at [200, 57] on div "power_input close" at bounding box center [274, 71] width 324 height 34
click at [197, 54] on div "power_input close" at bounding box center [274, 71] width 324 height 34
click at [74, 188] on div at bounding box center [55, 190] width 103 height 10
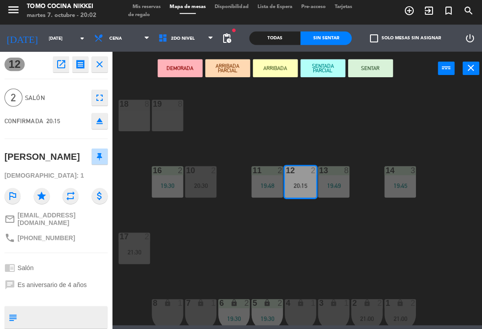
click at [339, 70] on button "SENTAR" at bounding box center [368, 70] width 45 height 18
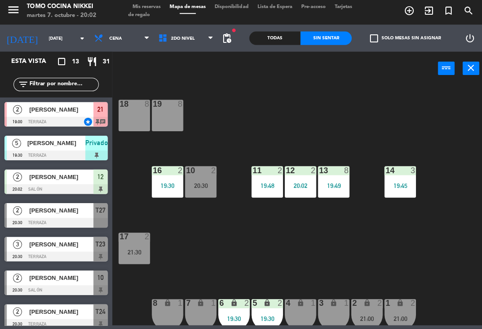
click at [339, 102] on div "18 8 19 8 16 2 19:30 10 2 20:30 11 2 19:48 12 2 20:02 13 8 19:49 14 3 19:45 17 …" at bounding box center [300, 206] width 366 height 240
click at [301, 184] on div "20:02" at bounding box center [298, 187] width 31 height 6
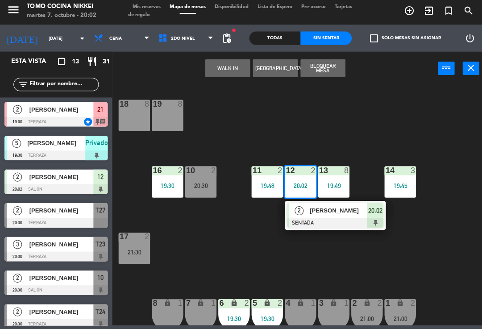
click at [339, 150] on div "18 8 19 8 16 2 19:30 10 2 20:30 11 2 19:48 12 2 20:02 2 [PERSON_NAME] SENTADA 2…" at bounding box center [300, 206] width 366 height 240
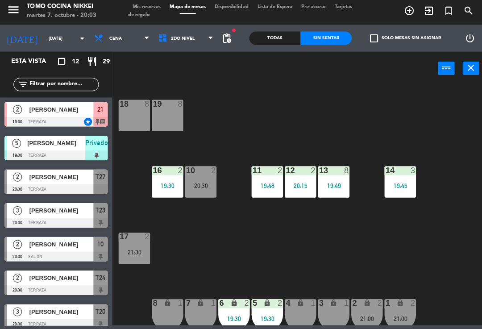
click at [314, 87] on div "18 8 19 8 16 2 19:30 10 2 20:30 11 2 19:48 12 2 20:15 13 8 19:49 14 3 19:45 17 …" at bounding box center [300, 206] width 366 height 240
click at [280, 23] on div "menu Tomo Cocina Nikkei martes 7. octubre - 20:03 Mis reservas Mapa de mesas Di…" at bounding box center [241, 13] width 482 height 27
click at [290, 29] on div "Todas Sin sentar" at bounding box center [299, 40] width 102 height 27
click at [339, 33] on div "Sin sentar" at bounding box center [324, 39] width 51 height 13
click at [289, 28] on div "Todas Sin sentar" at bounding box center [299, 40] width 102 height 27
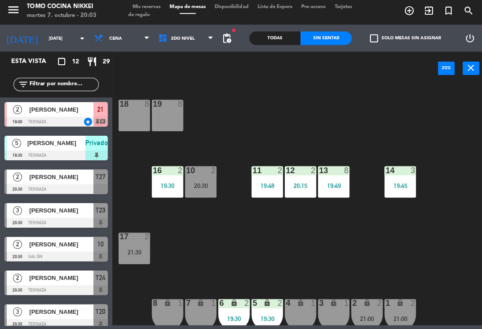
click at [325, 33] on div "Sin sentar" at bounding box center [324, 39] width 51 height 13
click at [281, 38] on div "Todas" at bounding box center [273, 39] width 51 height 13
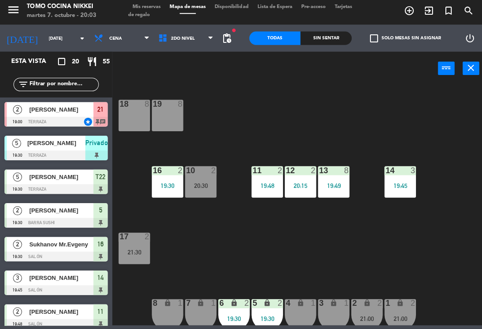
click at [332, 33] on div "Sin sentar" at bounding box center [324, 39] width 51 height 13
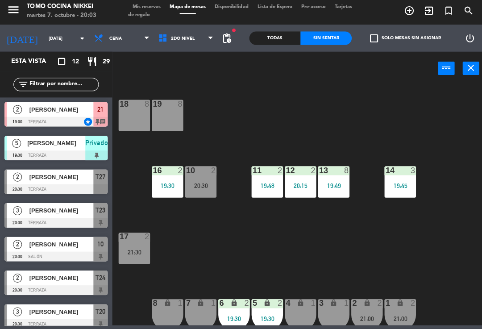
click at [287, 33] on div "Todas" at bounding box center [273, 39] width 51 height 13
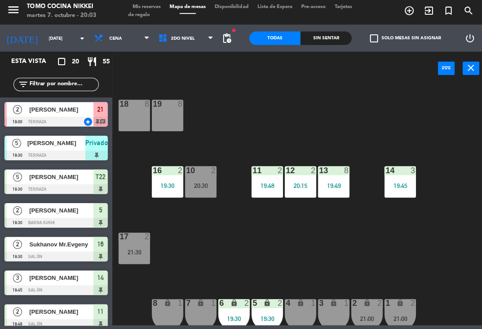
click at [307, 37] on div "Sin sentar" at bounding box center [324, 39] width 51 height 13
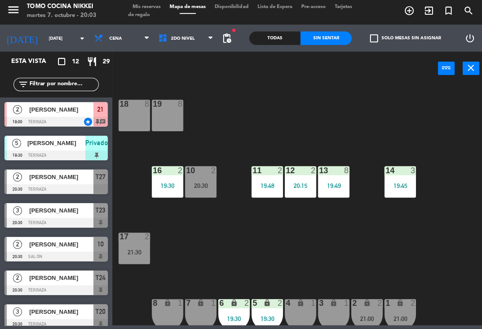
click at [308, 29] on div "Todas Sin sentar" at bounding box center [299, 40] width 102 height 27
click at [280, 33] on div "Todas" at bounding box center [273, 39] width 51 height 13
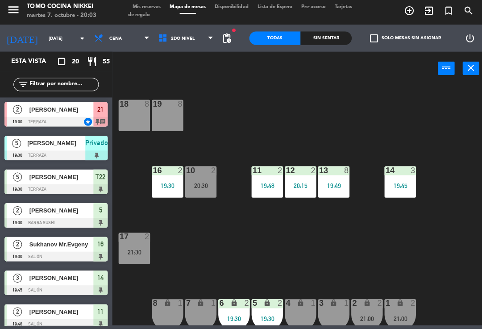
click at [314, 33] on div "Sin sentar" at bounding box center [324, 39] width 51 height 13
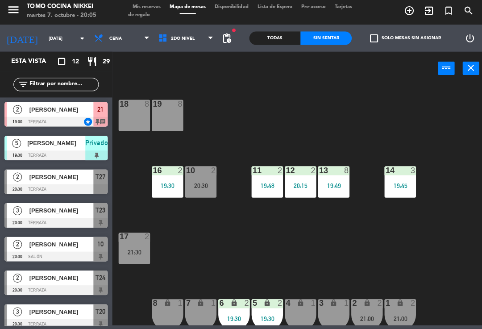
click at [185, 86] on div "18 8 19 8 16 2 19:30 10 2 20:30 11 2 19:48 12 2 20:15 13 8 19:49 14 3 19:45 17 …" at bounding box center [300, 206] width 366 height 240
click at [205, 46] on span "2do Nivel" at bounding box center [185, 40] width 64 height 20
click at [196, 62] on ng-component "menu Tomo Cocina Nikkei [DATE] 7. octubre - 20:05 Mis reservas Mapa de mesas Di…" at bounding box center [241, 163] width 482 height 326
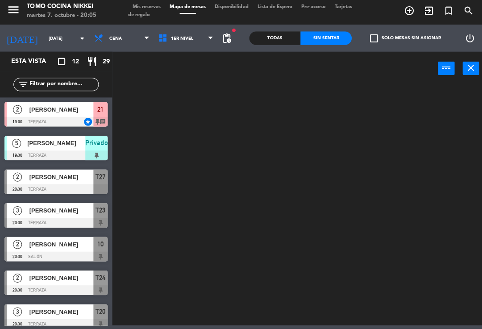
click at [210, 46] on span "1er Nivel" at bounding box center [185, 40] width 64 height 20
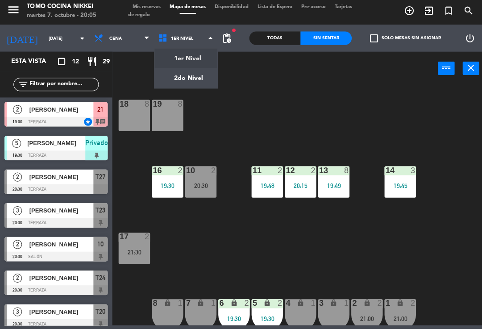
click at [188, 82] on ng-component "menu Tomo Cocina Nikkei [DATE] 7. octubre - 20:05 Mis reservas Mapa de mesas Di…" at bounding box center [241, 163] width 482 height 326
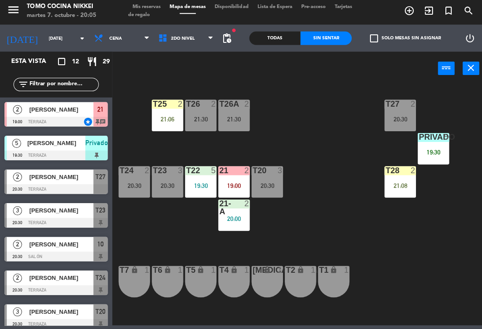
click at [339, 203] on div "T27 2 20:30 T25 2 21:06 T26A 2 21:30 T26 2 21:30 Privado 5 19:30 T24 2 20:30 T2…" at bounding box center [300, 206] width 366 height 240
click at [339, 188] on div "21:08" at bounding box center [397, 187] width 31 height 6
click at [335, 196] on div "T27 2 20:30 T25 2 21:06 T26A 2 21:30 T26 2 21:30 Privado 5 19:30 T24 2 20:30 T2…" at bounding box center [300, 206] width 366 height 240
click at [234, 171] on div at bounding box center [233, 171] width 15 height 8
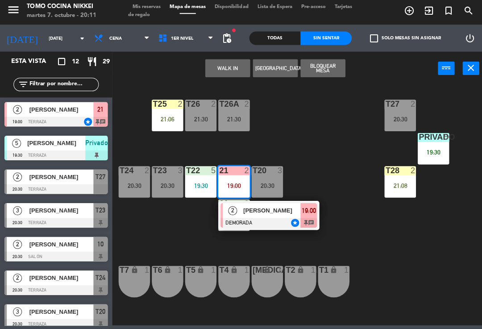
click at [310, 212] on span "19:00" at bounding box center [307, 211] width 14 height 11
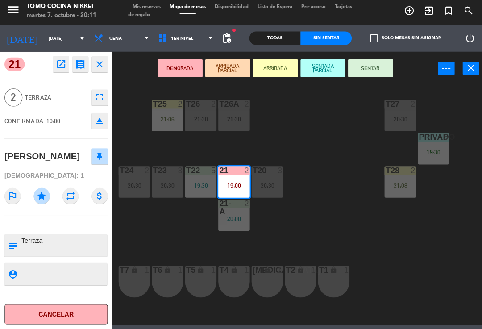
click at [339, 68] on button "SENTAR" at bounding box center [368, 70] width 45 height 18
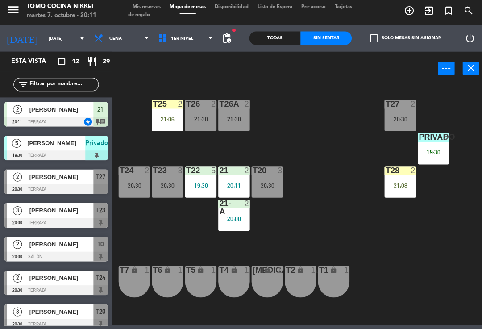
click at [339, 254] on div "T27 2 20:30 T25 2 21:06 T26A 2 21:30 T26 2 21:30 Privado 5 19:30 T24 2 20:30 T2…" at bounding box center [300, 206] width 366 height 240
click at [339, 245] on div "T27 2 20:30 T25 2 21:06 T26A 2 21:30 T26 2 21:30 Privado 5 19:30 T24 2 20:30 T2…" at bounding box center [300, 206] width 366 height 240
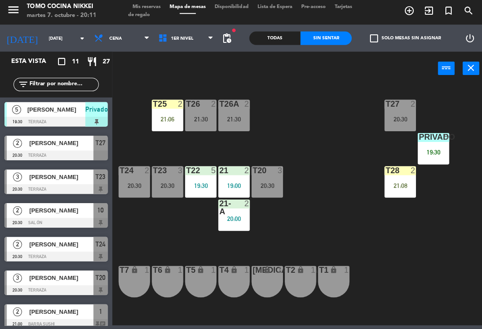
click at [339, 224] on div "T27 2 20:30 T25 2 21:06 T26A 2 21:30 T26 2 21:30 Privado 5 19:30 T24 2 20:30 T2…" at bounding box center [300, 206] width 366 height 240
click at [339, 230] on div "T27 2 20:30 T25 2 21:06 T26A 2 21:30 T26 2 21:30 Privado 5 19:30 T24 2 20:30 T2…" at bounding box center [300, 206] width 366 height 240
click at [236, 118] on div "21:30" at bounding box center [232, 120] width 31 height 6
click at [339, 249] on div "T27 2 20:30 T25 2 21:06 T26A 2 21:30 T26 2 21:30 Privado 5 19:30 T24 2 20:30 T2…" at bounding box center [300, 206] width 366 height 240
click at [339, 118] on div "20:30" at bounding box center [397, 120] width 31 height 6
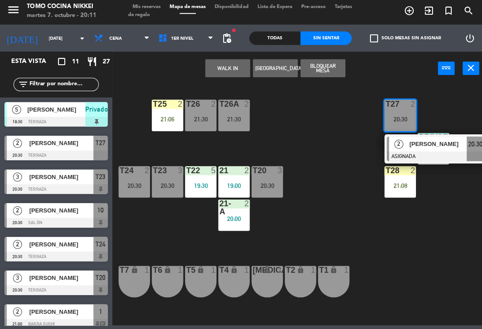
click at [339, 239] on div "T27 2 20:30 2 [PERSON_NAME] ASIGNADA 20:30 T25 2 21:06 T26A 2 21:30 T26 2 21:30…" at bounding box center [300, 206] width 366 height 240
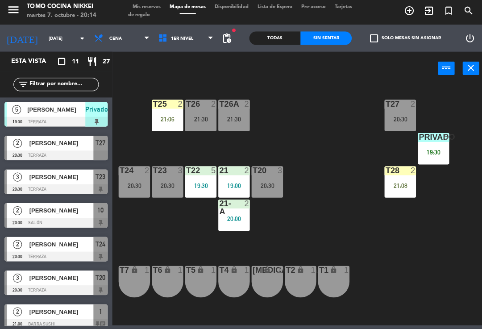
click at [339, 154] on div "19:30" at bounding box center [430, 153] width 31 height 6
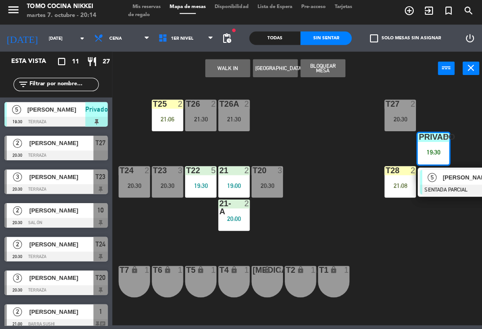
click at [339, 176] on span "[PERSON_NAME]" at bounding box center [468, 178] width 57 height 9
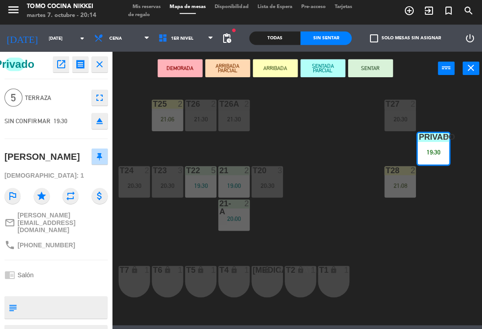
click at [339, 61] on button "SENTAR" at bounding box center [368, 70] width 45 height 18
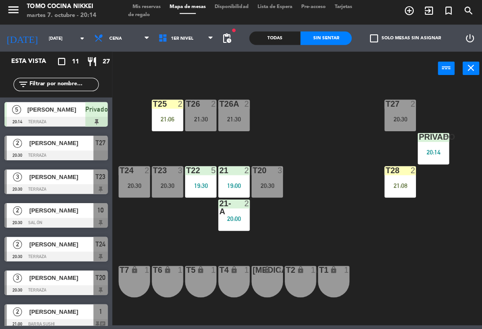
click at [339, 145] on div "T27 2 20:30 T25 2 21:06 T26A 2 21:30 T26 2 21:30 Privado 5 20:14 T24 2 20:30 T2…" at bounding box center [300, 206] width 366 height 240
click at [339, 153] on div "19:30" at bounding box center [430, 153] width 31 height 6
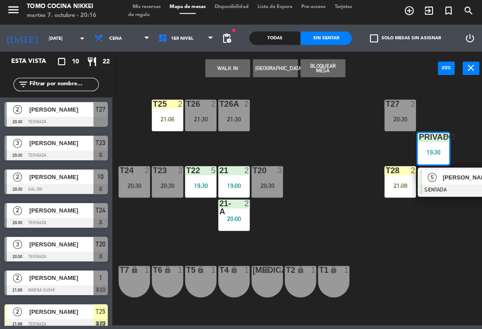
click at [339, 186] on div at bounding box center [466, 191] width 96 height 10
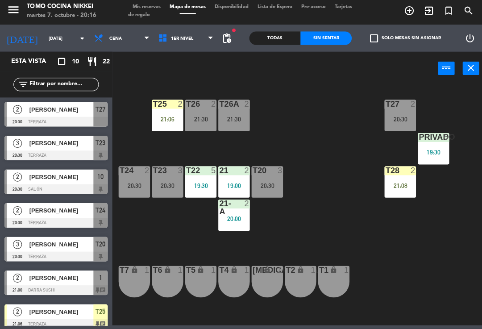
click at [164, 7] on span "Mis reservas" at bounding box center [145, 9] width 37 height 5
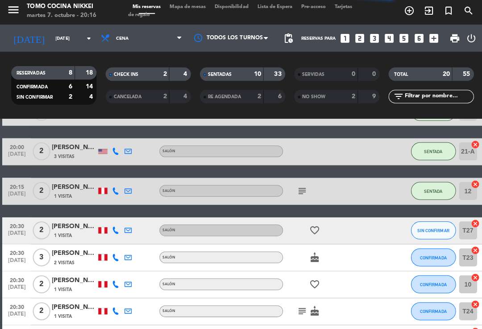
scroll to position [480, 0]
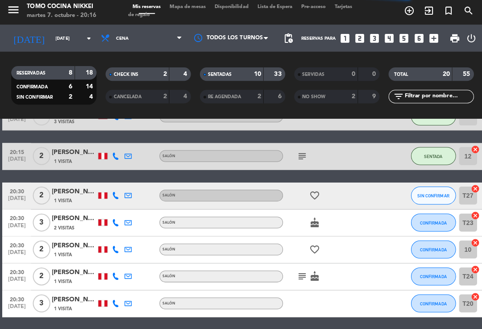
click at [202, 8] on span "Mapa de mesas" at bounding box center [186, 9] width 45 height 5
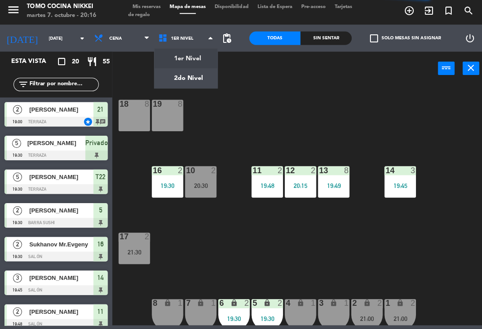
click at [201, 63] on ng-component "menu Tomo Cocina Nikkei [DATE] 7. octubre - 20:16 Mis reservas Mapa de mesas Di…" at bounding box center [241, 163] width 482 height 326
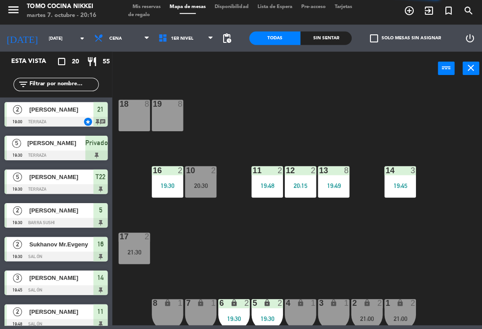
click at [199, 42] on span "1er Nivel" at bounding box center [185, 40] width 64 height 20
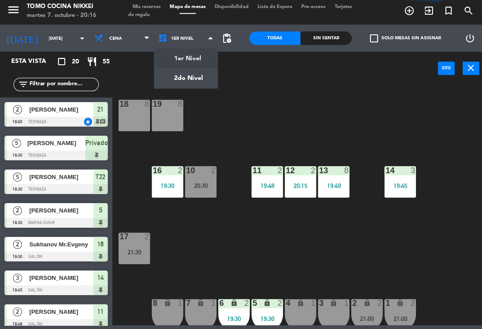
click at [207, 74] on ng-component "menu Tomo Cocina Nikkei [DATE] 7. octubre - 20:16 Mis reservas Mapa de mesas Di…" at bounding box center [241, 163] width 482 height 326
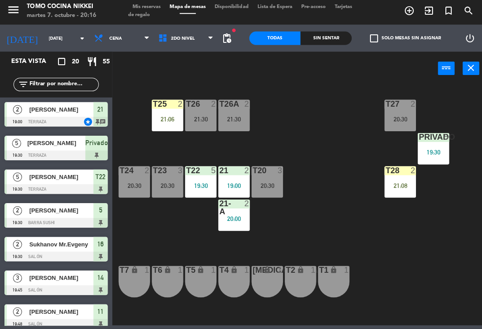
click at [323, 40] on div "Sin sentar" at bounding box center [324, 39] width 51 height 13
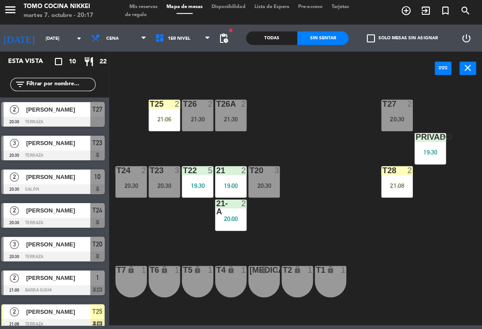
click at [339, 140] on div "5" at bounding box center [446, 138] width 15 height 8
click at [339, 155] on div "Privado 5 19:30" at bounding box center [430, 149] width 31 height 31
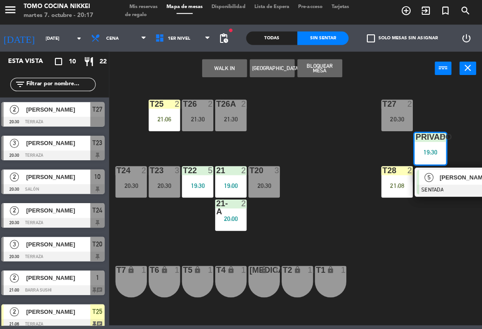
click at [130, 217] on div "T27 2 20:30 T25 2 21:06 T26A 2 21:30 T26 2 21:30 Privado 5 19:30 5 [PERSON_NAME…" at bounding box center [300, 206] width 366 height 240
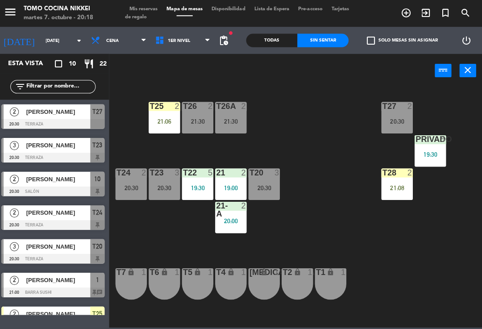
click at [177, 40] on span "1er Nivel" at bounding box center [181, 40] width 22 height 5
click at [179, 56] on ng-component "menu Tomo Cocina Nikkei [DATE] 7. octubre - 20:18 Mis reservas Mapa de mesas Di…" at bounding box center [241, 163] width 482 height 326
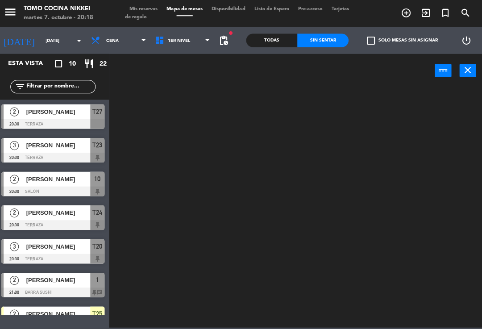
click at [189, 42] on span "1er Nivel" at bounding box center [185, 40] width 64 height 20
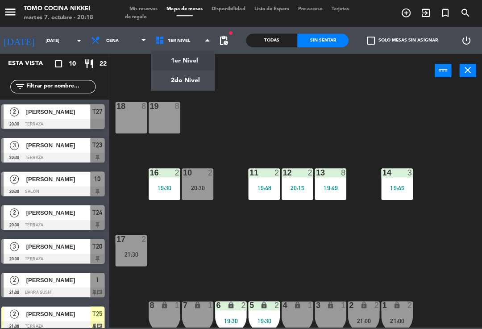
click at [201, 243] on div "18 8 19 8 16 2 19:30 10 2 20:30 11 2 19:48 12 2 20:15 13 8 19:49 14 3 19:45 17 …" at bounding box center [300, 206] width 366 height 240
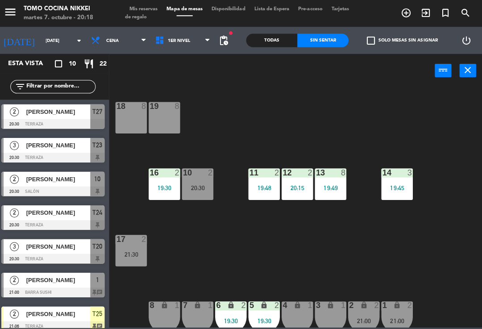
click at [54, 280] on span "[PERSON_NAME]" at bounding box center [61, 278] width 64 height 9
click at [192, 36] on span "1er Nivel" at bounding box center [185, 40] width 64 height 20
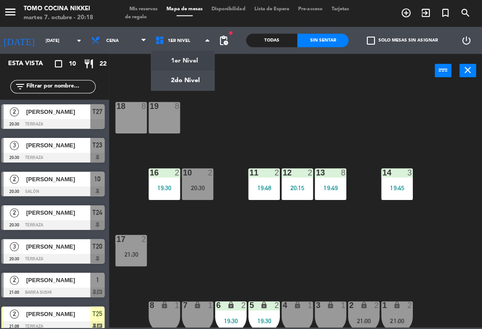
click at [181, 74] on ng-component "menu Tomo Cocina Nikkei [DATE] 7. octubre - 20:18 Mis reservas Mapa de mesas Di…" at bounding box center [241, 163] width 482 height 326
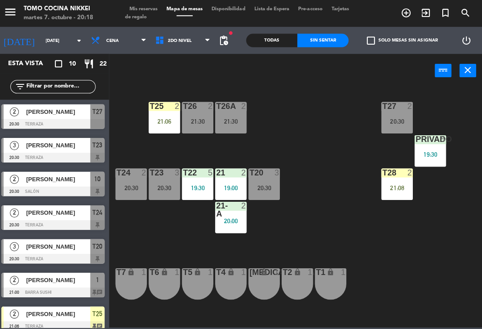
click at [339, 150] on div "19:30" at bounding box center [430, 153] width 31 height 6
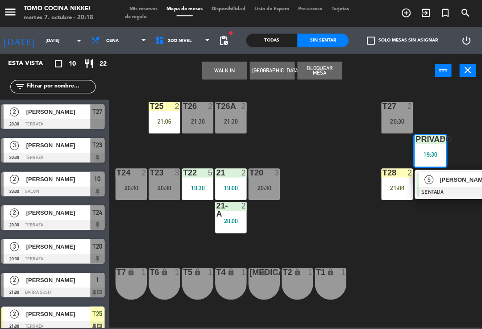
click at [339, 179] on span "[PERSON_NAME]" at bounding box center [468, 178] width 57 height 9
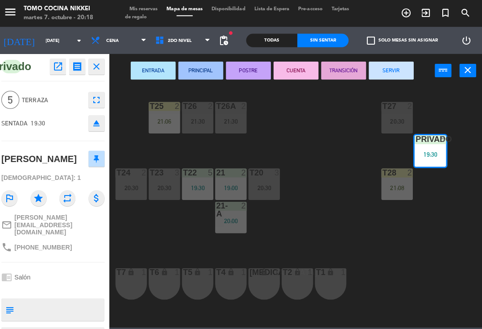
click at [91, 102] on button "fullscreen" at bounding box center [99, 99] width 16 height 16
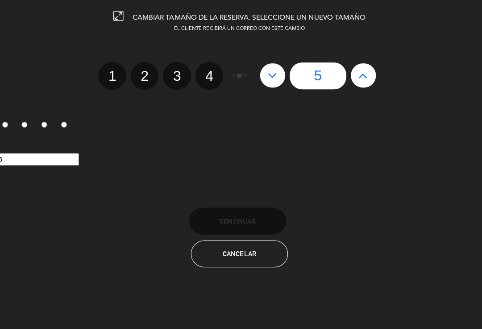
click at [339, 75] on button at bounding box center [364, 75] width 25 height 24
type input "6"
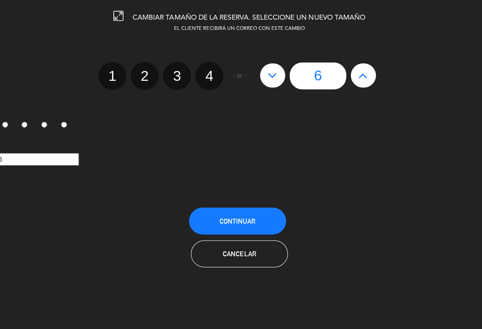
click at [250, 214] on button "Continuar" at bounding box center [239, 219] width 96 height 27
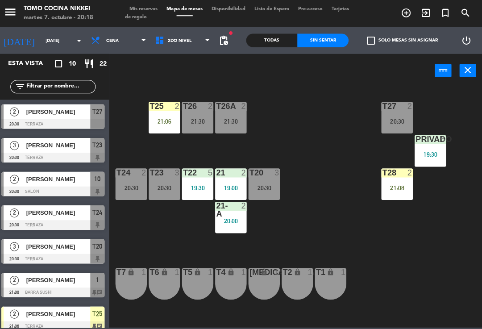
click at [339, 149] on div "Privado 6 19:30" at bounding box center [430, 149] width 31 height 31
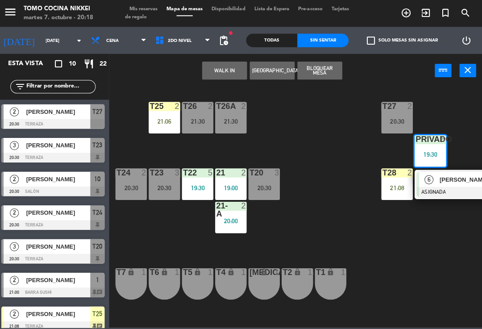
click at [339, 184] on div "[PERSON_NAME]" at bounding box center [468, 178] width 58 height 15
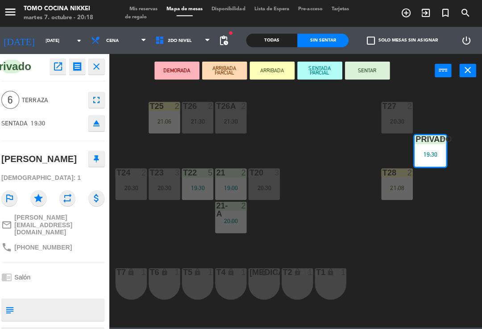
click at [339, 73] on button "SENTAR" at bounding box center [368, 70] width 45 height 18
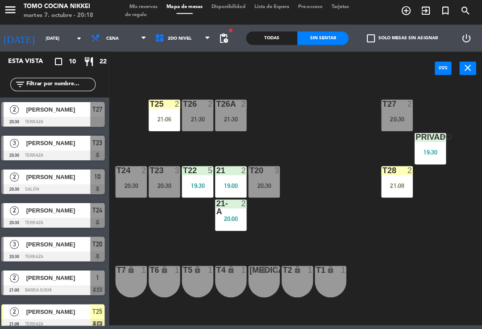
click at [157, 40] on icon at bounding box center [163, 40] width 13 height 10
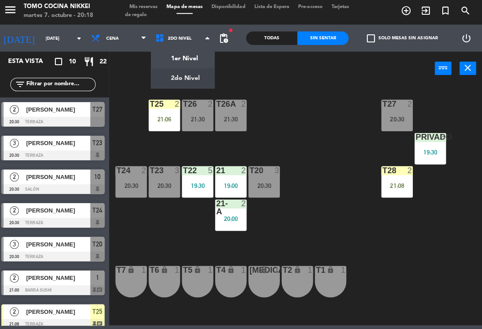
click at [155, 54] on ng-component "menu Tomo Cocina Nikkei [DATE] 7. octubre - 20:18 Mis reservas Mapa de mesas Di…" at bounding box center [241, 163] width 482 height 326
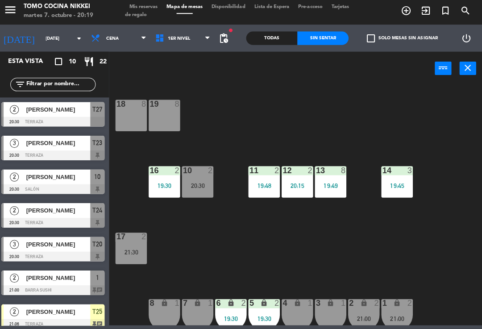
click at [131, 1] on div "menu Tomo Cocina Nikkei martes 7. octubre - 20:19 Mis reservas Mapa de mesas Di…" at bounding box center [241, 13] width 482 height 27
click at [136, 7] on span "Mis reservas" at bounding box center [145, 9] width 37 height 5
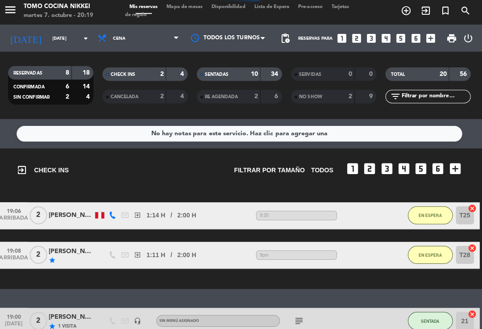
click at [192, 7] on span "Mapa de mesas" at bounding box center [186, 9] width 45 height 5
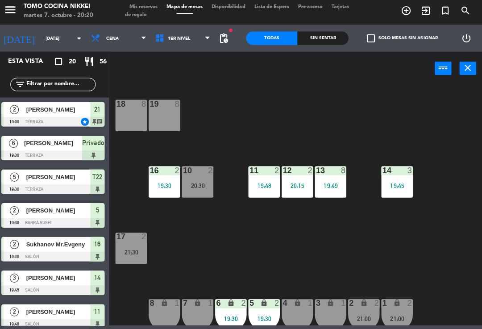
click at [330, 41] on div "Sin sentar" at bounding box center [324, 39] width 51 height 13
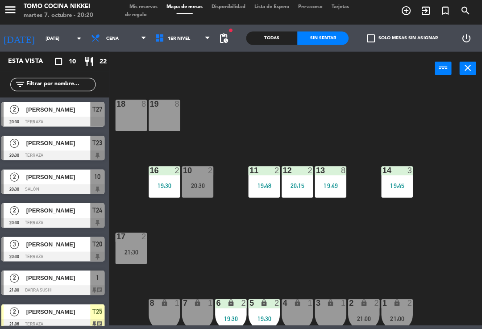
click at [280, 34] on div "Todas" at bounding box center [273, 39] width 51 height 13
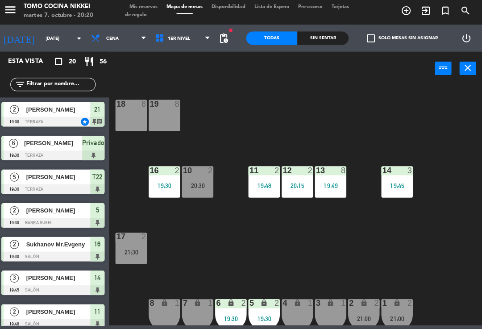
click at [328, 36] on div "Sin sentar" at bounding box center [324, 39] width 51 height 13
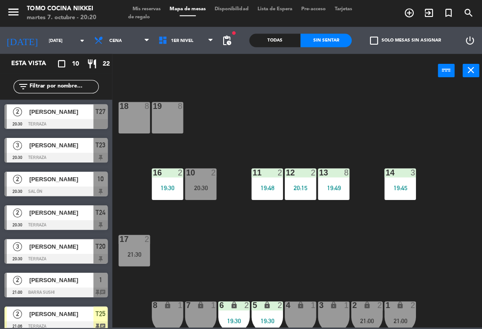
click at [246, 43] on div "Todas Sin sentar check_box_outline_blank Solo mesas sin asignar power_settings_…" at bounding box center [365, 40] width 248 height 27
click at [268, 44] on div "Todas" at bounding box center [273, 39] width 51 height 13
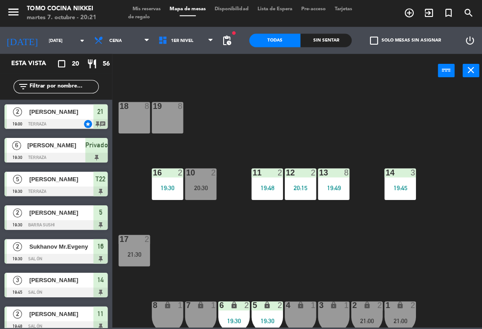
click at [307, 46] on div "Sin sentar" at bounding box center [324, 39] width 51 height 13
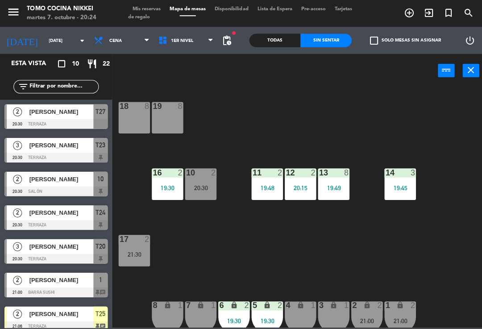
click at [106, 322] on div at bounding box center [55, 324] width 103 height 10
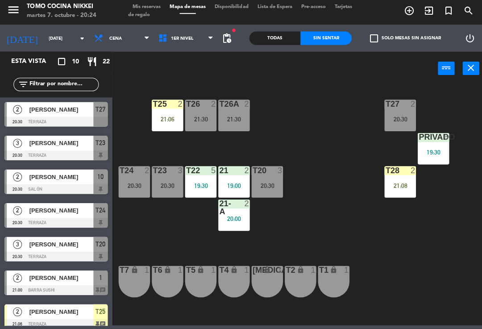
click at [339, 126] on div "T27 2 20:30 T25 2 21:06 T26A 2 21:30 T26 2 21:30 Privado 6 19:30 T24 2 20:30 T2…" at bounding box center [300, 206] width 366 height 240
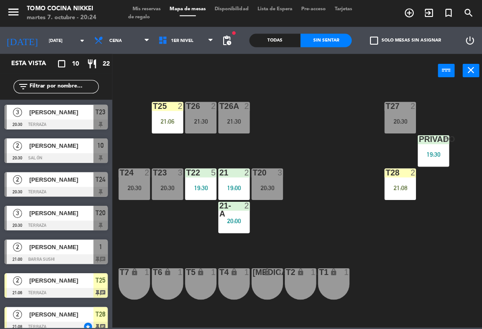
scroll to position [36, 0]
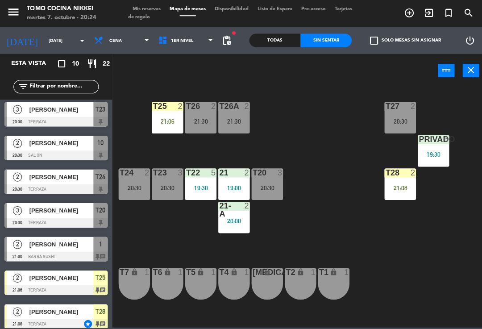
click at [49, 246] on span "[PERSON_NAME]" at bounding box center [61, 242] width 64 height 9
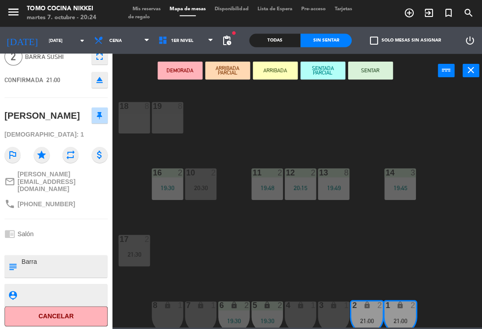
scroll to position [44, 0]
click at [328, 70] on button "SENTADA PARCIAL" at bounding box center [321, 70] width 45 height 18
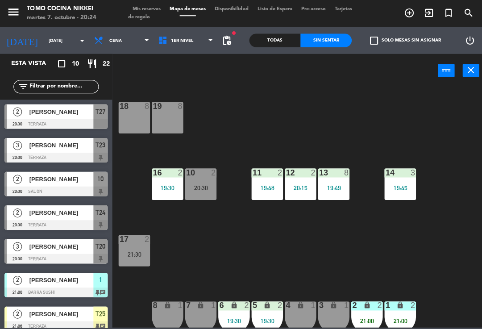
click at [339, 101] on div "18 8 19 8 16 2 19:30 10 2 20:30 11 2 19:48 12 2 20:15 13 8 19:49 14 3 19:45 17 …" at bounding box center [300, 206] width 366 height 240
click at [339, 176] on div "18 8 19 8 16 2 19:30 10 2 20:30 11 2 19:48 12 2 20:15 13 8 19:49 14 3 19:45 17 …" at bounding box center [300, 206] width 366 height 240
click at [182, 39] on span "1er Nivel" at bounding box center [181, 40] width 22 height 5
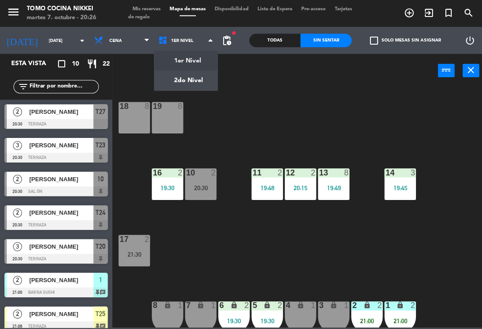
click at [167, 73] on ng-component "menu Tomo Cocina Nikkei [DATE] 7. octubre - 20:26 Mis reservas Mapa de mesas Di…" at bounding box center [241, 163] width 482 height 326
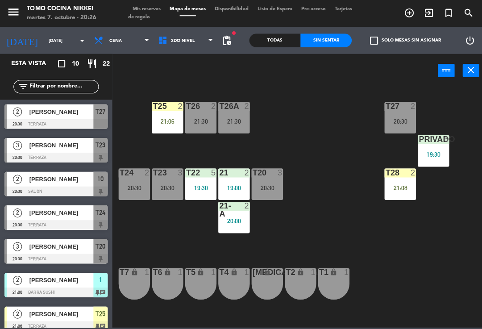
click at [184, 28] on div "1er Nivel 2do Nivel 2do Nivel 1er Nivel 2do Nivel" at bounding box center [185, 40] width 64 height 27
click at [167, 45] on span "2do Nivel" at bounding box center [185, 40] width 64 height 20
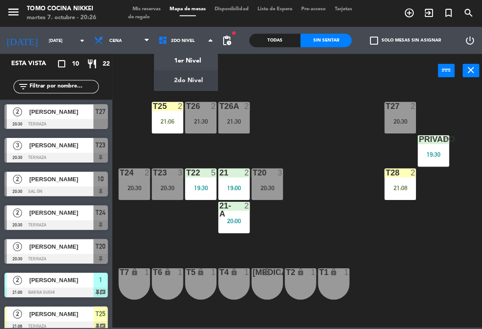
click at [171, 56] on ng-component "menu Tomo Cocina Nikkei [DATE] 7. octubre - 20:26 Mis reservas Mapa de mesas Di…" at bounding box center [241, 163] width 482 height 326
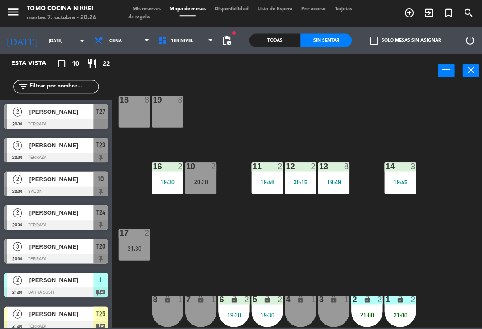
scroll to position [6, 0]
click at [304, 302] on div "lock" at bounding box center [299, 298] width 15 height 8
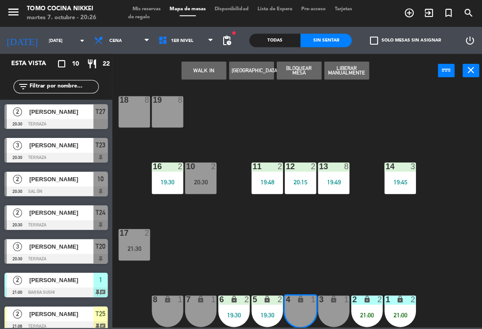
click at [338, 305] on div "3 lock 1" at bounding box center [331, 309] width 31 height 31
click at [210, 70] on button "WALK IN" at bounding box center [202, 70] width 45 height 18
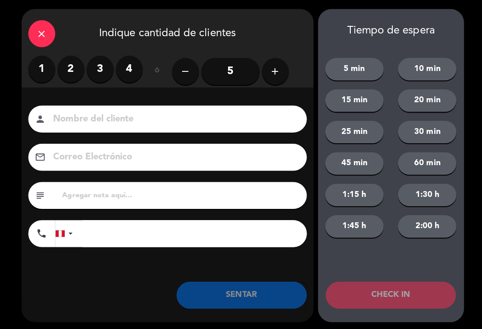
click at [65, 67] on label "2" at bounding box center [70, 68] width 27 height 27
click at [103, 111] on input at bounding box center [172, 119] width 241 height 16
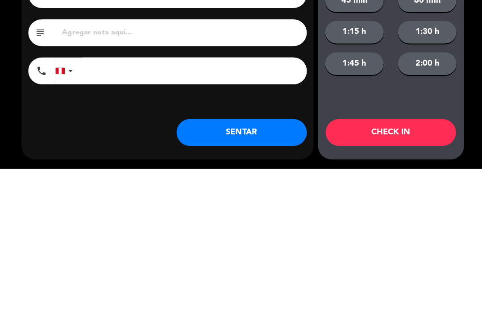
type input "[PERSON_NAME]"
click at [213, 219] on input "tel" at bounding box center [193, 232] width 223 height 27
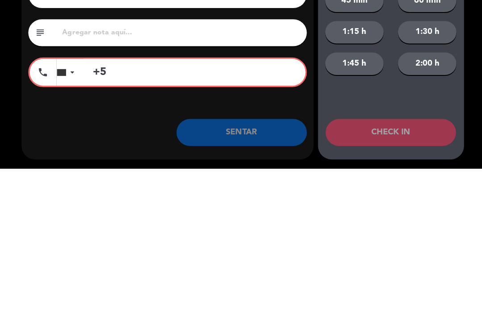
type input "+"
click at [95, 220] on input "997517388" at bounding box center [193, 233] width 221 height 27
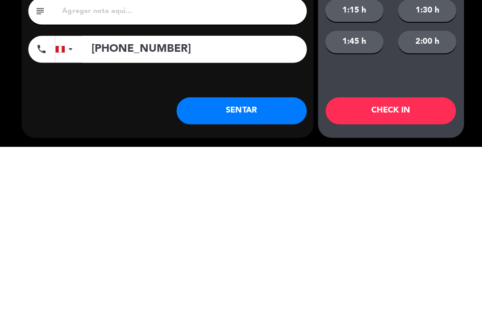
type input "[PHONE_NUMBER]"
click at [275, 280] on button "SENTAR" at bounding box center [240, 293] width 130 height 27
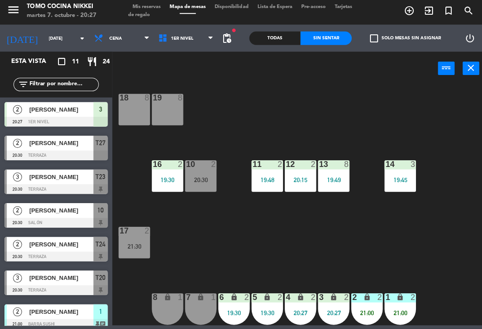
click at [339, 243] on div "18 8 19 8 16 2 19:30 10 2 20:30 11 2 19:48 12 2 20:15 13 8 19:49 14 3 19:45 17 …" at bounding box center [300, 206] width 366 height 240
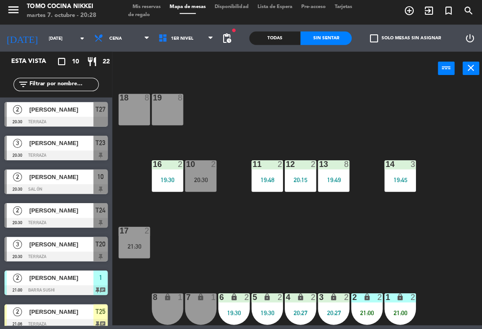
click at [204, 240] on div "18 8 19 8 16 2 19:30 10 2 20:30 11 2 19:48 12 2 20:15 13 8 19:49 14 3 19:45 17 …" at bounding box center [300, 206] width 366 height 240
click at [204, 256] on div "18 8 19 8 16 2 19:30 10 2 20:30 11 2 19:48 12 2 20:15 13 8 19:49 14 3 19:45 17 …" at bounding box center [300, 206] width 366 height 240
click at [40, 252] on div at bounding box center [55, 257] width 103 height 10
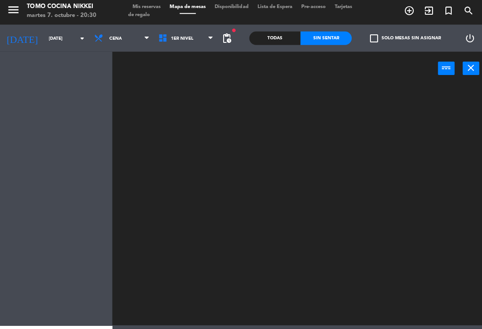
scroll to position [0, 0]
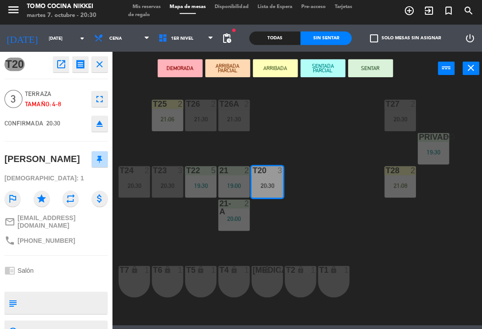
click at [325, 67] on button "SENTADA PARCIAL" at bounding box center [321, 70] width 45 height 18
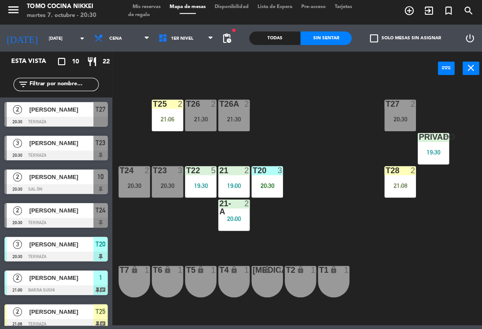
click at [322, 109] on div "T27 2 20:30 T25 2 21:06 T26A 2 21:30 T26 2 21:30 Privado 6 19:30 T24 2 20:30 T2…" at bounding box center [300, 206] width 366 height 240
click at [262, 184] on div "20:30" at bounding box center [265, 187] width 31 height 6
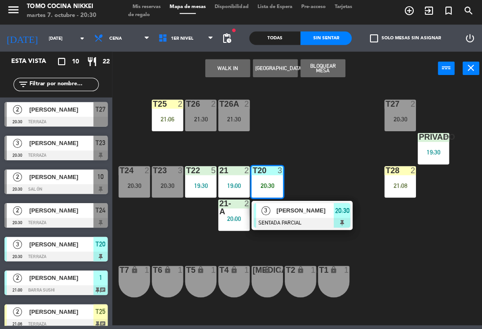
click at [339, 241] on div "T27 2 20:30 T25 2 21:06 T26A 2 21:30 T26 2 21:30 Privado 6 19:30 T24 2 20:30 T2…" at bounding box center [300, 206] width 366 height 240
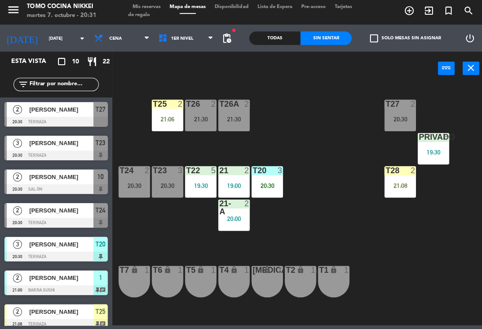
click at [297, 33] on div "Todas" at bounding box center [273, 39] width 51 height 13
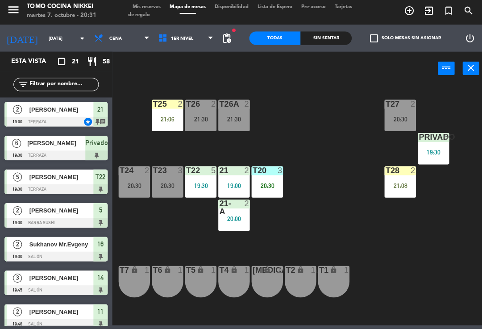
click at [286, 36] on div "Todas" at bounding box center [273, 39] width 51 height 13
click at [309, 44] on div "Sin sentar" at bounding box center [324, 39] width 51 height 13
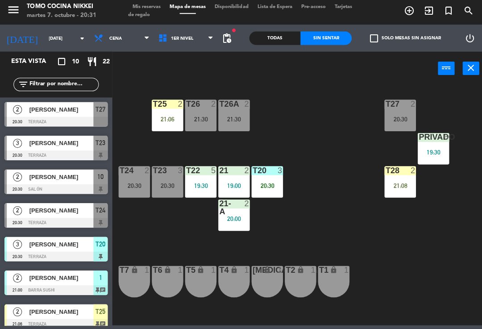
click at [327, 41] on div "Sin sentar" at bounding box center [324, 39] width 51 height 13
click at [339, 310] on div "T27 2 20:30 T25 2 21:06 T26A 2 21:30 T26 2 21:30 Privado 6 19:30 T24 2 20:30 T2…" at bounding box center [300, 206] width 366 height 240
click at [319, 171] on div "T27 2 20:30 T25 2 21:06 T26A 2 21:30 T26 2 21:30 Privado 6 19:30 T24 2 20:30 T2…" at bounding box center [300, 206] width 366 height 240
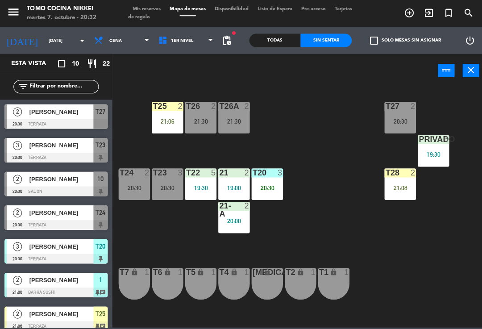
click at [87, 146] on span "[PERSON_NAME]" at bounding box center [61, 144] width 64 height 9
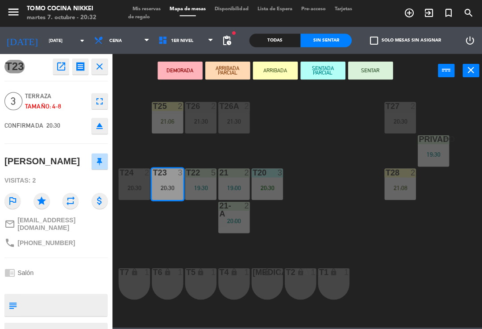
click at [333, 69] on button "SENTADA PARCIAL" at bounding box center [321, 70] width 45 height 18
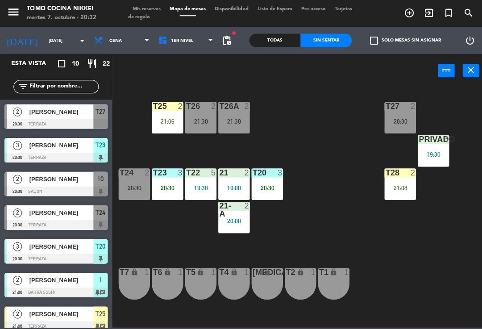
click at [326, 112] on div "T27 2 20:30 T25 2 21:06 T26A 2 21:30 T26 2 21:30 Privado 6 19:30 T24 2 20:30 T2…" at bounding box center [300, 206] width 366 height 240
click at [154, 7] on span "Mis reservas" at bounding box center [145, 9] width 37 height 5
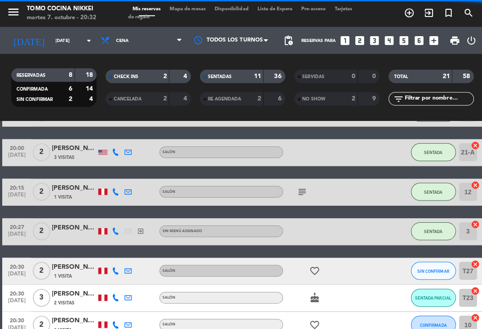
scroll to position [466, 0]
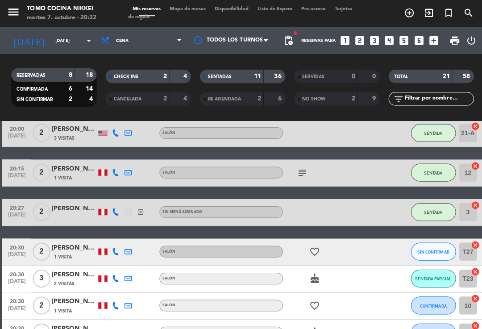
click at [339, 278] on span "SENTADA PARCIAL" at bounding box center [431, 277] width 36 height 5
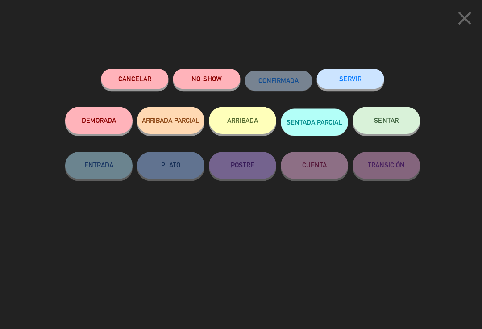
click at [339, 130] on button "SENTAR" at bounding box center [384, 119] width 67 height 27
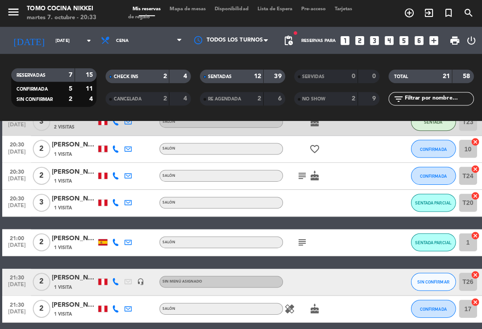
scroll to position [615, 0]
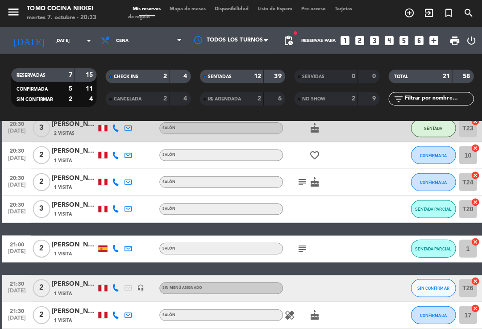
click at [317, 184] on icon "cake" at bounding box center [312, 180] width 11 height 11
click at [311, 183] on icon "cake" at bounding box center [312, 180] width 11 height 11
click at [301, 182] on icon "subject" at bounding box center [300, 180] width 11 height 11
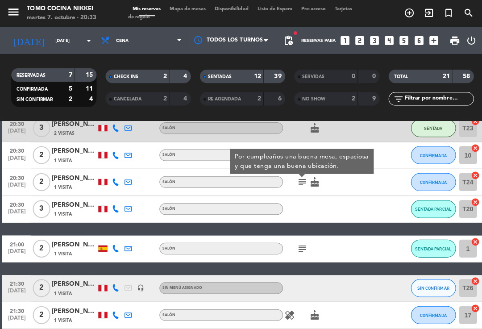
click at [316, 186] on icon "cake" at bounding box center [312, 180] width 11 height 11
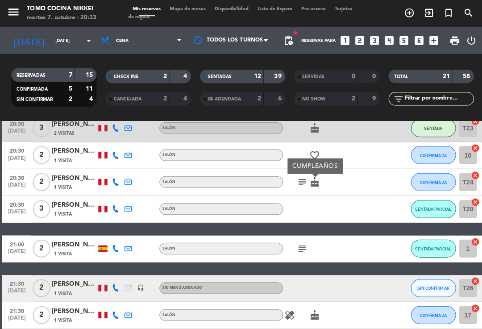
click at [317, 179] on icon "cake" at bounding box center [312, 180] width 11 height 11
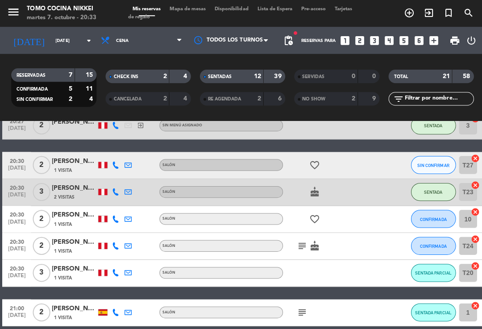
scroll to position [554, 0]
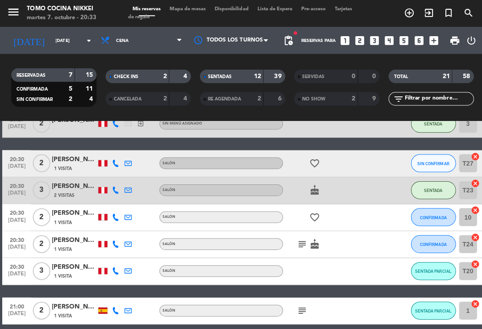
click at [188, 18] on div "Mis reservas Mapa de mesas Disponibilidad Lista de Espera Pre-acceso Tarjetas d…" at bounding box center [241, 13] width 228 height 16
click at [196, 10] on span "Mapa de mesas" at bounding box center [186, 9] width 45 height 5
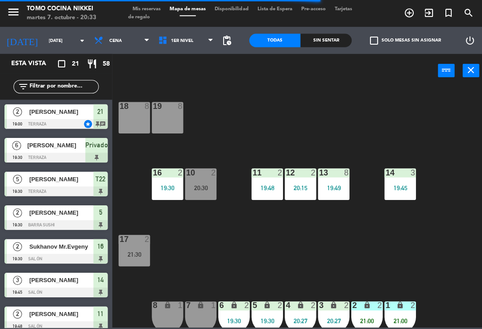
click at [338, 46] on div "Sin sentar" at bounding box center [324, 39] width 51 height 13
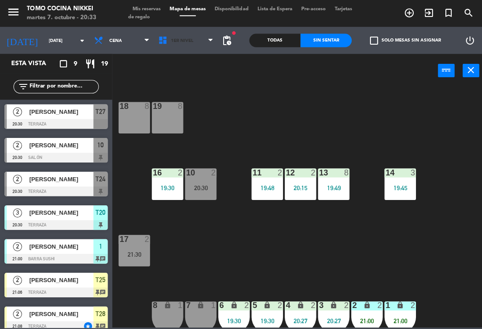
click at [204, 43] on span "1er Nivel" at bounding box center [185, 40] width 64 height 20
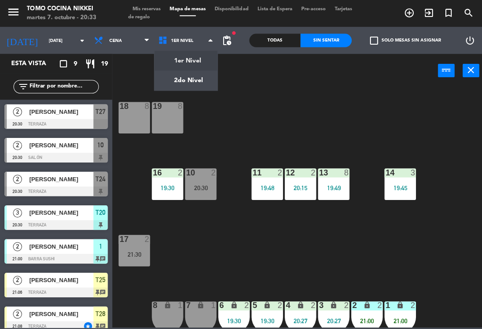
click at [199, 77] on ng-component "menu Tomo Cocina Nikkei [DATE] 7. octubre - 20:33 Mis reservas Mapa de mesas Di…" at bounding box center [241, 163] width 482 height 326
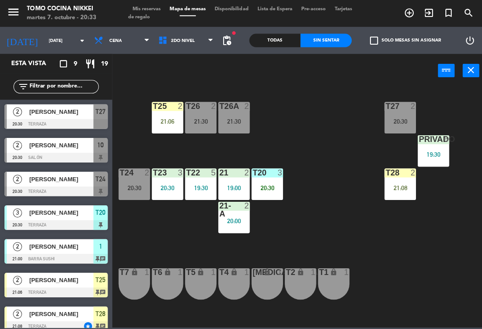
click at [326, 172] on div "T27 2 20:30 T25 2 21:06 T26A 2 21:30 T26 2 21:30 Privado 6 19:30 T24 2 20:30 T2…" at bounding box center [300, 206] width 366 height 240
click at [168, 180] on div "T23 3 20:30" at bounding box center [166, 182] width 31 height 31
click at [317, 168] on div "T27 2 20:30 T25 2 21:06 T26A 2 21:30 T26 2 21:30 Privado 6 19:30 T24 2 20:30 T2…" at bounding box center [300, 206] width 366 height 240
click at [219, 219] on div "20:00" at bounding box center [232, 220] width 31 height 6
click at [317, 209] on div "T27 2 20:30 T25 2 21:06 T26A 2 21:30 T26 2 21:30 Privado 6 19:30 T24 2 20:30 T2…" at bounding box center [300, 206] width 366 height 240
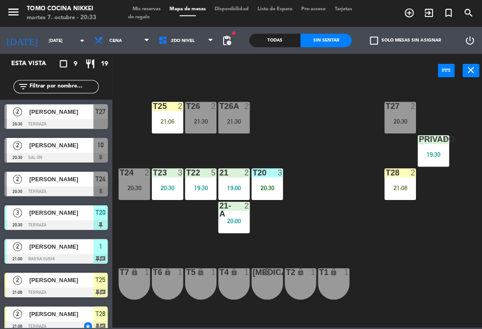
click at [322, 218] on div "T27 2 20:30 T25 2 21:06 T26A 2 21:30 T26 2 21:30 Privado 6 19:30 T24 2 20:30 T2…" at bounding box center [300, 206] width 366 height 240
click at [288, 234] on div "T27 2 20:30 T25 2 21:06 T26A 2 21:30 T26 2 21:30 Privado 6 19:30 T24 2 20:30 T2…" at bounding box center [300, 206] width 366 height 240
click at [224, 211] on div "21-A" at bounding box center [217, 209] width 15 height 16
click at [283, 143] on div "T27 2 20:30 T25 2 21:06 T26A 2 21:30 T26 2 21:30 Privado 6 19:30 T24 2 20:30 T2…" at bounding box center [300, 206] width 366 height 240
click at [161, 184] on div "20:30" at bounding box center [166, 187] width 31 height 6
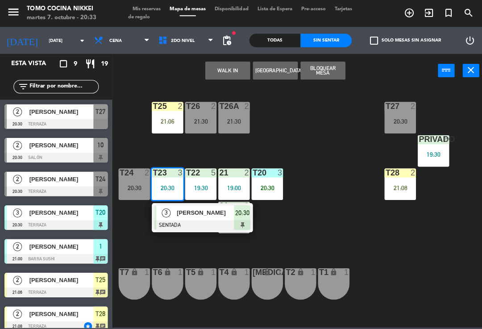
click at [194, 125] on div "T26 2 21:30" at bounding box center [199, 116] width 31 height 31
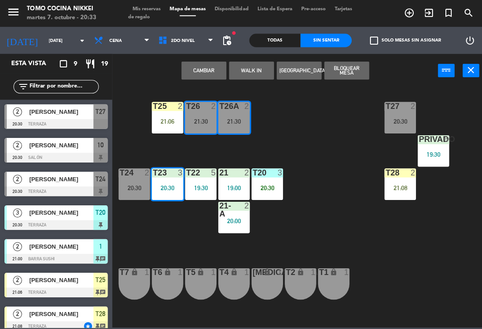
click at [210, 71] on button "Cambiar" at bounding box center [202, 70] width 45 height 18
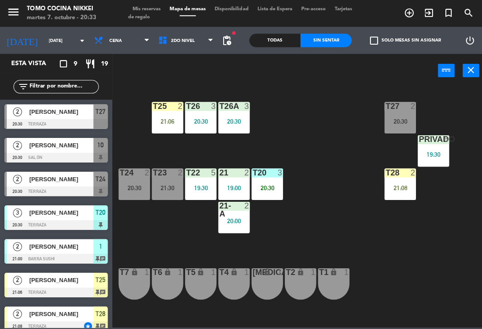
click at [279, 143] on div "T27 2 20:30 T25 2 21:06 T26A 3 20:30 T26 3 20:30 Privado 6 19:30 T24 2 20:30 T2…" at bounding box center [300, 206] width 366 height 240
click at [320, 187] on div "T27 2 20:30 T25 2 21:06 T26A 3 20:30 T26 3 20:30 Privado 6 19:30 T24 2 20:30 T2…" at bounding box center [300, 206] width 366 height 240
click at [300, 175] on div "T27 2 20:30 T25 2 21:06 T26A 3 20:30 T26 3 20:30 Privado 6 19:30 T24 2 20:30 T2…" at bounding box center [300, 206] width 366 height 240
click at [192, 49] on span "2do Nivel" at bounding box center [185, 40] width 64 height 20
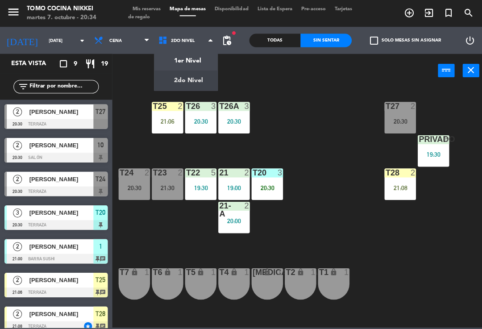
click at [201, 49] on span "2do Nivel" at bounding box center [185, 40] width 64 height 20
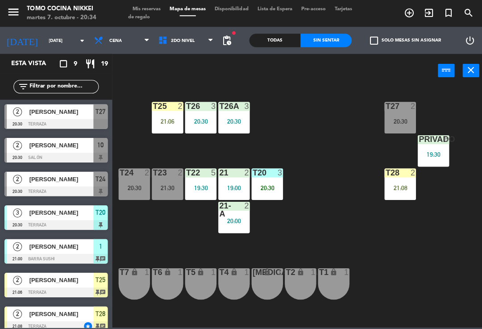
click at [193, 49] on span "2do Nivel" at bounding box center [185, 40] width 64 height 20
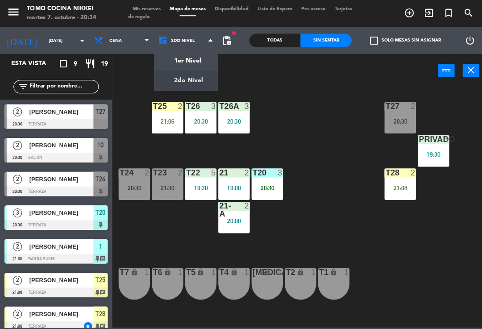
click at [194, 58] on ng-component "menu Tomo Cocina Nikkei [DATE] 7. octubre - 20:34 Mis reservas Mapa de mesas Di…" at bounding box center [241, 163] width 482 height 326
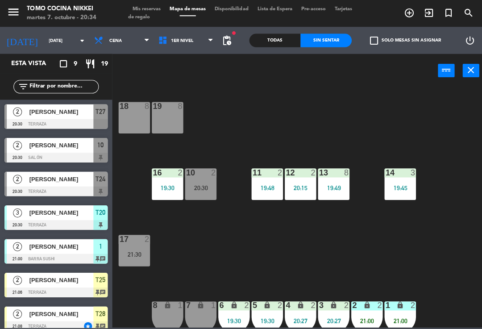
click at [202, 264] on div "18 8 19 8 16 2 19:30 10 2 20:30 11 2 19:48 12 2 20:15 13 8 19:49 14 3 19:45 17 …" at bounding box center [300, 206] width 366 height 240
click at [269, 188] on div "19:48" at bounding box center [265, 187] width 31 height 6
click at [318, 231] on div "18 8 19 8 16 2 19:30 10 2 20:30 11 2 19:48 12 2 20:15 13 8 19:49 14 3 19:45 17 …" at bounding box center [300, 206] width 366 height 240
click at [263, 186] on div "19:48" at bounding box center [265, 187] width 31 height 6
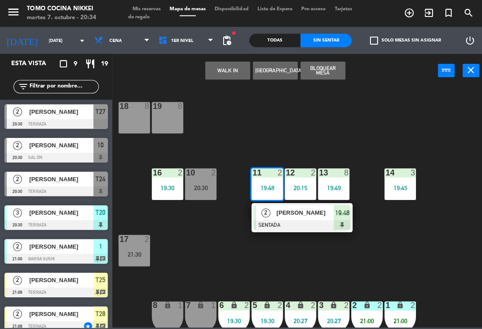
click at [291, 222] on div at bounding box center [300, 224] width 96 height 10
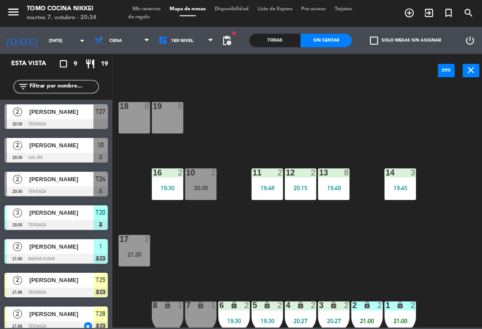
click at [266, 224] on div "18 8 19 8 16 2 19:30 10 2 20:30 11 2 19:48 12 2 20:15 13 8 19:49 14 3 19:45 17 …" at bounding box center [300, 206] width 366 height 240
click at [264, 194] on div "11 2 19:48" at bounding box center [265, 182] width 31 height 31
click at [234, 272] on div "18 8 19 8 16 2 19:30 10 2 20:30 11 2 19:48 12 2 20:15 13 8 19:49 14 3 19:45 17 …" at bounding box center [300, 206] width 366 height 240
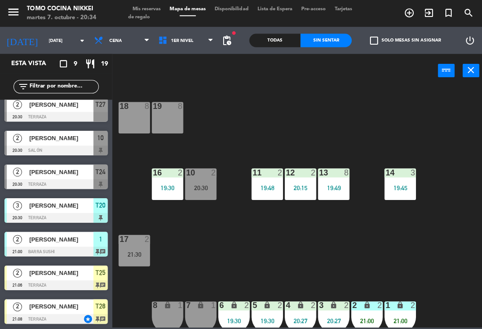
scroll to position [9, 0]
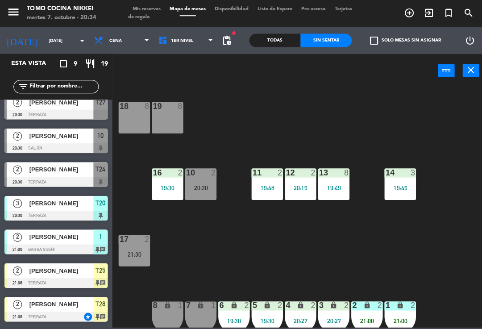
click at [262, 188] on div "19:48" at bounding box center [265, 187] width 31 height 6
click at [283, 257] on div "18 8 19 8 16 2 19:30 10 2 20:30 11 2 19:48 12 2 20:15 13 8 19:49 14 3 19:45 17 …" at bounding box center [300, 206] width 366 height 240
click at [190, 33] on span "1er Nivel" at bounding box center [185, 40] width 64 height 20
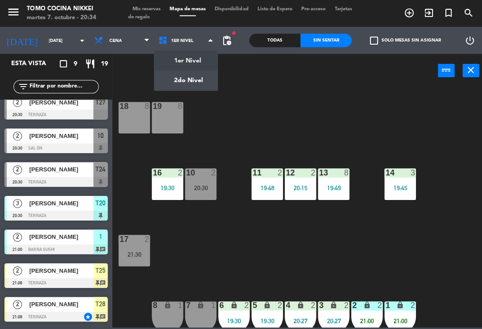
click at [192, 70] on ng-component "menu Tomo Cocina Nikkei [DATE] 7. octubre - 20:34 Mis reservas Mapa de mesas Di…" at bounding box center [241, 163] width 482 height 326
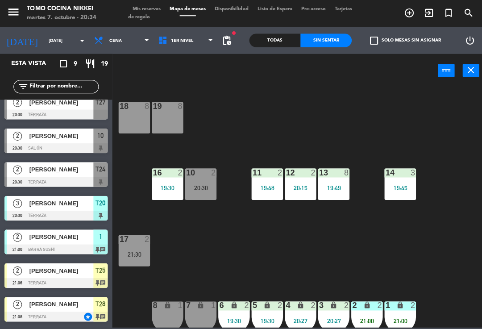
click at [194, 49] on span "1er Nivel" at bounding box center [185, 40] width 64 height 20
click at [193, 76] on ng-component "menu Tomo Cocina Nikkei [DATE] 7. octubre - 20:34 Mis reservas Mapa de mesas Di…" at bounding box center [241, 163] width 482 height 326
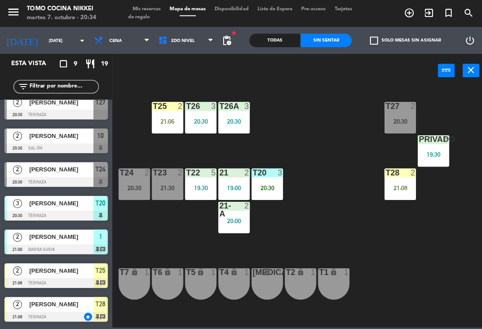
click at [235, 211] on div at bounding box center [233, 209] width 15 height 16
click at [157, 245] on div "T27 2 20:30 T25 2 21:06 T26A 3 20:30 T26 3 20:30 Privado 6 19:30 T24 2 20:30 T2…" at bounding box center [300, 206] width 366 height 240
click at [175, 119] on div "21:06" at bounding box center [166, 120] width 31 height 6
click at [288, 113] on div "T27 2 20:30 T25 2 21:06 T26A 3 20:30 T26 3 20:30 Privado 6 19:30 T24 2 20:30 T2…" at bounding box center [300, 206] width 366 height 240
click at [171, 182] on div "T23 2 21:30" at bounding box center [166, 182] width 31 height 31
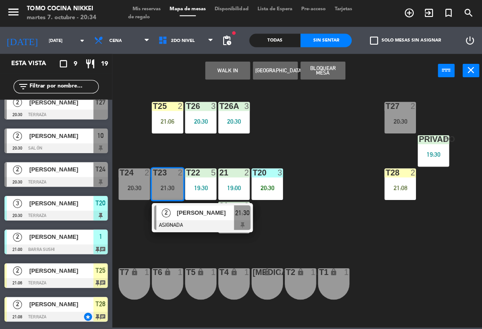
click at [208, 216] on span "[PERSON_NAME]" at bounding box center [204, 211] width 57 height 9
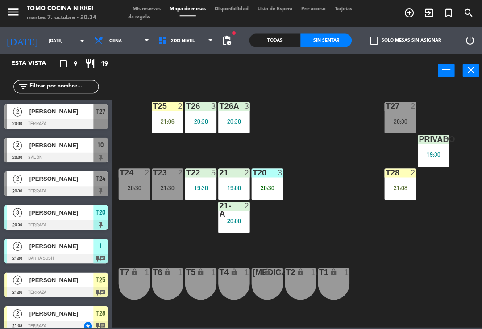
scroll to position [42, 0]
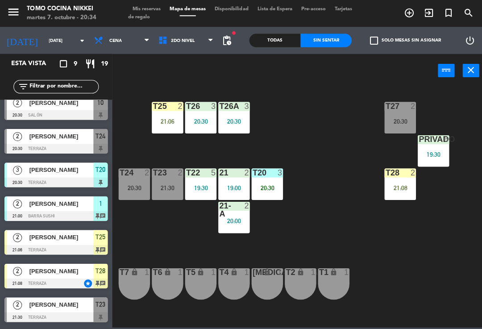
click at [196, 42] on span "2do Nivel" at bounding box center [185, 40] width 64 height 20
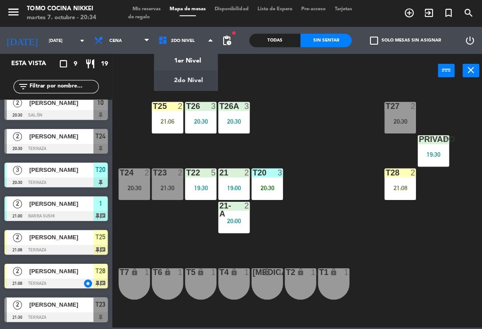
click at [208, 59] on ng-component "menu Tomo Cocina Nikkei [DATE] 7. octubre - 20:34 Mis reservas Mapa de mesas Di…" at bounding box center [241, 163] width 482 height 326
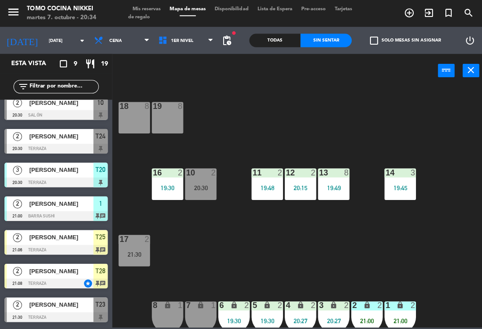
click at [215, 37] on span at bounding box center [211, 40] width 9 height 8
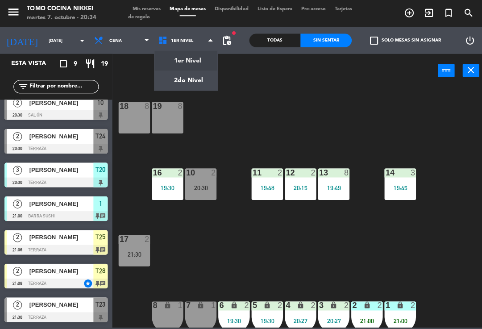
click at [201, 76] on ng-component "menu Tomo Cocina Nikkei [DATE] 7. octubre - 20:34 Mis reservas Mapa de mesas Di…" at bounding box center [241, 163] width 482 height 326
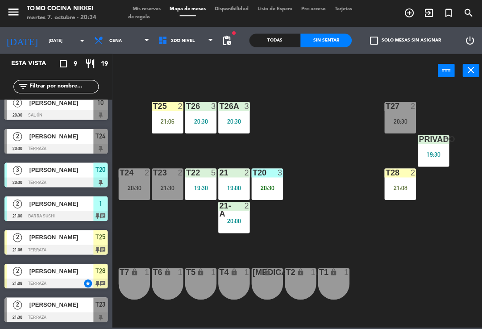
click at [159, 196] on div "T23 2 21:30" at bounding box center [166, 182] width 31 height 31
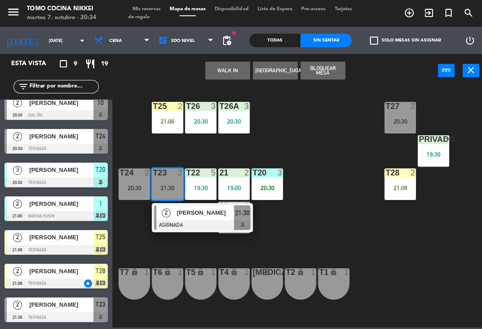
click at [176, 230] on div "2 [PERSON_NAME] ASIGNADA 21:30" at bounding box center [201, 216] width 100 height 29
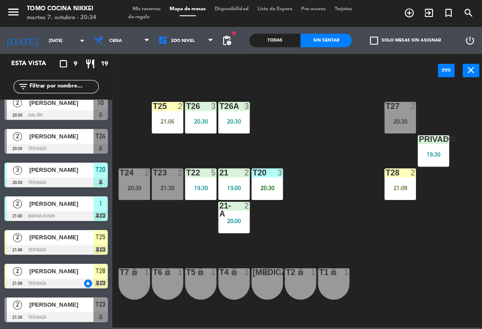
click at [192, 44] on span "2do Nivel" at bounding box center [185, 40] width 64 height 20
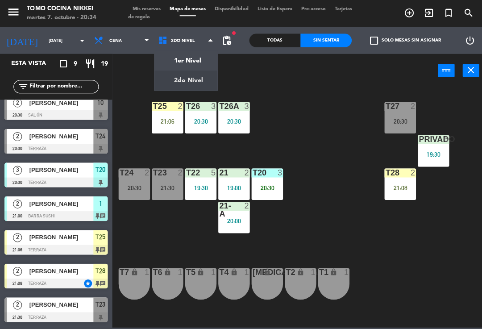
click at [268, 99] on div "T27 2 20:30 T25 2 21:06 T26A 3 20:30 T26 3 20:30 Privado 6 19:30 T24 2 20:30 T2…" at bounding box center [300, 206] width 366 height 240
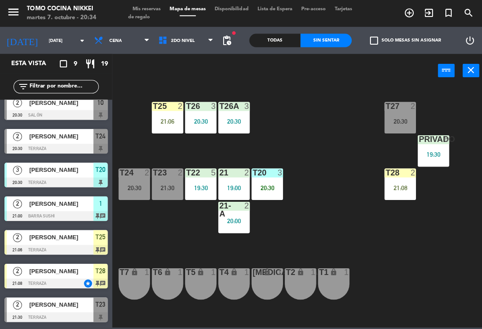
click at [166, 189] on div "21:30" at bounding box center [166, 187] width 31 height 6
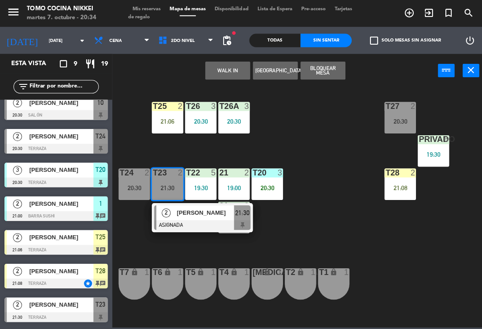
click at [192, 190] on div "T22 5 19:30" at bounding box center [199, 182] width 31 height 31
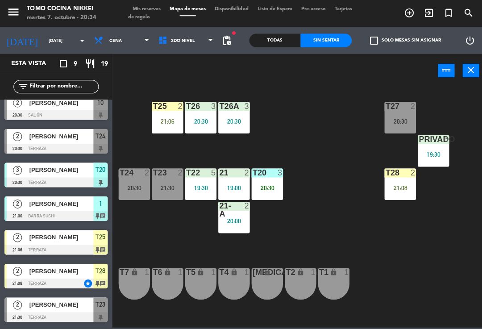
click at [242, 148] on div "T27 2 20:30 T25 2 21:06 T26A 3 20:30 T26 3 20:30 Privado 6 19:30 T24 2 20:30 T2…" at bounding box center [300, 206] width 366 height 240
click at [196, 37] on span "2do Nivel" at bounding box center [185, 40] width 64 height 20
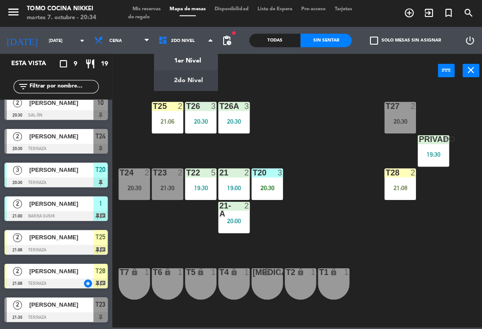
click at [199, 65] on ng-component "menu Tomo Cocina Nikkei [DATE] 7. octubre - 20:34 Mis reservas Mapa de mesas Di…" at bounding box center [241, 163] width 482 height 326
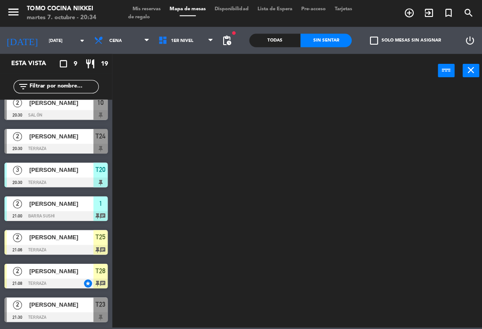
click at [83, 90] on input "text" at bounding box center [63, 86] width 69 height 10
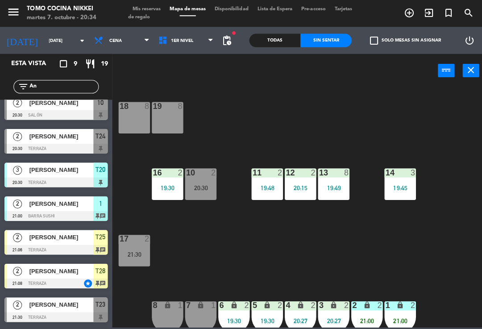
scroll to position [0, 0]
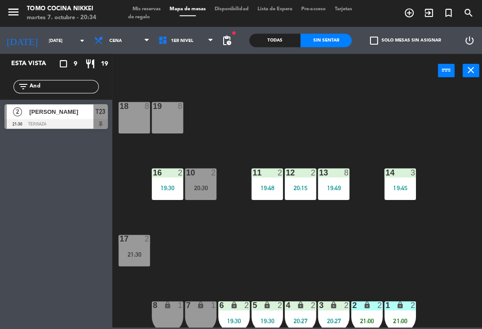
type input "And"
click at [292, 107] on div "18 8 19 8 16 2 19:30 10 2 20:30 11 2 19:48 12 2 20:15 13 8 19:49 14 3 19:45 17 …" at bounding box center [300, 206] width 366 height 240
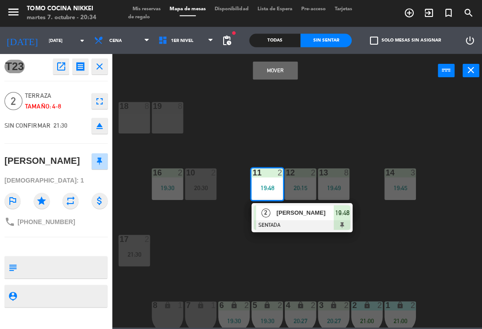
click at [281, 67] on button "Mover" at bounding box center [273, 70] width 45 height 18
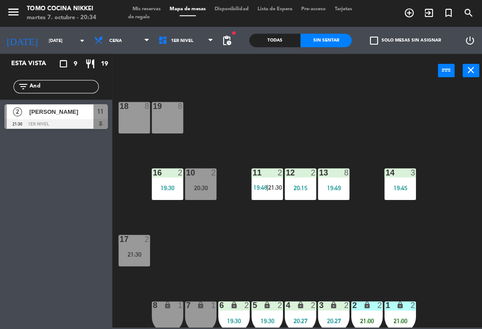
click at [296, 97] on div "18 8 19 8 16 2 19:30 10 2 20:30 11 2 19:48 | 21:30 12 2 20:15 13 8 19:49 14 3 1…" at bounding box center [300, 206] width 366 height 240
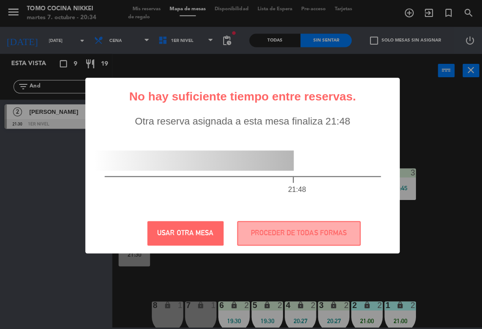
click at [281, 218] on div "? ! i No hay suficiente tiempo entre reservas. × Otra reserva asignada a esta m…" at bounding box center [241, 164] width 313 height 175
click at [276, 230] on button "PROCEDER DE TODAS FORMAS" at bounding box center [297, 232] width 123 height 25
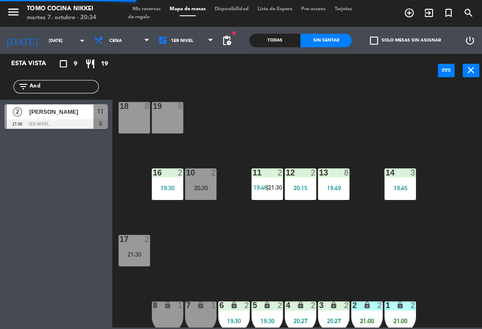
click at [339, 137] on div "18 8 19 8 16 2 19:30 10 2 20:30 11 2 19:48 | 21:30 12 2 20:15 13 8 19:49 14 3 1…" at bounding box center [300, 206] width 366 height 240
click at [59, 69] on div "Esta vista crop_square 9 restaurant 19" at bounding box center [56, 64] width 112 height 20
click at [60, 84] on input "And" at bounding box center [63, 86] width 69 height 10
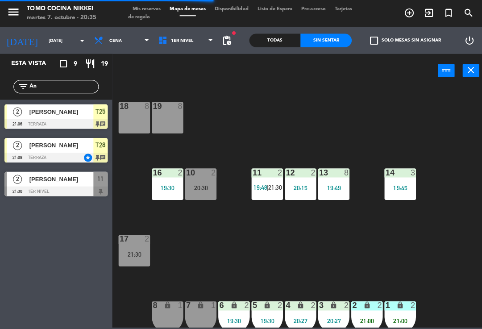
type input "A"
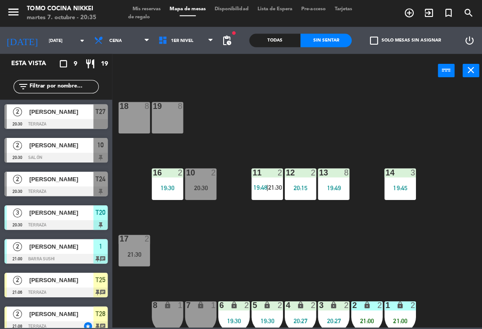
click at [339, 120] on div "18 8 19 8 16 2 19:30 10 2 20:30 11 2 19:48 | 21:30 12 2 20:15 13 8 19:49 14 3 1…" at bounding box center [300, 206] width 366 height 240
click at [153, 35] on span "1er Nivel" at bounding box center [185, 40] width 64 height 20
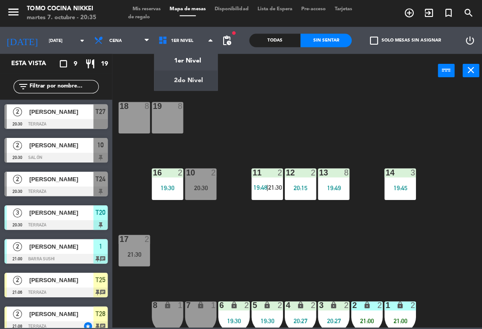
click at [189, 73] on ng-component "menu Tomo Cocina Nikkei [DATE] 7. octubre - 20:35 Mis reservas Mapa de mesas Di…" at bounding box center [241, 163] width 482 height 326
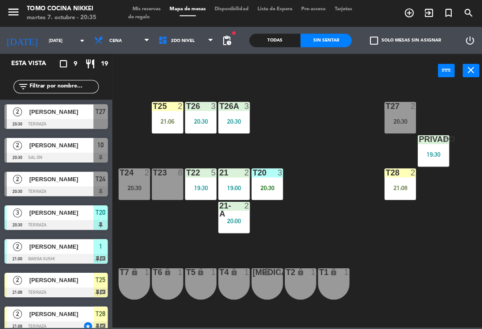
click at [339, 276] on div "T27 2 20:30 T25 2 21:06 T26A 3 20:30 T26 3 20:30 Privado 6 19:30 T24 2 20:30 T2…" at bounding box center [300, 206] width 366 height 240
click at [69, 245] on span "[PERSON_NAME]" at bounding box center [61, 244] width 64 height 9
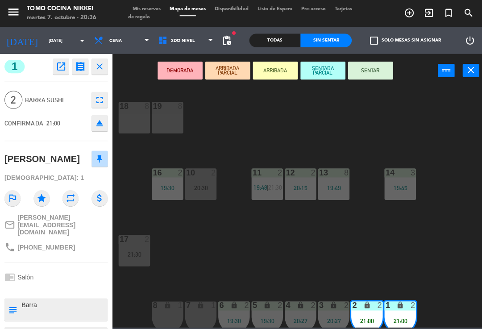
click at [339, 74] on button "SENTAR" at bounding box center [368, 70] width 45 height 18
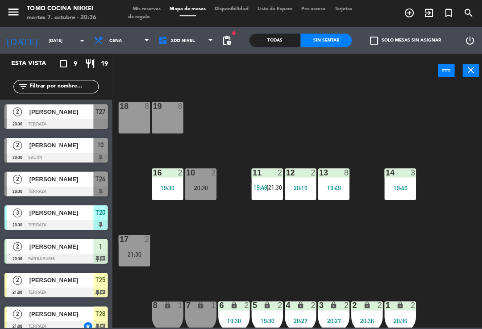
click at [339, 115] on div "18 8 19 8 16 2 19:30 10 2 20:30 11 2 19:48 | 21:30 12 2 20:15 13 8 19:49 14 3 1…" at bounding box center [300, 206] width 366 height 240
click at [42, 138] on div "[PERSON_NAME]" at bounding box center [60, 144] width 65 height 15
click at [151, 7] on span "Mis reservas" at bounding box center [145, 9] width 37 height 5
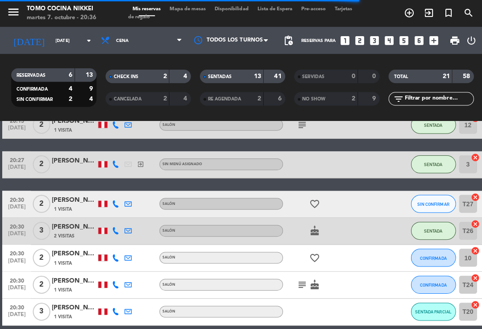
scroll to position [517, 0]
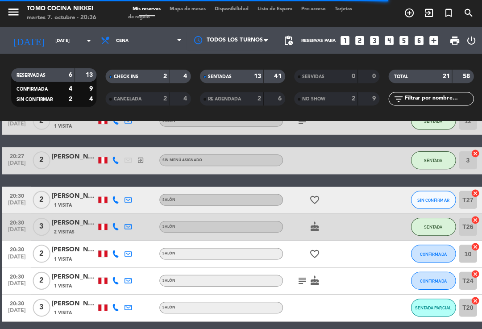
click at [313, 256] on icon "favorite_border" at bounding box center [312, 252] width 11 height 11
click at [339, 248] on button "CONFIRMADA" at bounding box center [431, 252] width 45 height 18
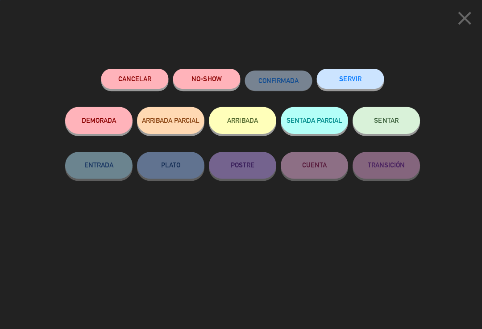
click at [339, 115] on button "SENTAR" at bounding box center [384, 119] width 67 height 27
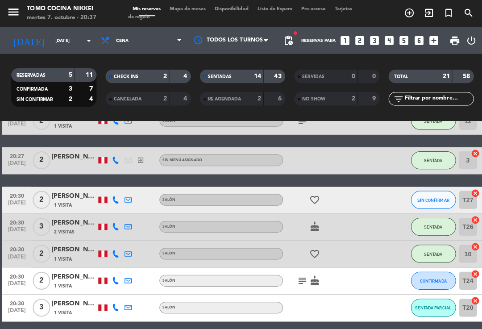
click at [199, 12] on span "Mapa de mesas" at bounding box center [186, 9] width 45 height 5
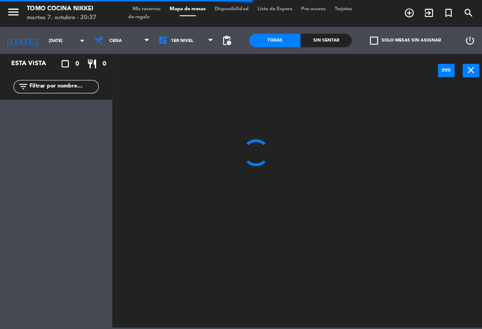
click at [186, 61] on div "power_input close" at bounding box center [274, 71] width 324 height 34
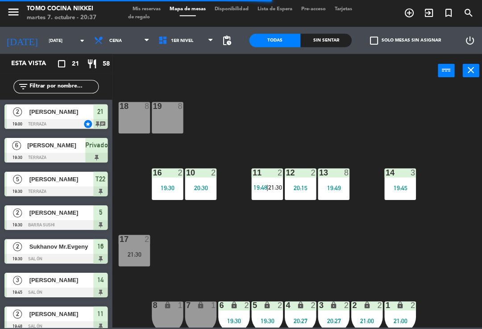
click at [199, 46] on span "1er Nivel" at bounding box center [185, 40] width 64 height 20
click at [190, 79] on ng-component "menu Tomo Cocina Nikkei [DATE] 7. octubre - 20:37 Mis reservas Mapa de mesas Di…" at bounding box center [241, 163] width 482 height 326
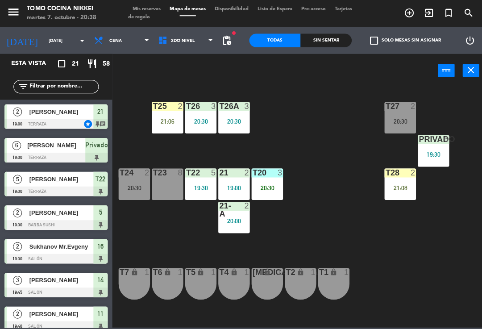
click at [182, 40] on span "2do Nivel" at bounding box center [182, 40] width 24 height 5
click at [194, 60] on ng-component "menu Tomo Cocina Nikkei [DATE] 7. octubre - 20:38 Mis reservas Mapa de mesas Di…" at bounding box center [241, 163] width 482 height 326
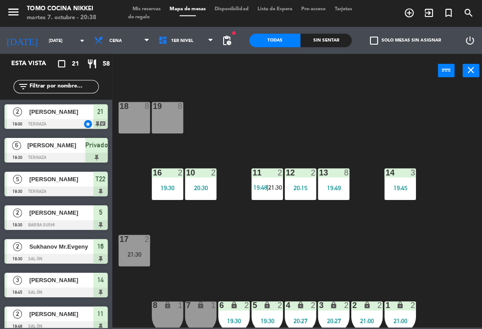
click at [229, 310] on div "6 lock 2 19:30" at bounding box center [232, 315] width 31 height 31
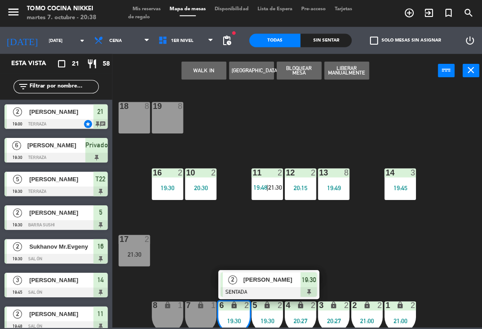
click at [281, 285] on div "[PERSON_NAME]" at bounding box center [270, 278] width 58 height 15
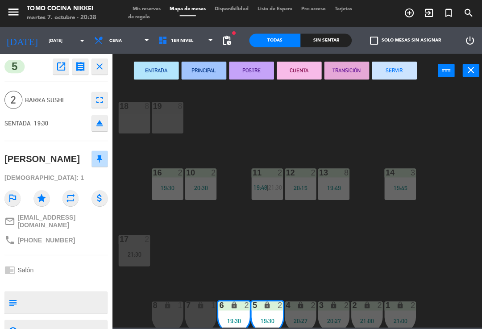
click at [339, 69] on button "SERVIR" at bounding box center [392, 70] width 45 height 18
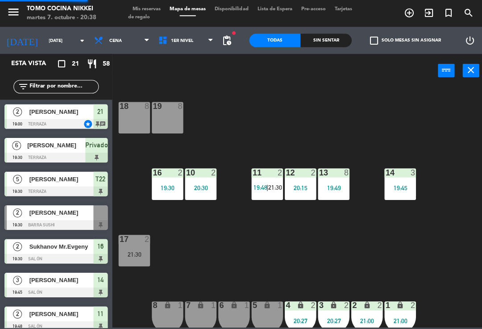
click at [339, 92] on div "18 8 19 8 16 2 19:30 10 2 20:30 11 2 19:48 | 21:30 12 2 20:15 13 8 19:49 14 3 1…" at bounding box center [300, 206] width 366 height 240
click at [339, 38] on div "Sin sentar" at bounding box center [324, 39] width 51 height 13
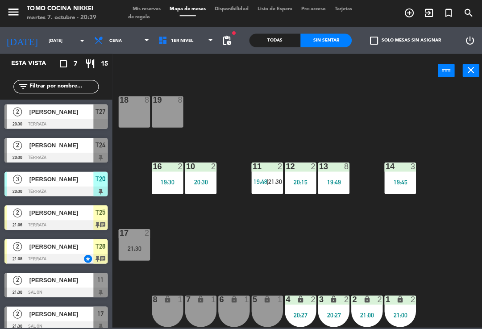
scroll to position [6, 0]
click at [280, 42] on div "Todas" at bounding box center [273, 39] width 51 height 13
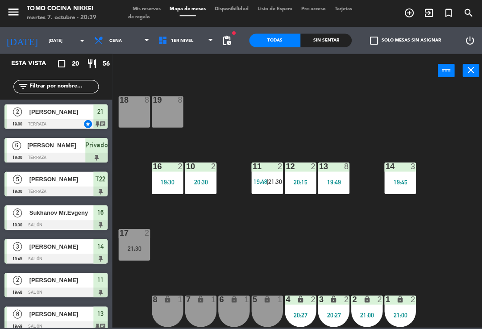
click at [330, 46] on div "Sin sentar" at bounding box center [324, 39] width 51 height 13
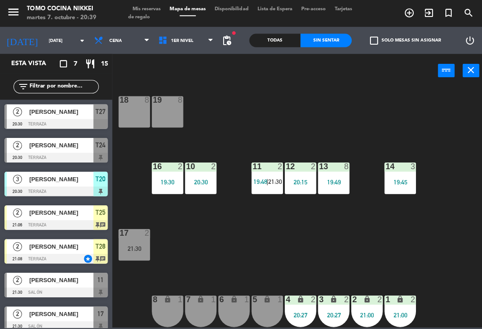
click at [261, 170] on div at bounding box center [266, 166] width 15 height 8
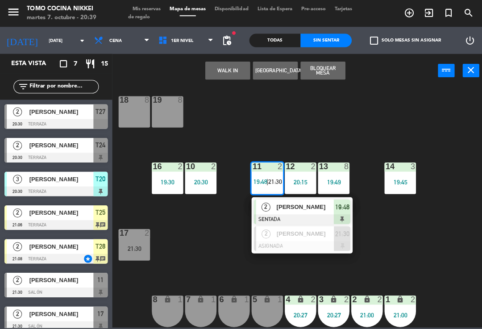
click at [259, 230] on div "2" at bounding box center [264, 232] width 19 height 15
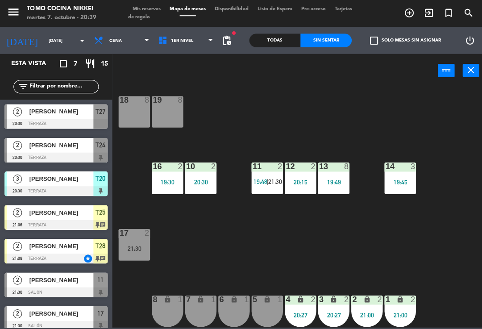
scroll to position [8, 0]
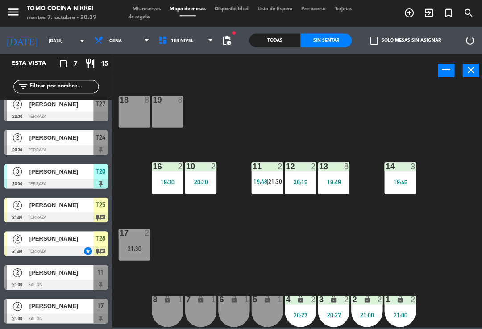
click at [134, 244] on div "21:30" at bounding box center [133, 247] width 31 height 6
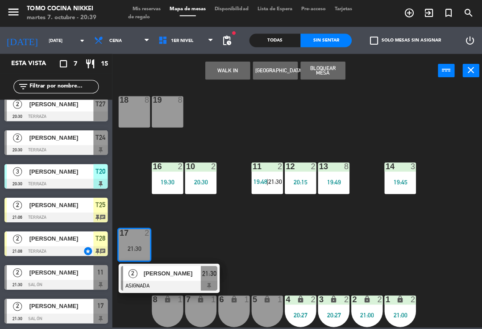
click at [195, 274] on span "[PERSON_NAME]" at bounding box center [171, 271] width 57 height 9
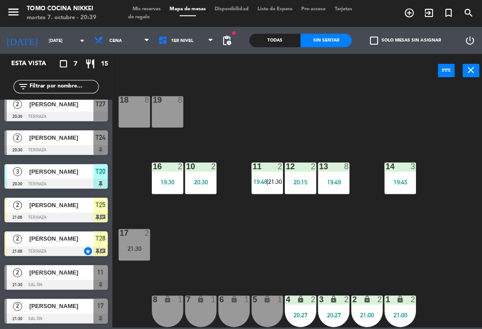
click at [203, 48] on span "1er Nivel" at bounding box center [185, 40] width 64 height 20
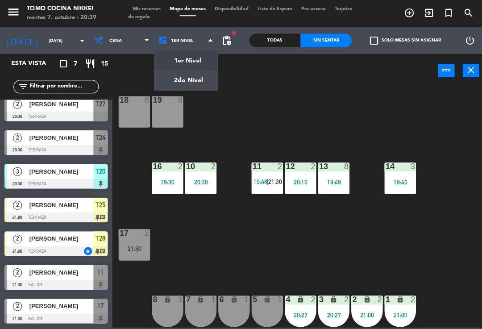
click at [201, 73] on ng-component "menu Tomo Cocina Nikkei [DATE] 7. octubre - 20:39 Mis reservas Mapa de mesas Di…" at bounding box center [241, 163] width 482 height 326
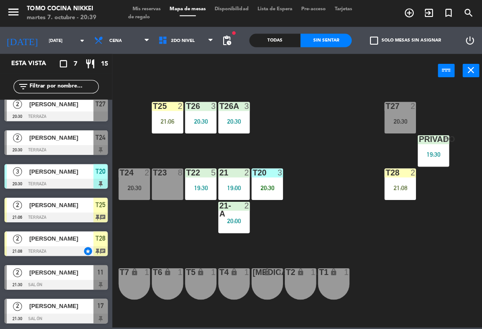
click at [40, 175] on div "[PERSON_NAME]" at bounding box center [60, 170] width 65 height 15
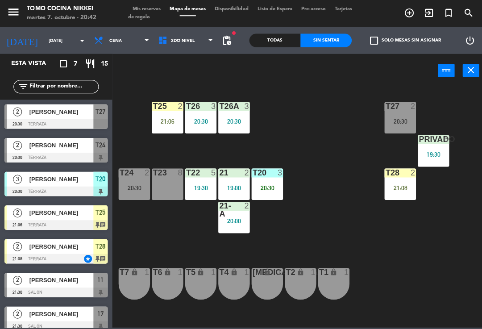
click at [69, 142] on span "[PERSON_NAME]" at bounding box center [61, 144] width 64 height 9
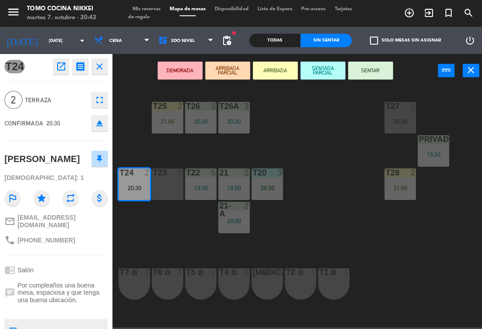
click at [339, 72] on button "SENTAR" at bounding box center [368, 70] width 45 height 18
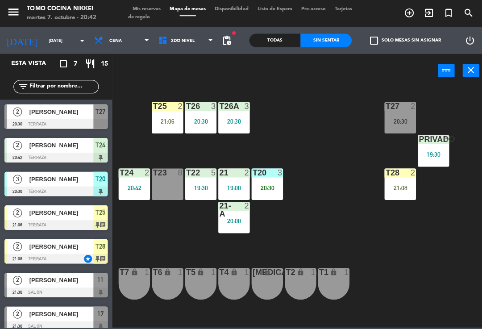
click at [322, 136] on div "T27 2 20:30 T25 2 21:06 T26A 3 20:30 T26 3 20:30 Privado 6 19:30 T24 2 20:42 T2…" at bounding box center [300, 206] width 366 height 240
click at [139, 188] on div "20:42" at bounding box center [133, 187] width 31 height 6
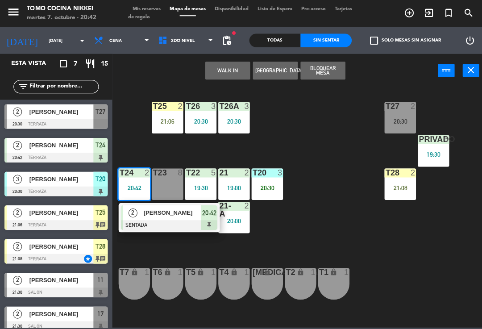
click at [145, 217] on div "[PERSON_NAME]" at bounding box center [171, 211] width 58 height 15
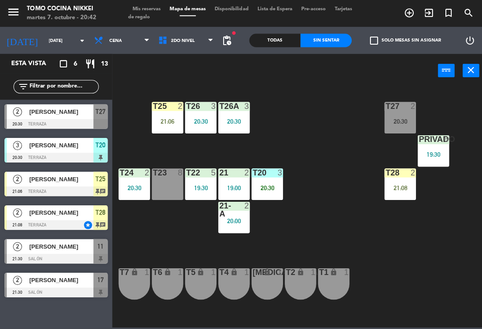
click at [133, 172] on div at bounding box center [133, 171] width 15 height 8
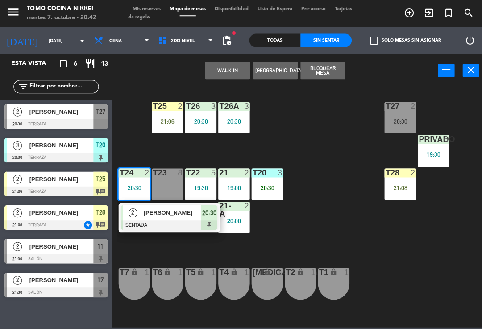
click at [186, 209] on span "[PERSON_NAME]" at bounding box center [171, 211] width 57 height 9
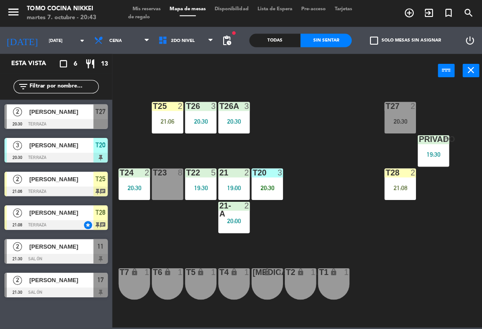
click at [22, 323] on div "Esta vista crop_square 6 restaurant 13 filter_list 2 [PERSON_NAME] 20:30 Terraz…" at bounding box center [56, 192] width 112 height 276
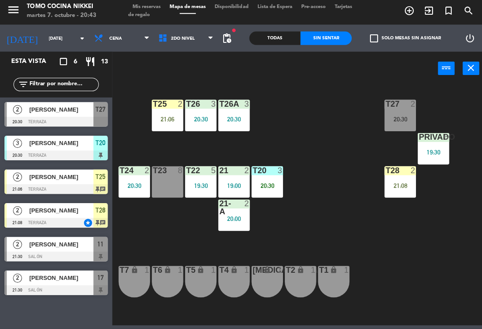
click at [144, 150] on div "T27 2 20:30 T25 2 21:06 T26A 3 20:30 T26 3 20:30 Privado 6 19:30 T24 2 20:30 T2…" at bounding box center [300, 206] width 366 height 240
click at [122, 128] on div "T27 2 20:30 T25 2 21:06 T26A 3 20:30 T26 3 20:30 Privado 6 19:30 T24 2 20:30 T2…" at bounding box center [300, 206] width 366 height 240
click at [44, 37] on input "[DATE]" at bounding box center [74, 40] width 61 height 14
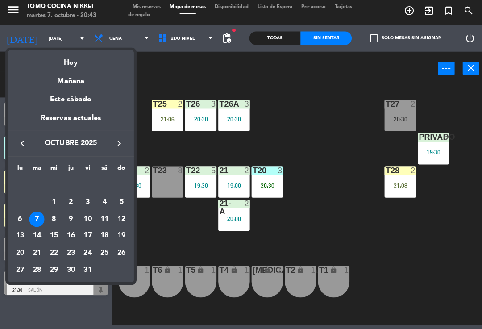
click at [70, 219] on div "9" at bounding box center [70, 220] width 15 height 15
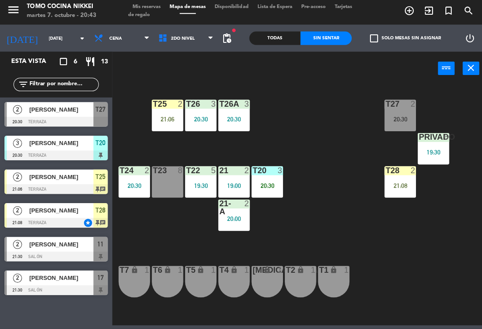
type input "[DEMOGRAPHIC_DATA][DATE]"
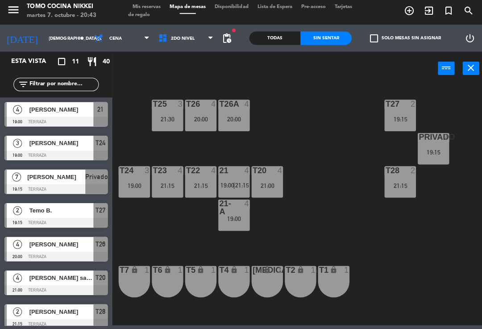
click at [38, 88] on input "text" at bounding box center [63, 86] width 69 height 10
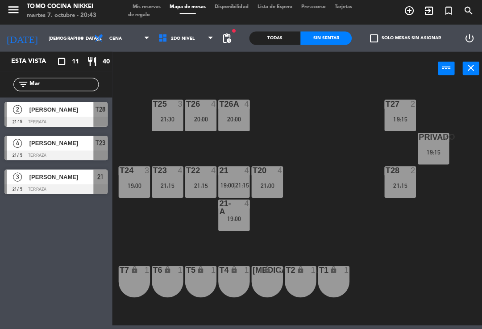
type input "Mar"
click at [300, 130] on div "T27 2 19:15 T25 3 21:30 T26A 4 20:00 T26 4 20:00 Privado 7 19:15 T24 3 19:00 T2…" at bounding box center [300, 206] width 366 height 240
click at [17, 177] on span "3" at bounding box center [17, 178] width 9 height 9
click at [17, 171] on div "3" at bounding box center [17, 178] width 21 height 15
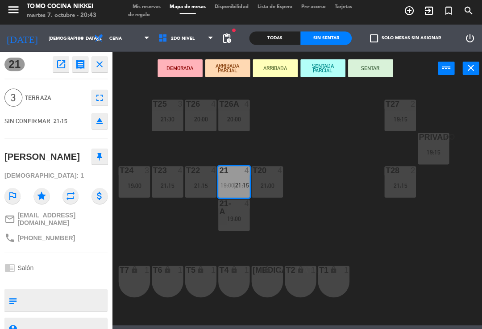
click at [58, 67] on icon "open_in_new" at bounding box center [60, 66] width 11 height 11
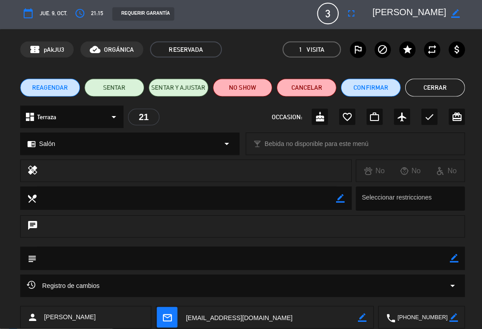
click at [87, 13] on button "access_time" at bounding box center [79, 16] width 16 height 16
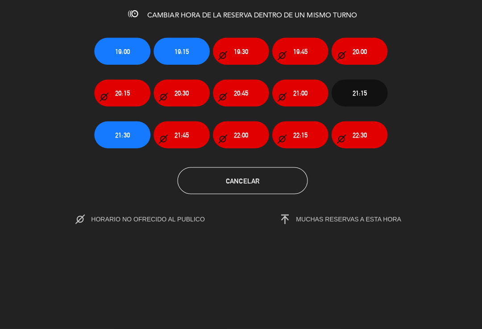
click at [184, 53] on span "19:15" at bounding box center [181, 53] width 14 height 10
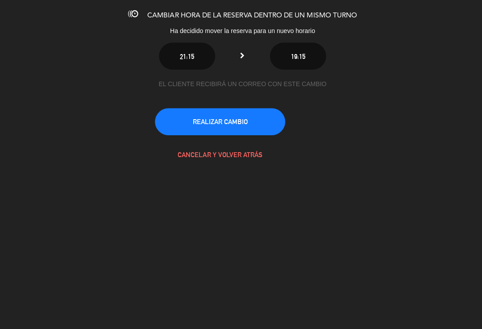
click at [244, 121] on button "REALIZAR CAMBIO" at bounding box center [219, 123] width 130 height 27
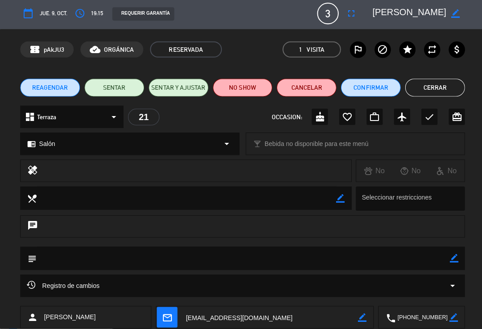
click at [339, 80] on button "Cerrar" at bounding box center [432, 89] width 59 height 18
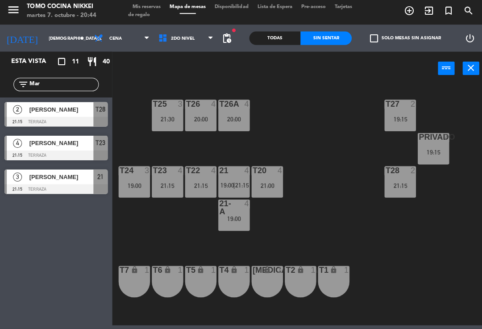
scroll to position [0, 0]
click at [231, 39] on span "pending_actions" at bounding box center [225, 40] width 11 height 11
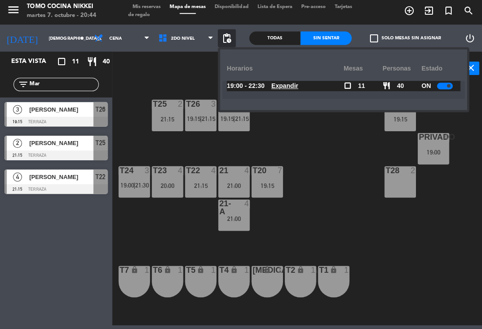
click at [283, 86] on u "Expandir" at bounding box center [283, 87] width 27 height 7
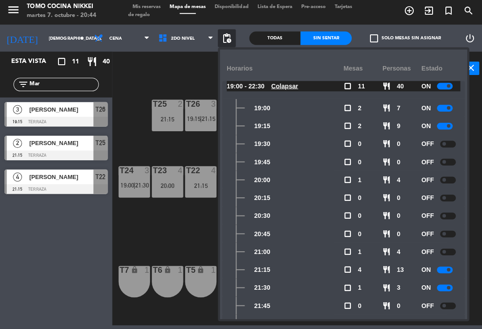
click at [193, 77] on div "power_input close" at bounding box center [274, 71] width 324 height 34
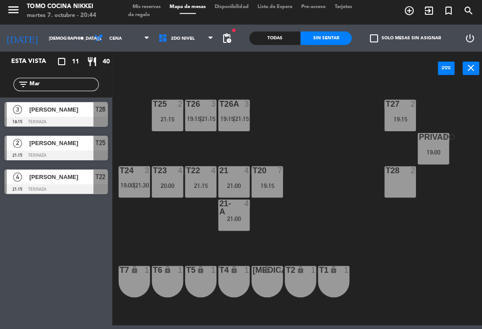
click at [240, 83] on div "power_input close" at bounding box center [274, 71] width 324 height 34
click at [181, 47] on span "2do Nivel" at bounding box center [185, 40] width 64 height 20
click at [197, 54] on ng-component "menu Tomo Cocina Nikkei [DATE] 7. octubre - 20:44 Mis reservas Mapa de mesas Di…" at bounding box center [241, 163] width 482 height 326
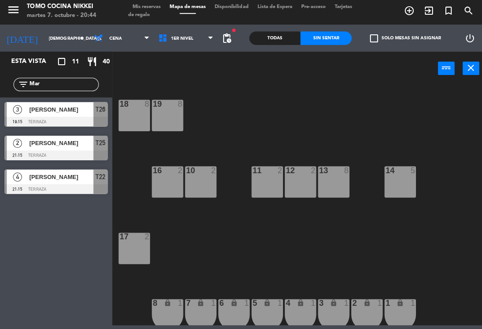
click at [76, 86] on input "Mar" at bounding box center [63, 86] width 69 height 10
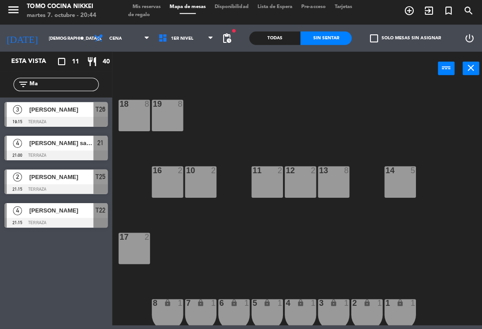
type input "M"
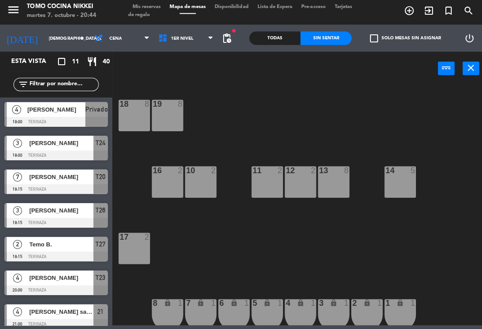
click at [339, 86] on div "18 8 19 8 16 2 10 2 11 2 12 2 13 8 14 5 17 2 7 lock 1 8 lock 1 6 lock 1 5 lock …" at bounding box center [300, 206] width 366 height 240
click at [339, 140] on div "18 8 19 8 16 2 10 2 11 2 12 2 13 8 14 4 19:00 17 2 7 lock 1 8 lock 1 6 lock 1 5…" at bounding box center [300, 206] width 366 height 240
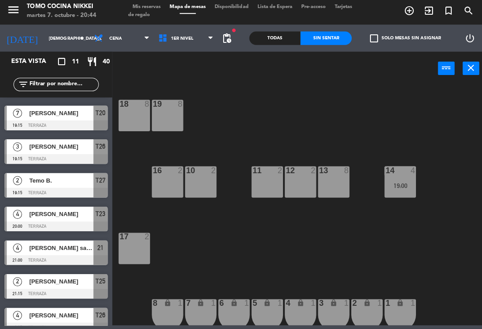
scroll to position [62, 0]
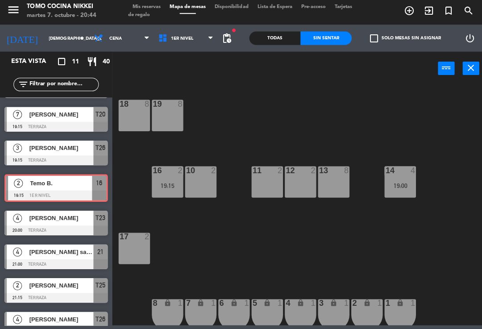
click at [226, 136] on div "18 8 19 8 16 2 19:15 10 2 11 2 12 2 13 8 14 4 19:00 17 2 7 lock 1 8 lock 1 6 lo…" at bounding box center [300, 206] width 366 height 240
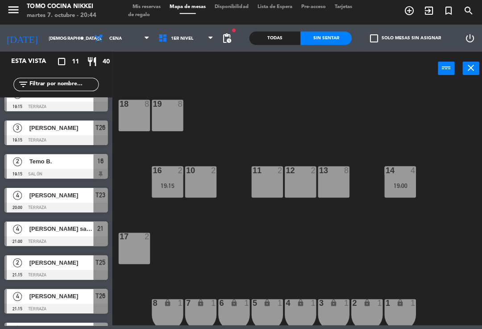
scroll to position [87, 0]
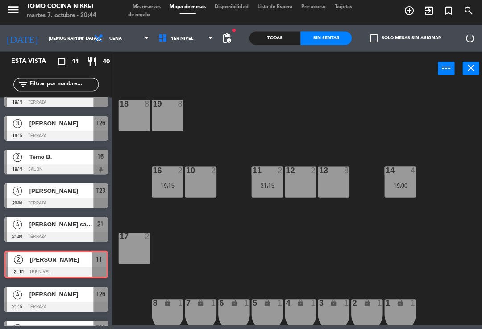
click at [295, 139] on div "18 8 19 8 16 2 19:15 10 2 11 2 21:15 12 2 13 8 14 4 19:00 17 2 7 lock 1 8 lock …" at bounding box center [300, 206] width 366 height 240
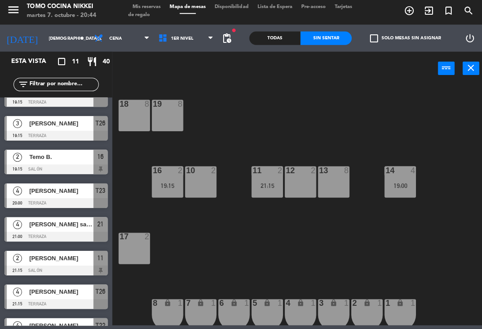
click at [317, 130] on div "18 8 19 8 16 2 19:15 10 2 11 2 21:15 12 2 13 8 14 4 19:00 17 2 7 lock 1 8 lock …" at bounding box center [300, 206] width 366 height 240
click at [201, 79] on div "power_input close" at bounding box center [274, 71] width 324 height 34
click at [197, 75] on div "power_input close" at bounding box center [274, 71] width 324 height 34
click at [195, 68] on div "power_input close" at bounding box center [274, 71] width 324 height 34
click at [204, 41] on span "1er Nivel" at bounding box center [185, 40] width 64 height 20
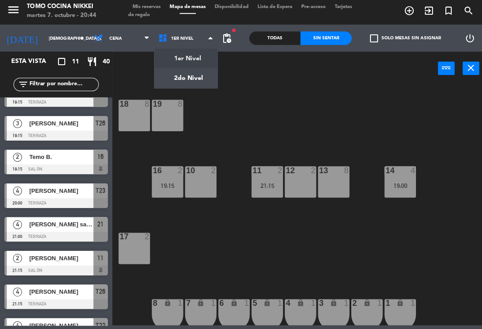
click at [189, 38] on span "1er Nivel" at bounding box center [185, 40] width 64 height 20
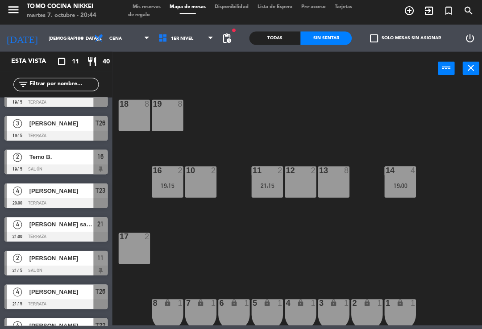
click at [192, 37] on span "1er Nivel" at bounding box center [185, 40] width 64 height 20
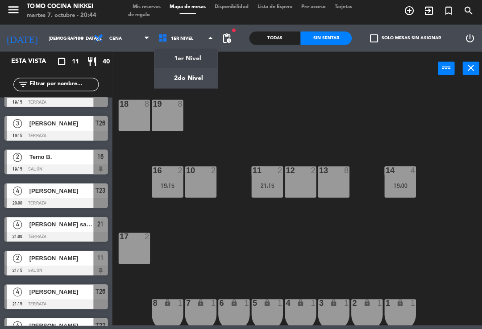
click at [180, 75] on ng-component "menu Tomo Cocina Nikkei [DATE] 7. octubre - 20:44 Mis reservas Mapa de mesas Di…" at bounding box center [241, 163] width 482 height 326
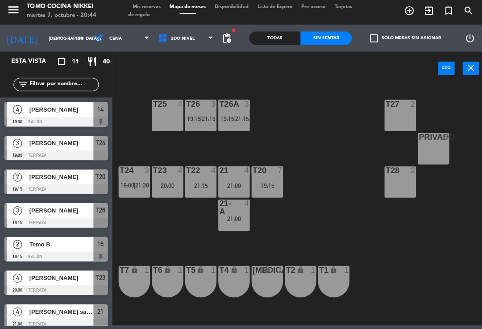
scroll to position [0, 0]
click at [339, 145] on div "T27 2 T25 4 T26A 3 19:15 | 21:15 T26 3 19:15 | 21:15 Privado 7 19:15 T24 3 19:0…" at bounding box center [300, 206] width 366 height 240
click at [300, 134] on div "T27 2 T25 4 T26A 3 19:15 | 21:15 T26 3 19:15 | 21:15 Privado 7 19:15 T24 3 19:0…" at bounding box center [300, 206] width 366 height 240
click at [259, 155] on div "T27 2 T25 4 T26A 3 19:15 | 21:15 T26 3 19:15 | 21:15 Privado 7 19:15 T24 3 19:0…" at bounding box center [300, 206] width 366 height 240
click at [286, 104] on div "T27 2 T25 4 21:00 T26A 3 19:15 | 21:15 T26 3 19:15 | 21:15 Privado 7 19:15 T24 …" at bounding box center [300, 206] width 366 height 240
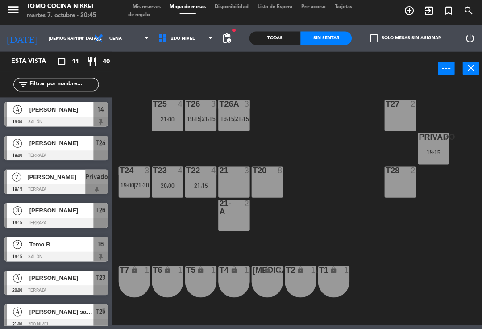
click at [204, 113] on div "T26 3 19:15 | 21:15" at bounding box center [199, 116] width 31 height 31
click at [264, 139] on div "T27 2 T25 4 21:00 T26A 4 21:15 T26 4 21:15 Privado 7 19:15 T24 3 19:00 | 21:30 …" at bounding box center [300, 206] width 366 height 240
click at [211, 117] on div "21:15" at bounding box center [199, 120] width 31 height 6
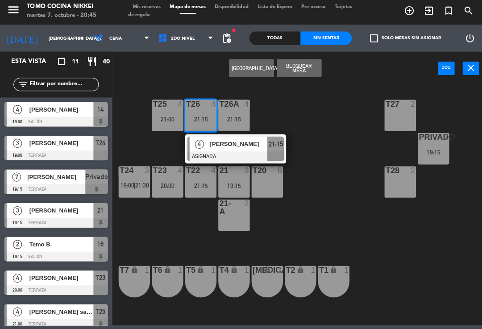
click at [255, 146] on span "[PERSON_NAME]" at bounding box center [237, 145] width 57 height 9
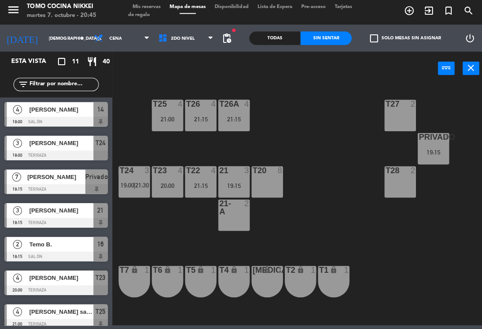
scroll to position [32, 0]
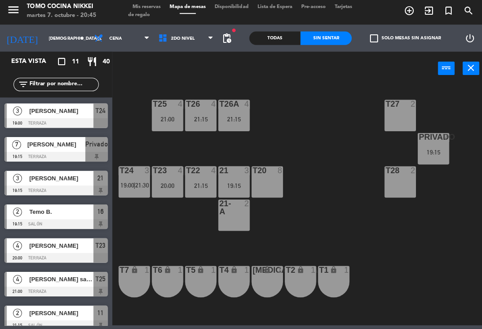
click at [201, 177] on div "T22 4 21:15" at bounding box center [199, 182] width 31 height 31
click at [249, 148] on div "T27 2 T25 4 21:00 T26A 4 21:15 T26 4 21:15 Privado 7 19:15 T24 3 19:00 | 21:30 …" at bounding box center [300, 206] width 366 height 240
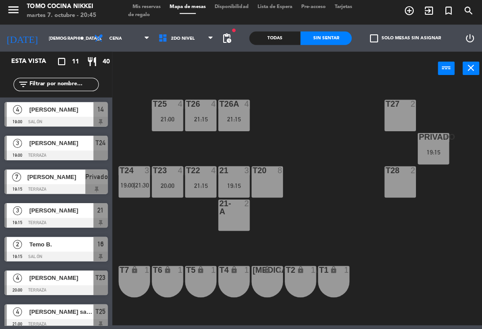
click at [261, 152] on div "T27 2 T25 4 21:00 T26A 4 21:15 T26 4 21:15 Privado 7 19:15 T24 3 19:00 | 21:30 …" at bounding box center [300, 206] width 366 height 240
click at [146, 175] on div "T24 3 19:00 | 21:30" at bounding box center [133, 182] width 31 height 31
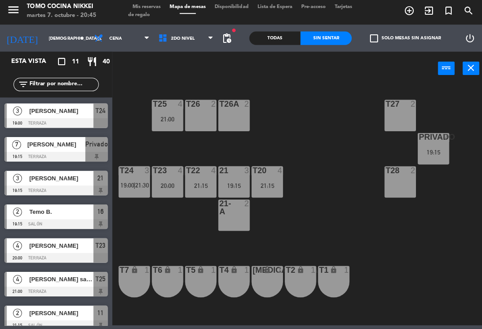
click at [292, 142] on div "T27 2 T25 4 21:00 T26A 2 T26 2 Privado 7 19:15 T24 3 19:00 | 21:30 T23 4 20:00 …" at bounding box center [300, 206] width 366 height 240
click at [139, 183] on span "21:30" at bounding box center [141, 186] width 14 height 7
click at [286, 119] on div "T27 2 T25 4 21:00 T26A 2 T26 3 19:00 Privado 7 19:15 T24 3 21:30 T23 4 20:00 T2…" at bounding box center [300, 206] width 366 height 240
click at [208, 119] on div "19:00" at bounding box center [199, 120] width 31 height 6
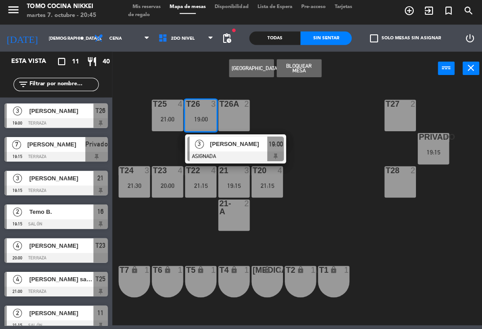
click at [228, 153] on div at bounding box center [234, 158] width 96 height 10
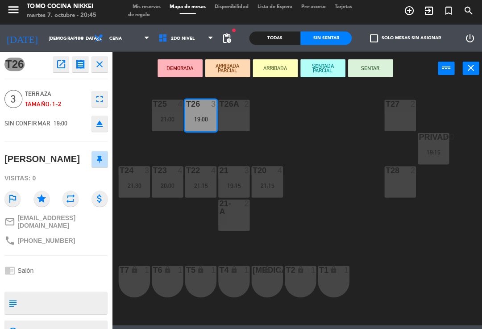
click at [230, 114] on div "T26A 2" at bounding box center [232, 116] width 31 height 31
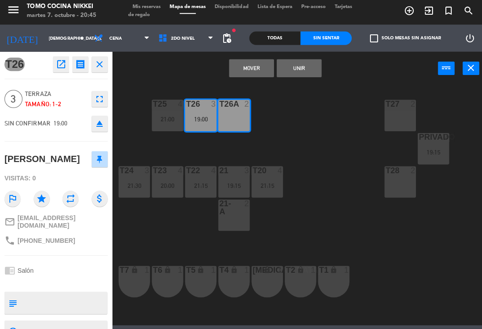
click at [309, 67] on button "Unir" at bounding box center [297, 70] width 45 height 18
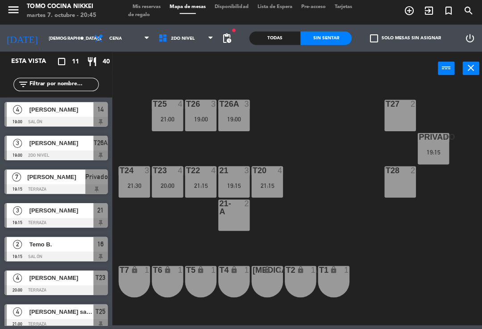
click at [311, 87] on div "T27 2 T25 4 21:00 T26A 3 19:00 T26 3 19:00 Privado 7 19:15 T24 3 21:30 T23 4 20…" at bounding box center [300, 206] width 366 height 240
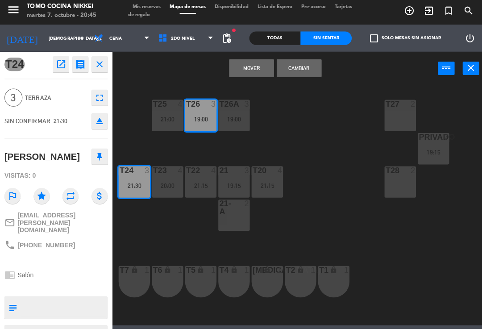
click at [255, 64] on button "Mover" at bounding box center [250, 70] width 45 height 18
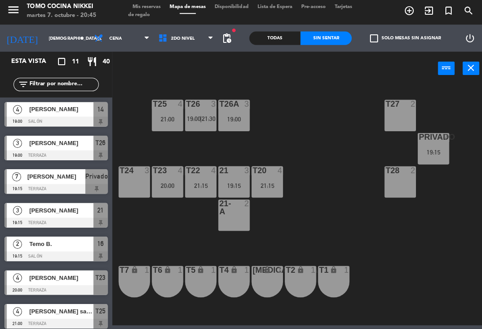
scroll to position [0, 0]
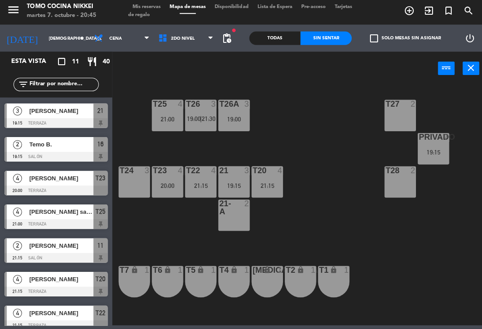
click at [276, 88] on div "T27 2 T25 4 21:00 T26A 3 19:00 T26 3 19:00 | 21:30 Privado 7 19:15 T24 3 T23 4 …" at bounding box center [300, 206] width 366 height 240
click at [201, 113] on div "T26 3 19:00 | 21:30" at bounding box center [199, 116] width 31 height 31
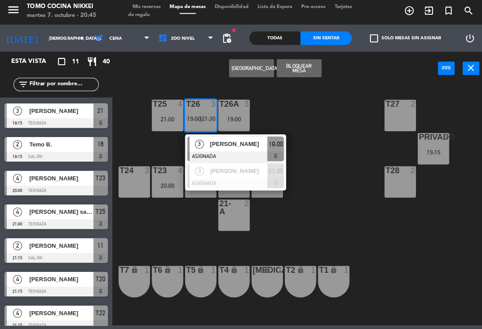
click at [235, 167] on span "[PERSON_NAME]" at bounding box center [237, 171] width 57 height 9
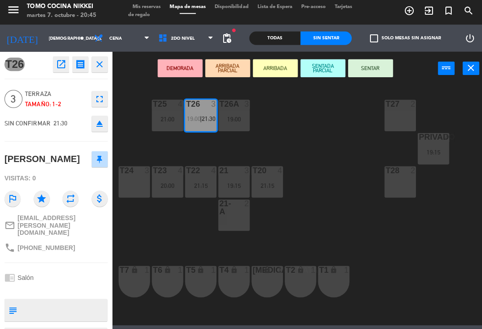
click at [234, 117] on div "19:00" at bounding box center [232, 120] width 31 height 6
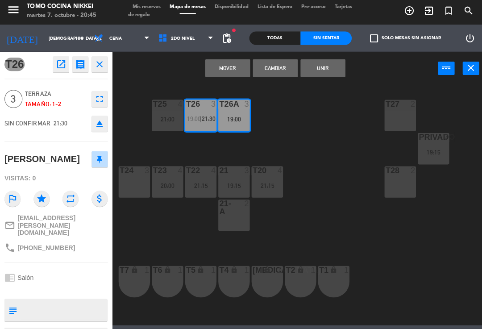
click at [327, 71] on button "Unir" at bounding box center [321, 70] width 45 height 18
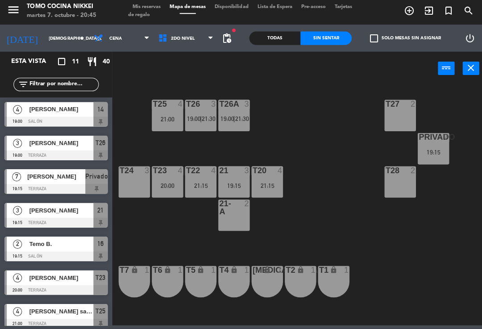
scroll to position [99, 0]
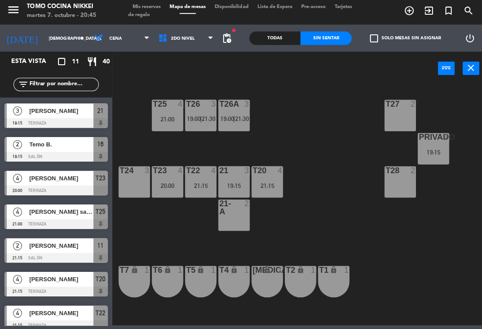
click at [322, 90] on div "T27 2 T25 4 21:00 T26A 3 19:00 | 21:30 T26 3 19:00 | 21:30 Privado 7 19:15 T24 …" at bounding box center [300, 206] width 366 height 240
click at [332, 136] on div "T27 2 T25 4 21:00 T26A 3 19:00 | 21:30 T26 3 19:00 | 21:30 Privado 7 19:15 T24 …" at bounding box center [300, 206] width 366 height 240
click at [194, 47] on span "2do Nivel" at bounding box center [185, 40] width 64 height 20
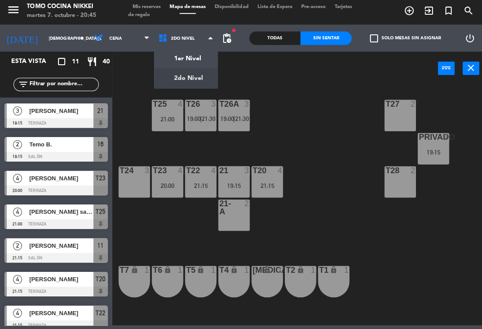
click at [203, 51] on ng-component "menu Tomo Cocina Nikkei [DATE] 7. octubre - 20:45 Mis reservas Mapa de mesas Di…" at bounding box center [241, 163] width 482 height 326
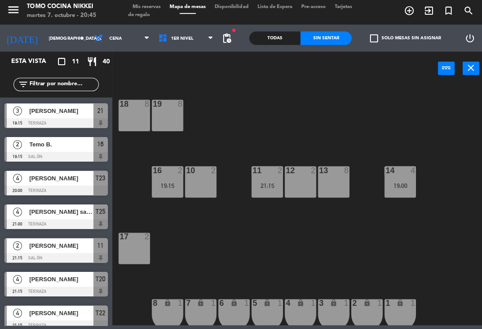
click at [44, 44] on input "[DEMOGRAPHIC_DATA][DATE]" at bounding box center [74, 40] width 61 height 14
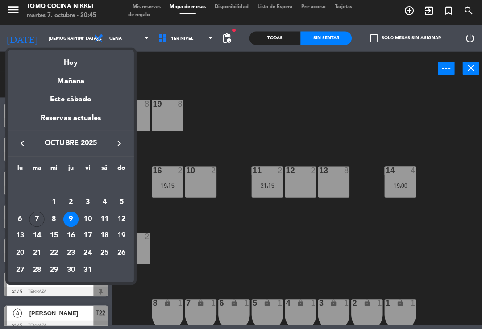
click at [51, 63] on div "Hoy" at bounding box center [70, 61] width 125 height 18
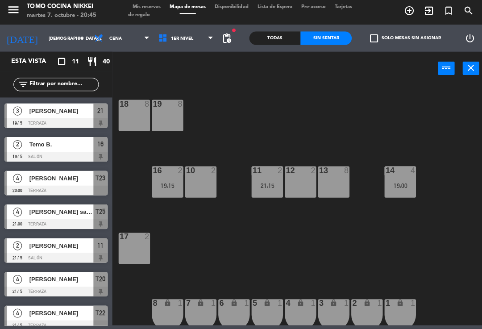
type input "[DATE]"
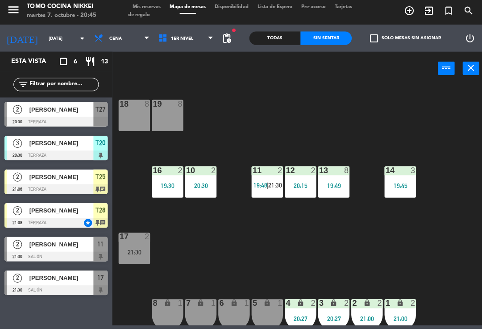
scroll to position [0, 0]
click at [12, 152] on div at bounding box center [55, 157] width 103 height 10
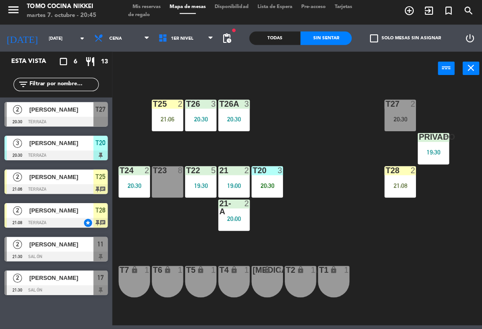
click at [139, 7] on span "Mis reservas" at bounding box center [145, 9] width 37 height 5
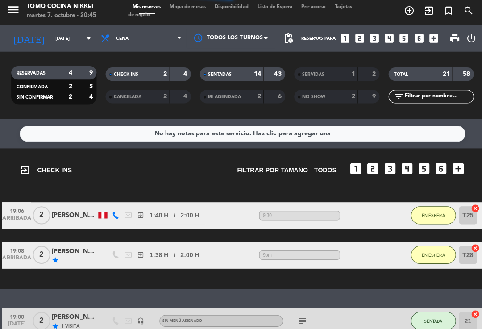
click at [258, 76] on strong "14" at bounding box center [255, 76] width 7 height 6
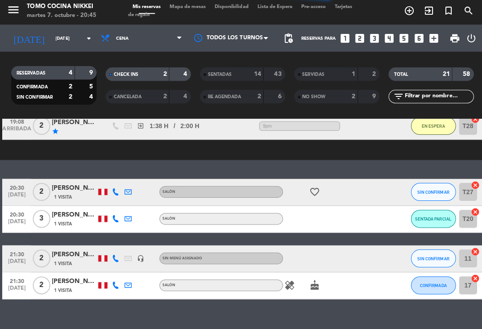
scroll to position [128, 0]
click at [339, 191] on span "SIN CONFIRMAR" at bounding box center [431, 193] width 32 height 5
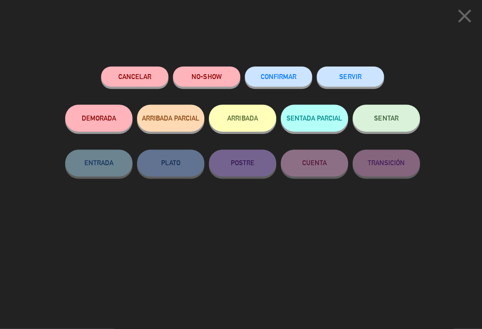
click at [224, 73] on button "NO-SHOW" at bounding box center [205, 78] width 67 height 20
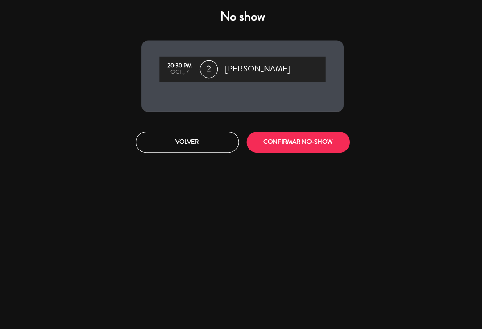
click at [318, 144] on button "CONFIRMAR NO-SHOW" at bounding box center [296, 143] width 103 height 21
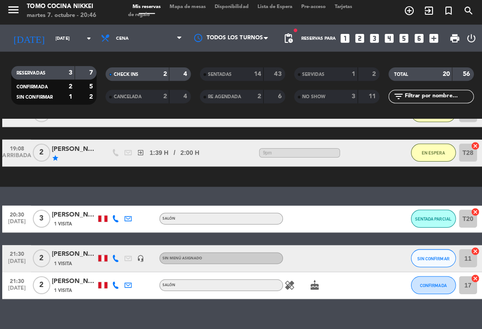
scroll to position [101, 0]
click at [201, 10] on span "Mapa de mesas" at bounding box center [186, 9] width 45 height 5
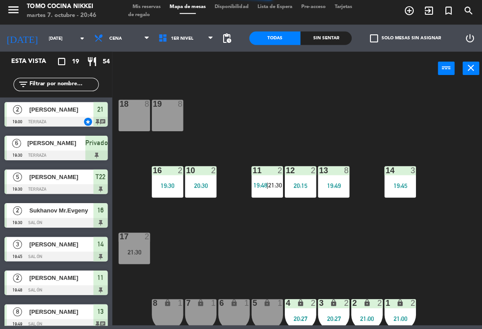
click at [339, 138] on div "18 8 19 8 16 2 19:30 10 2 20:30 11 2 19:48 | 21:30 12 2 20:15 13 8 19:49 14 3 1…" at bounding box center [300, 206] width 366 height 240
click at [307, 130] on div "18 8 19 8 16 2 19:30 10 2 20:30 11 2 19:48 | 21:30 12 2 20:15 13 8 19:49 14 3 1…" at bounding box center [300, 206] width 366 height 240
click at [272, 183] on span "21:30" at bounding box center [274, 186] width 14 height 7
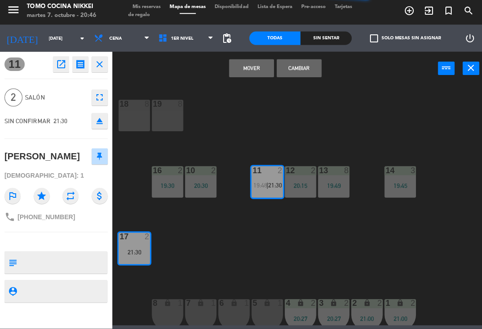
click at [296, 70] on button "Cambiar" at bounding box center [297, 70] width 45 height 18
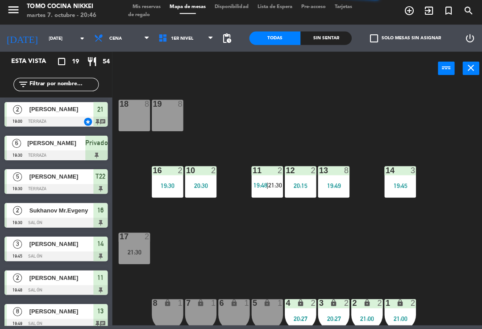
scroll to position [159, 0]
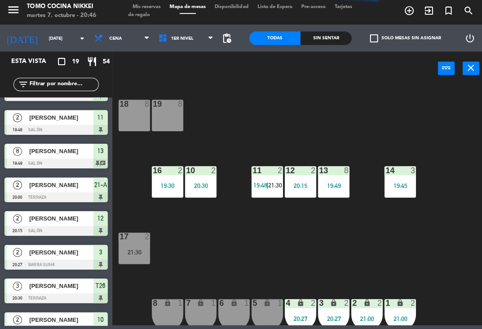
click at [307, 104] on div "18 8 19 8 16 2 19:30 10 2 20:30 11 2 19:48 | 21:30 12 2 20:15 13 8 19:49 14 3 1…" at bounding box center [300, 206] width 366 height 240
click at [264, 192] on div "11 2 19:48 | 21:30" at bounding box center [265, 182] width 31 height 31
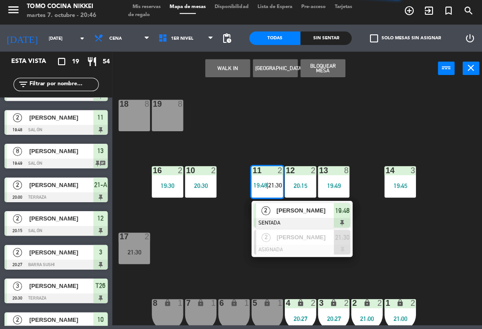
click at [329, 155] on div "18 8 19 8 16 2 19:30 10 2 20:30 11 2 19:48 | 21:30 2 [PERSON_NAME] SENTADA 19:4…" at bounding box center [300, 206] width 366 height 240
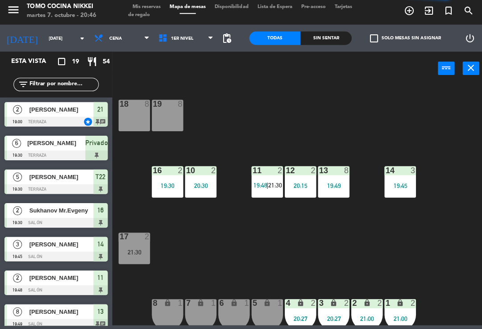
click at [336, 38] on div "Sin sentar" at bounding box center [324, 39] width 51 height 13
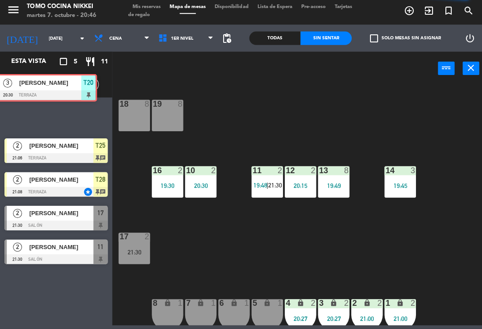
scroll to position [0, 0]
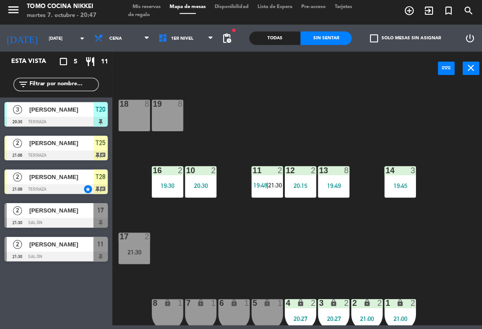
click at [27, 141] on div "2" at bounding box center [17, 144] width 21 height 15
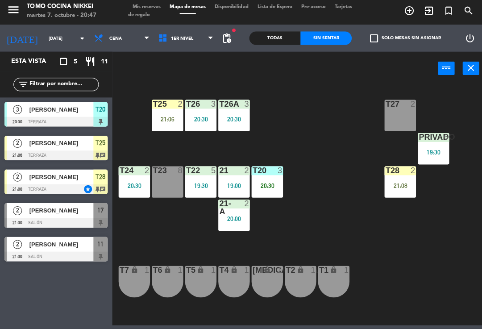
click at [23, 185] on div at bounding box center [55, 190] width 103 height 10
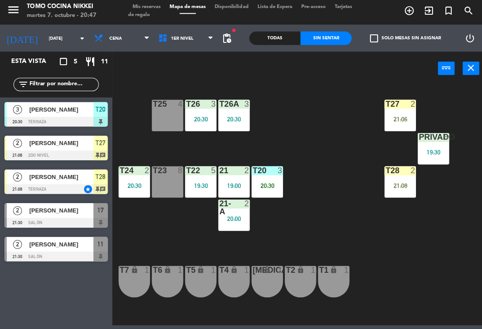
click at [339, 137] on div "T27 2 21:06 T25 4 T26A 3 20:30 T26 3 20:30 Privado 6 19:30 T24 2 20:30 T23 8 T2…" at bounding box center [300, 206] width 366 height 240
click at [192, 46] on span "1er Nivel" at bounding box center [185, 40] width 64 height 20
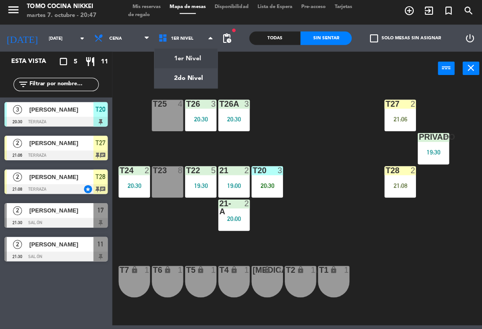
click at [192, 64] on ng-component "menu Tomo Cocina Nikkei [DATE] 7. octubre - 20:47 Mis reservas Mapa de mesas Di…" at bounding box center [241, 163] width 482 height 326
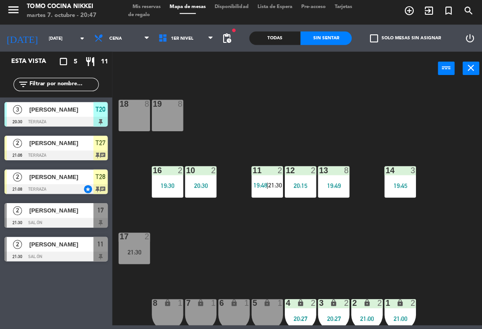
click at [339, 130] on div "18 8 19 8 16 2 19:30 10 2 20:30 11 2 19:48 | 21:30 12 2 20:15 13 8 19:49 14 3 1…" at bounding box center [300, 206] width 366 height 240
click at [262, 183] on span "19:48" at bounding box center [259, 186] width 14 height 7
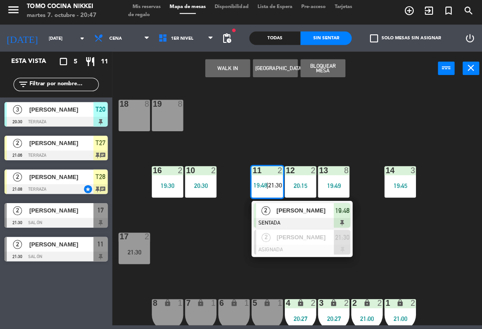
click at [295, 242] on div "[PERSON_NAME]" at bounding box center [303, 238] width 58 height 15
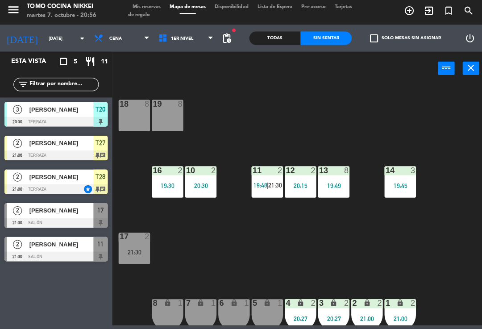
click at [310, 251] on div "18 8 19 8 16 2 19:30 10 2 20:30 11 2 19:48 | 21:30 12 2 20:15 13 8 19:49 14 3 1…" at bounding box center [300, 206] width 366 height 240
click at [175, 79] on div "power_input close" at bounding box center [274, 71] width 324 height 34
click at [196, 42] on span "1er Nivel" at bounding box center [185, 40] width 64 height 20
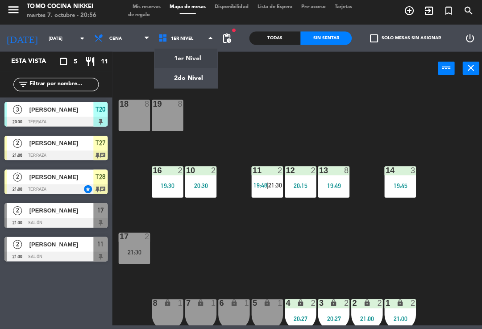
click at [182, 80] on ng-component "menu Tomo Cocina Nikkei [DATE] 7. octubre - 20:56 Mis reservas Mapa de mesas Di…" at bounding box center [241, 163] width 482 height 326
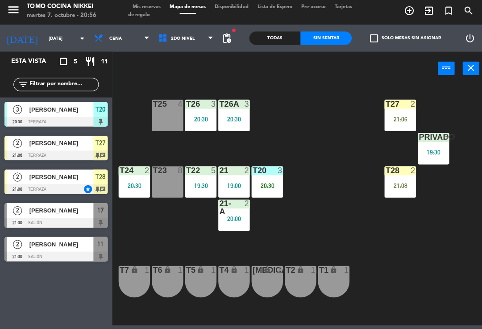
click at [228, 221] on div "20:00" at bounding box center [232, 220] width 31 height 6
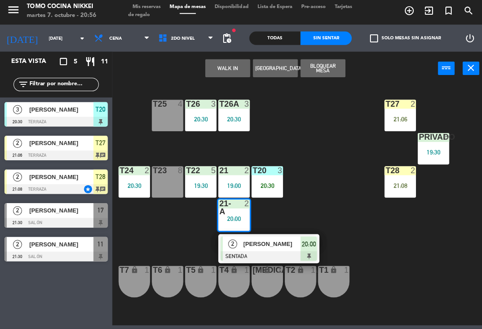
click at [294, 267] on div "lock" at bounding box center [299, 271] width 15 height 8
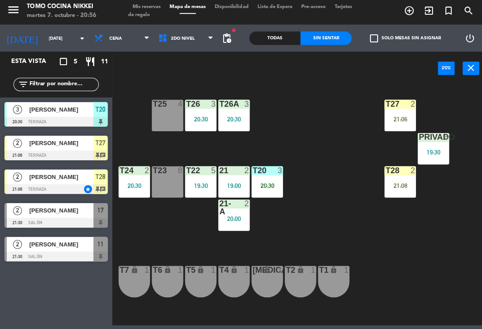
click at [339, 226] on div "T27 2 21:06 T25 4 T26A 3 20:30 T26 3 20:30 Privado 6 19:30 T24 2 20:30 T23 8 T2…" at bounding box center [300, 206] width 366 height 240
click at [230, 222] on div "21-A 2 20:00" at bounding box center [232, 216] width 31 height 31
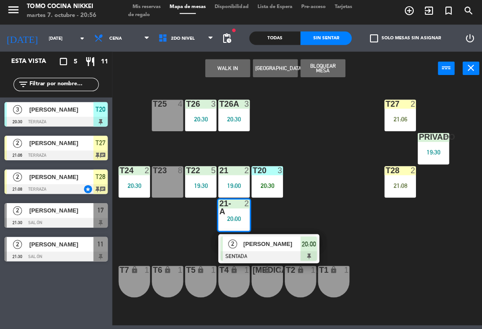
click at [281, 242] on span "[PERSON_NAME]" at bounding box center [270, 244] width 57 height 9
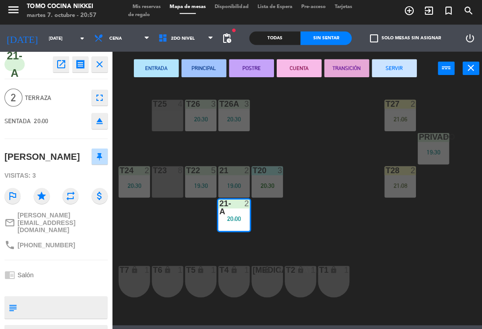
click at [339, 73] on button "SERVIR" at bounding box center [392, 70] width 45 height 18
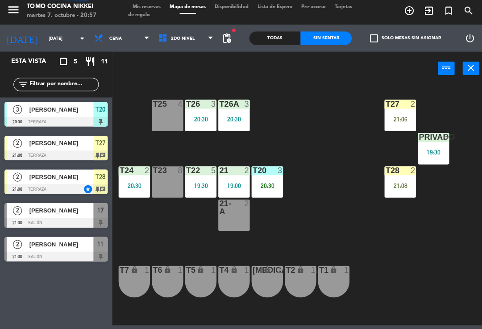
click at [339, 127] on div "T27 2 21:06 T25 4 T26A 3 20:30 T26 3 20:30 Privado 6 19:30 T24 2 20:30 T23 8 T2…" at bounding box center [300, 206] width 366 height 240
click at [183, 38] on span "2do Nivel" at bounding box center [182, 40] width 24 height 5
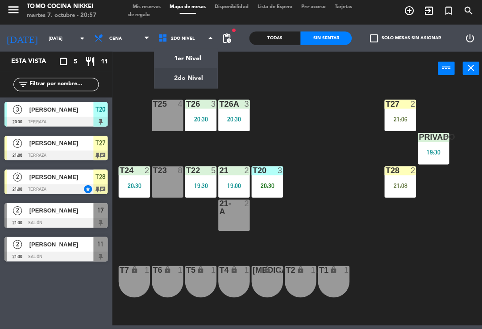
click at [293, 201] on div "T27 2 21:06 T25 4 T26A 3 20:30 T26 3 20:30 Privado 6 19:30 T24 2 20:30 T23 8 T2…" at bounding box center [300, 206] width 366 height 240
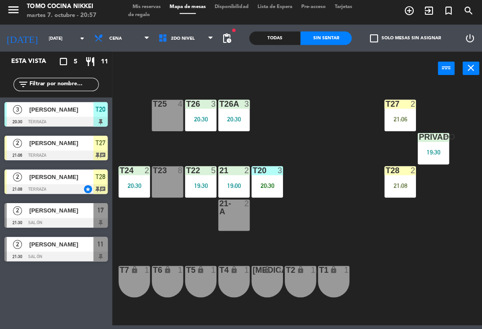
click at [297, 199] on div "T27 2 21:06 T25 4 T26A 3 20:30 T26 3 20:30 Privado 6 19:30 T24 2 20:30 T23 8 T2…" at bounding box center [300, 206] width 366 height 240
click at [36, 259] on div at bounding box center [55, 257] width 103 height 10
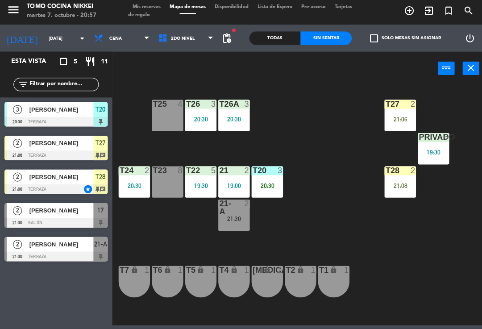
click at [339, 121] on div "21:06" at bounding box center [397, 120] width 31 height 6
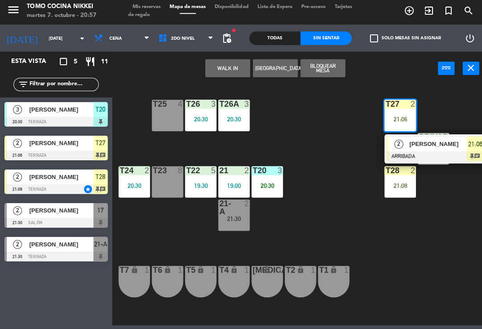
click at [339, 167] on div at bounding box center [398, 171] width 15 height 8
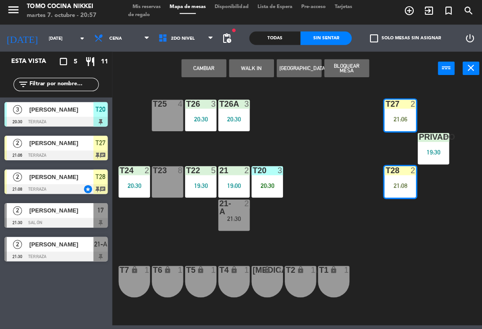
click at [335, 162] on div "T27 2 21:06 T25 4 T26A 3 20:30 T26 3 20:30 Privado 6 19:30 T24 2 20:30 T23 8 T2…" at bounding box center [300, 206] width 366 height 240
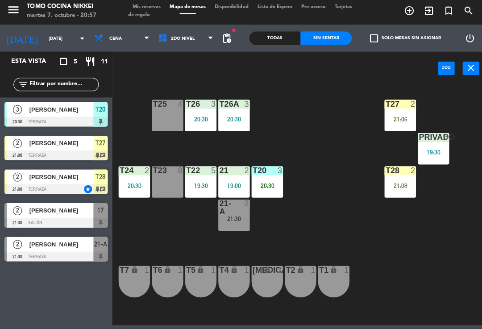
click at [339, 112] on div "T27 2 21:06" at bounding box center [397, 116] width 31 height 31
click at [328, 165] on div "T27 2 21:06 T25 4 T26A 3 20:30 T26 3 20:30 Privado 6 19:30 T24 2 20:30 T23 8 T2…" at bounding box center [300, 206] width 366 height 240
click at [234, 247] on div "T27 2 21:06 T25 4 T26A 3 20:30 T26 3 20:30 Privado 6 19:30 T24 2 20:30 T23 8 T2…" at bounding box center [300, 206] width 366 height 240
click at [339, 110] on div "T27 2 21:06" at bounding box center [397, 116] width 31 height 31
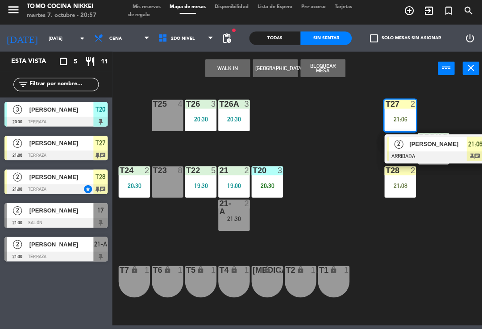
click at [239, 217] on div "21:30" at bounding box center [232, 220] width 31 height 6
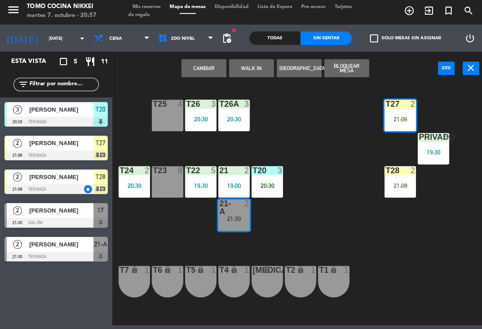
click at [209, 63] on button "Cambiar" at bounding box center [202, 70] width 45 height 18
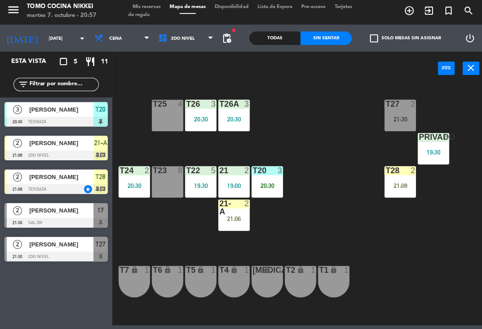
click at [333, 134] on div "T27 2 21:30 T25 4 T26A 3 20:30 T26 3 20:30 Privado 6 19:30 T24 2 20:30 T23 8 T2…" at bounding box center [300, 206] width 366 height 240
click at [339, 151] on div "T27 2 21:30 T25 4 T26A 3 20:30 T26 3 20:30 Privado 6 19:30 T24 2 20:30 T23 8 T2…" at bounding box center [300, 206] width 366 height 240
click at [269, 184] on div "20:30" at bounding box center [265, 187] width 31 height 6
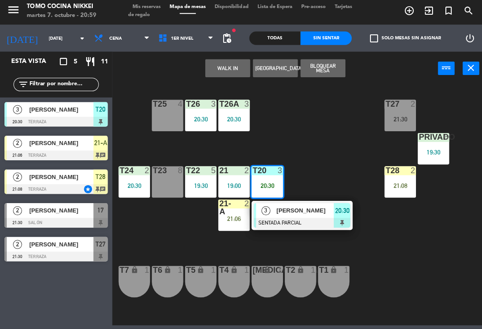
click at [290, 213] on span "[PERSON_NAME]" at bounding box center [303, 211] width 57 height 9
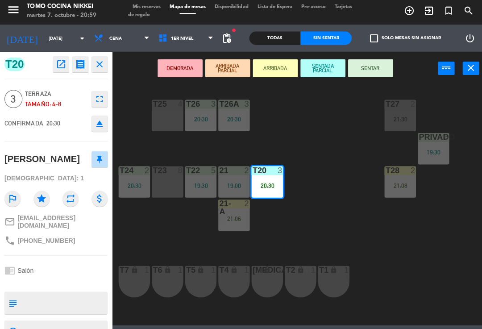
click at [339, 69] on button "SENTAR" at bounding box center [368, 70] width 45 height 18
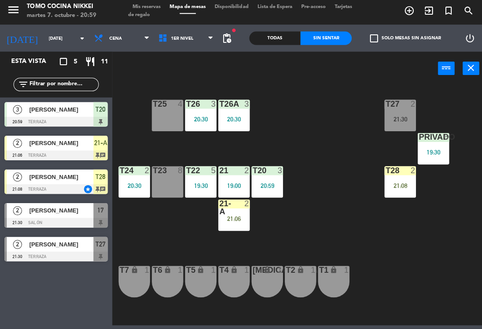
click at [339, 130] on div "T27 2 21:30 T25 4 T26A 3 20:30 T26 3 20:30 Privado 6 19:30 T24 2 20:30 T23 8 T2…" at bounding box center [300, 206] width 366 height 240
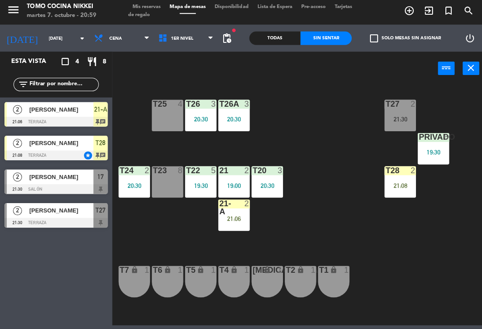
click at [339, 293] on div "T27 2 21:30 T25 4 T26A 3 20:30 T26 3 20:30 Privado 6 19:30 T24 2 20:30 T23 8 T2…" at bounding box center [300, 206] width 366 height 240
click at [339, 305] on div "T27 2 21:30 T25 4 T26A 3 20:30 T26 3 20:30 Privado 6 19:30 T24 2 20:30 T23 8 T2…" at bounding box center [300, 206] width 366 height 240
click at [339, 44] on div "Sin sentar" at bounding box center [324, 39] width 51 height 13
click at [171, 33] on span "1er Nivel" at bounding box center [185, 40] width 64 height 20
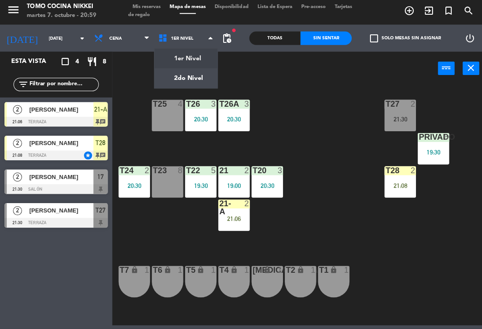
click at [186, 54] on ng-component "menu Tomo Cocina Nikkei [DATE] 7. octubre - 20:59 Mis reservas Mapa de mesas Di…" at bounding box center [241, 163] width 482 height 326
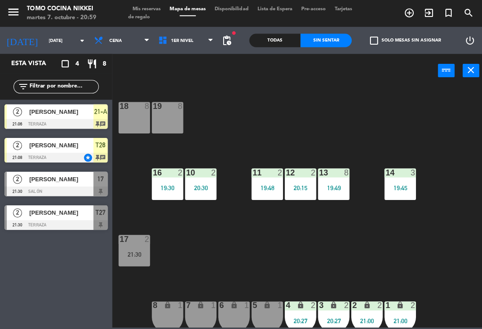
click at [339, 293] on div "18 8 19 8 16 2 19:30 10 2 20:30 11 2 19:48 12 2 20:15 13 8 19:49 14 3 19:45 17 …" at bounding box center [300, 206] width 366 height 240
click at [339, 296] on div "18 8 19 8 16 2 19:30 10 2 20:30 11 2 19:48 12 2 20:15 13 8 19:49 14 3 19:45 17 …" at bounding box center [300, 206] width 366 height 240
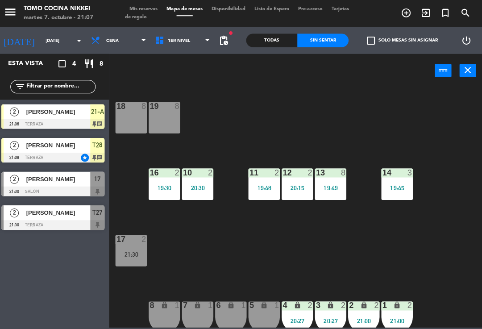
click at [318, 150] on div "18 8 19 8 16 2 19:30 10 2 20:30 11 2 19:48 12 2 20:15 13 8 19:49 14 3 19:45 17 …" at bounding box center [300, 206] width 366 height 240
click at [326, 44] on div "Sin sentar" at bounding box center [324, 39] width 51 height 13
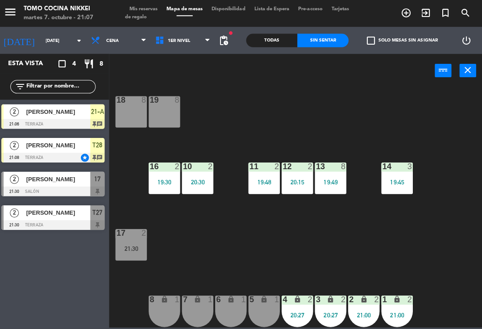
scroll to position [6, 0]
click at [259, 93] on div "18 8 19 8 16 2 19:30 10 2 20:30 11 2 19:48 12 2 20:15 13 8 19:49 14 3 19:45 17 …" at bounding box center [300, 206] width 366 height 240
click at [180, 31] on span "1er Nivel" at bounding box center [185, 40] width 64 height 20
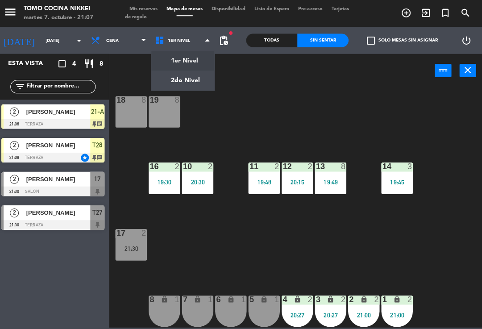
click at [200, 78] on ng-component "menu Tomo Cocina Nikkei [DATE] 7. octubre - 21:07 Mis reservas Mapa de mesas Di…" at bounding box center [241, 163] width 482 height 326
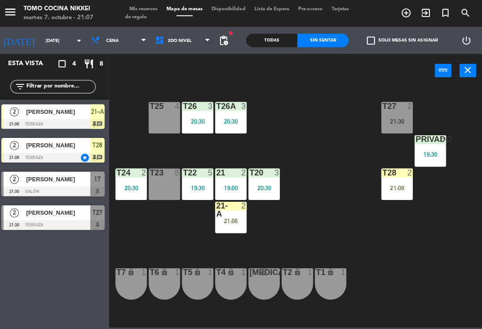
click at [195, 40] on span "2do Nivel" at bounding box center [185, 40] width 64 height 20
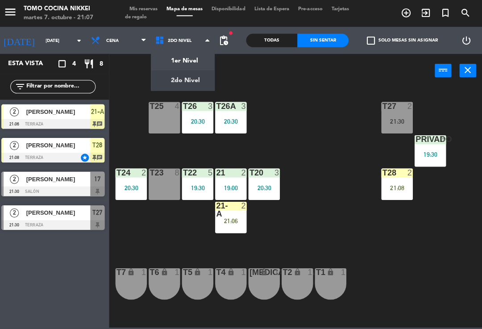
click at [203, 57] on ng-component "menu Tomo Cocina Nikkei [DATE] 7. octubre - 21:07 Mis reservas Mapa de mesas Di…" at bounding box center [241, 163] width 482 height 326
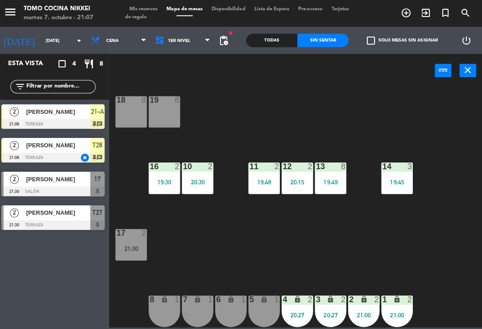
scroll to position [6, 0]
click at [226, 310] on div "6 lock 1" at bounding box center [232, 309] width 31 height 31
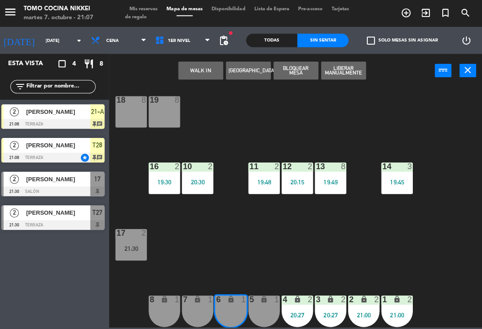
click at [268, 304] on div "5 lock 1" at bounding box center [265, 309] width 31 height 31
click at [212, 73] on button "WALK IN" at bounding box center [202, 70] width 45 height 18
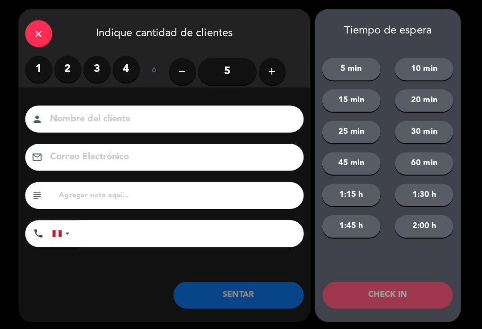
click at [59, 58] on label "2" at bounding box center [70, 68] width 27 height 27
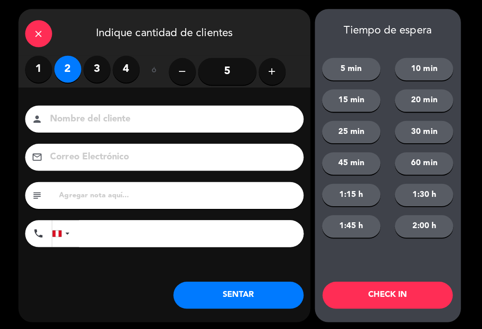
click at [133, 111] on input at bounding box center [172, 119] width 241 height 16
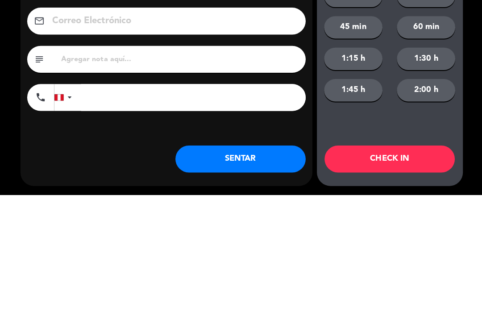
type input "[PERSON_NAME]"
click at [211, 219] on input "tel" at bounding box center [193, 232] width 223 height 27
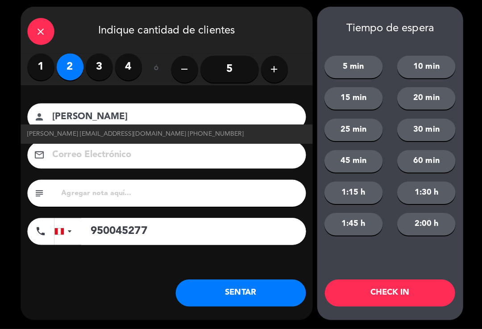
type input "950045277"
click at [271, 289] on button "SENTAR" at bounding box center [240, 293] width 130 height 27
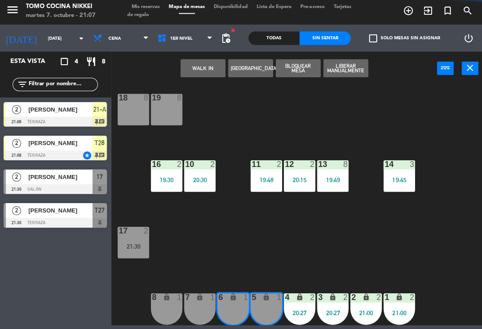
click at [273, 287] on div "18 8 19 8 16 2 19:30 10 2 20:30 11 2 19:48 12 2 20:15 13 8 19:49 14 3 19:45 17 …" at bounding box center [300, 206] width 366 height 240
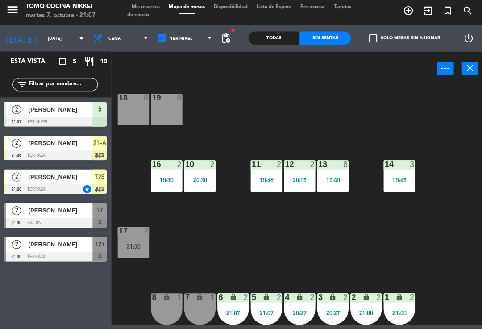
click at [330, 252] on div "18 8 19 8 16 2 19:30 10 2 20:30 11 2 19:48 12 2 20:15 13 8 19:49 14 3 19:45 17 …" at bounding box center [300, 206] width 366 height 240
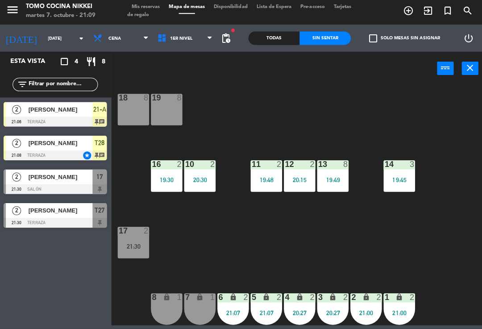
click at [339, 71] on div "power_input close" at bounding box center [274, 71] width 324 height 34
click at [339, 113] on div "18 8 19 8 16 2 19:30 10 2 20:30 11 2 19:48 12 2 20:15 13 8 19:49 14 3 19:45 17 …" at bounding box center [300, 206] width 366 height 240
